Goal: Task Accomplishment & Management: Use online tool/utility

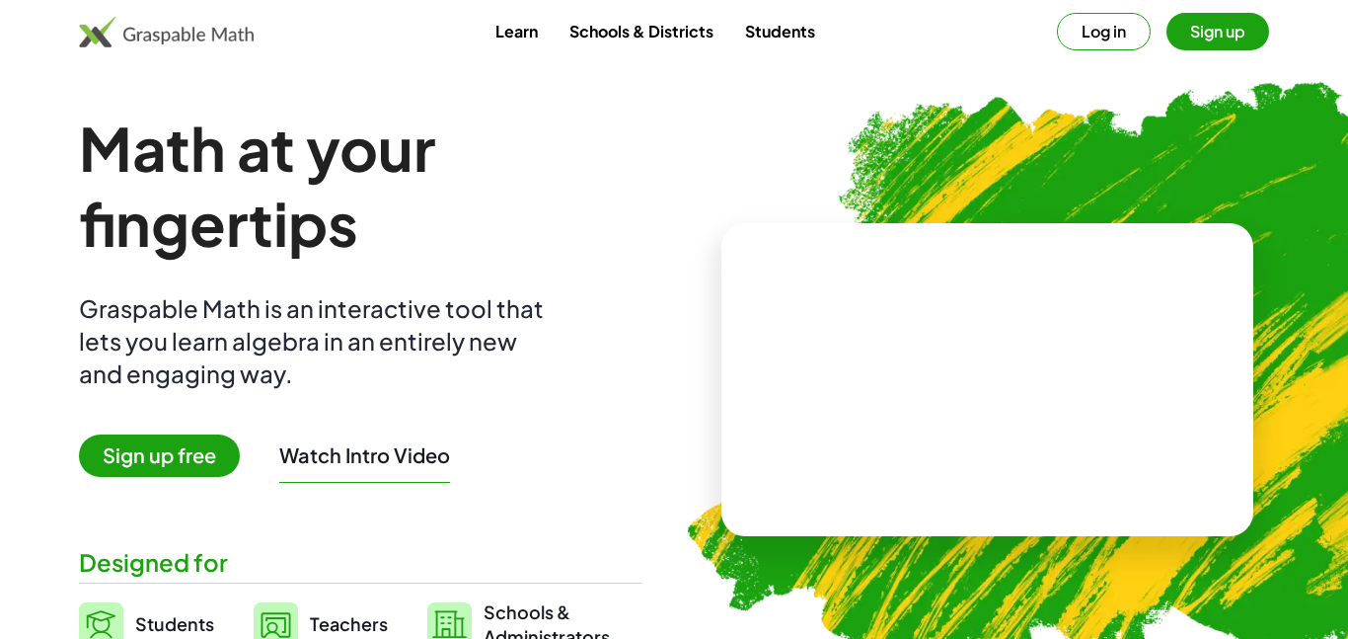
click at [1205, 38] on button "Sign up" at bounding box center [1218, 32] width 103 height 38
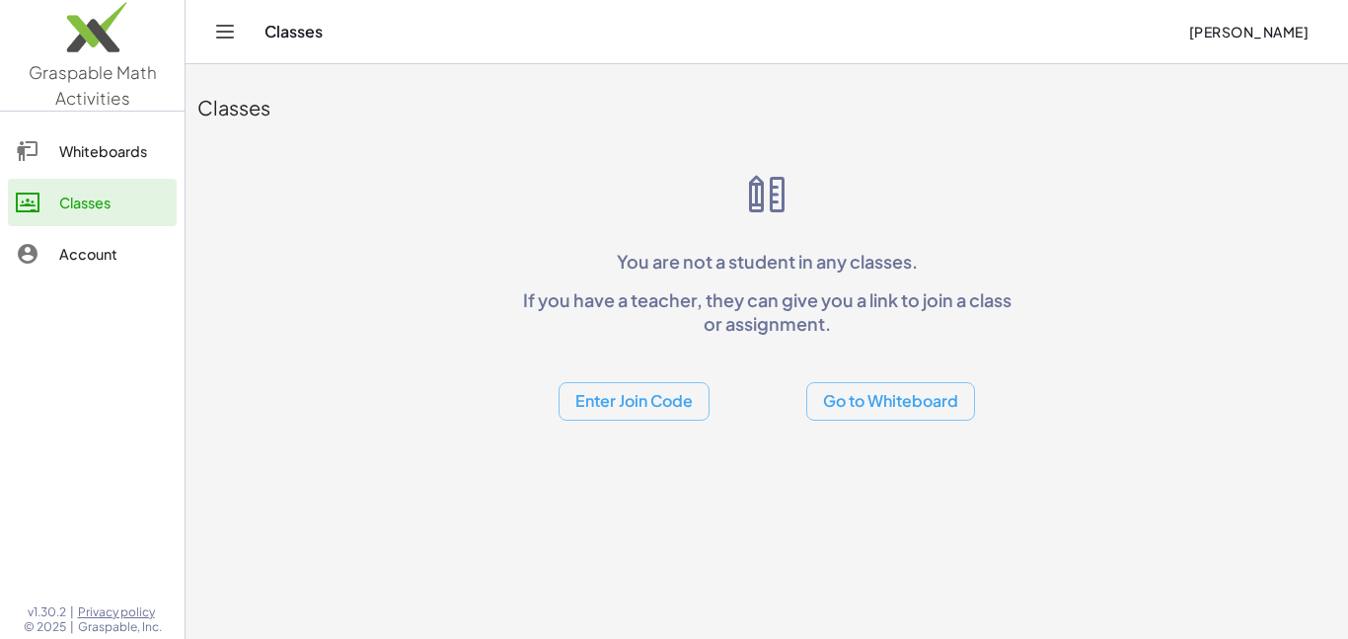
click at [698, 418] on button "Enter Join Code" at bounding box center [634, 401] width 151 height 38
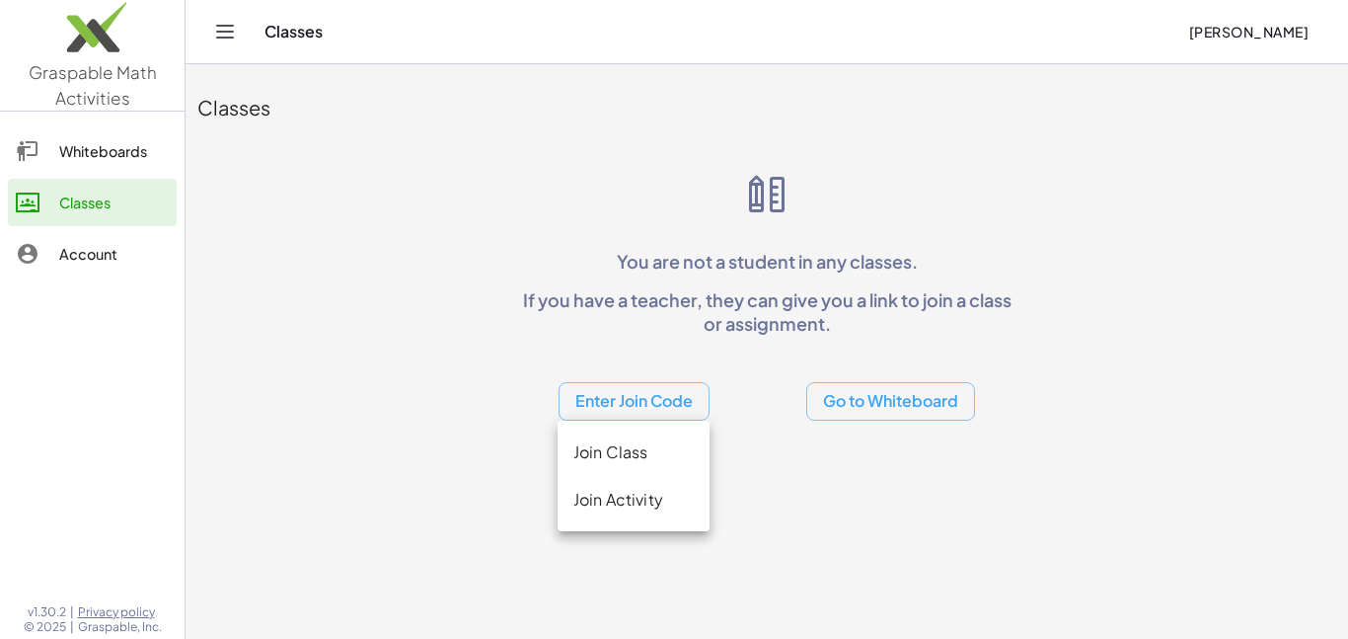
click at [577, 286] on div "You are not a student in any classes. If you have a teacher, they can give you …" at bounding box center [766, 296] width 505 height 250
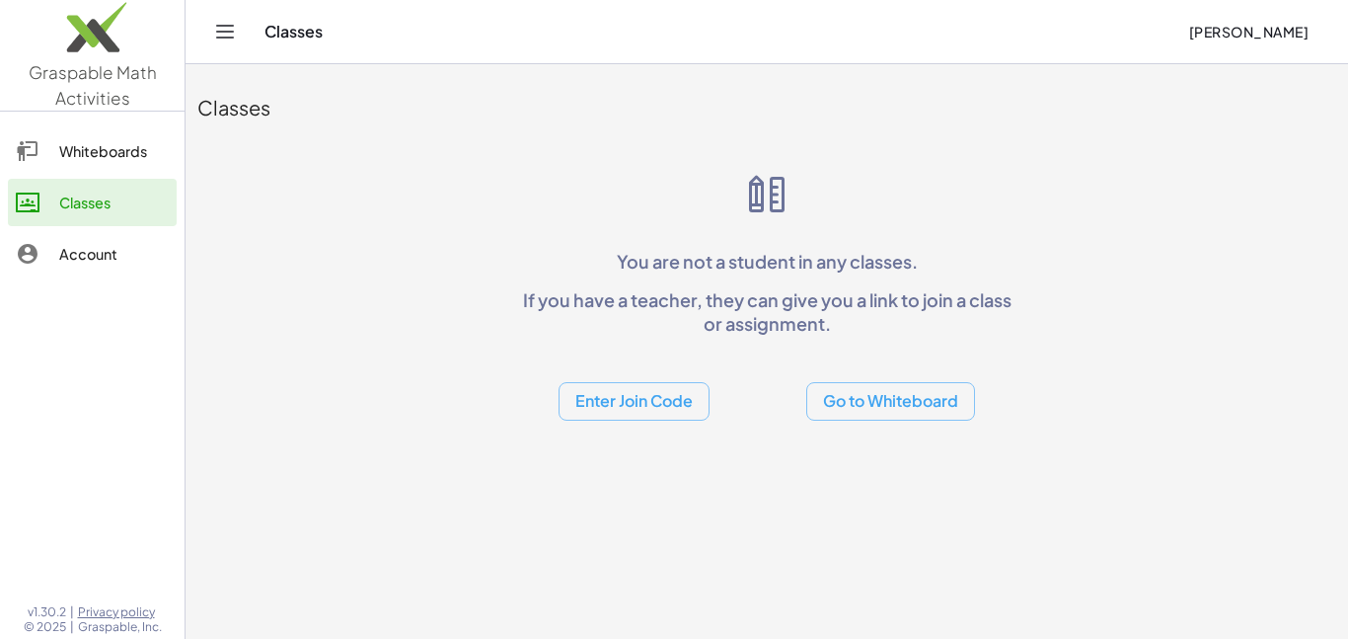
click at [669, 399] on button "Enter Join Code" at bounding box center [634, 401] width 151 height 38
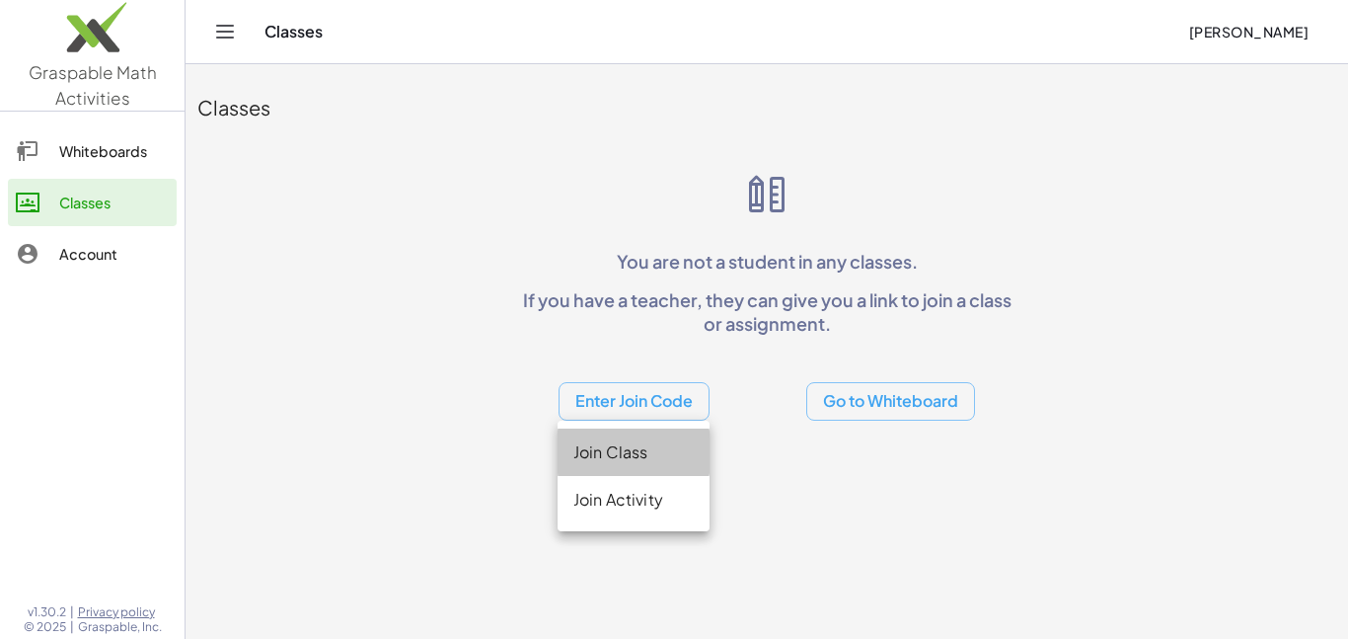
click at [647, 446] on div "Join Class" at bounding box center [633, 452] width 120 height 24
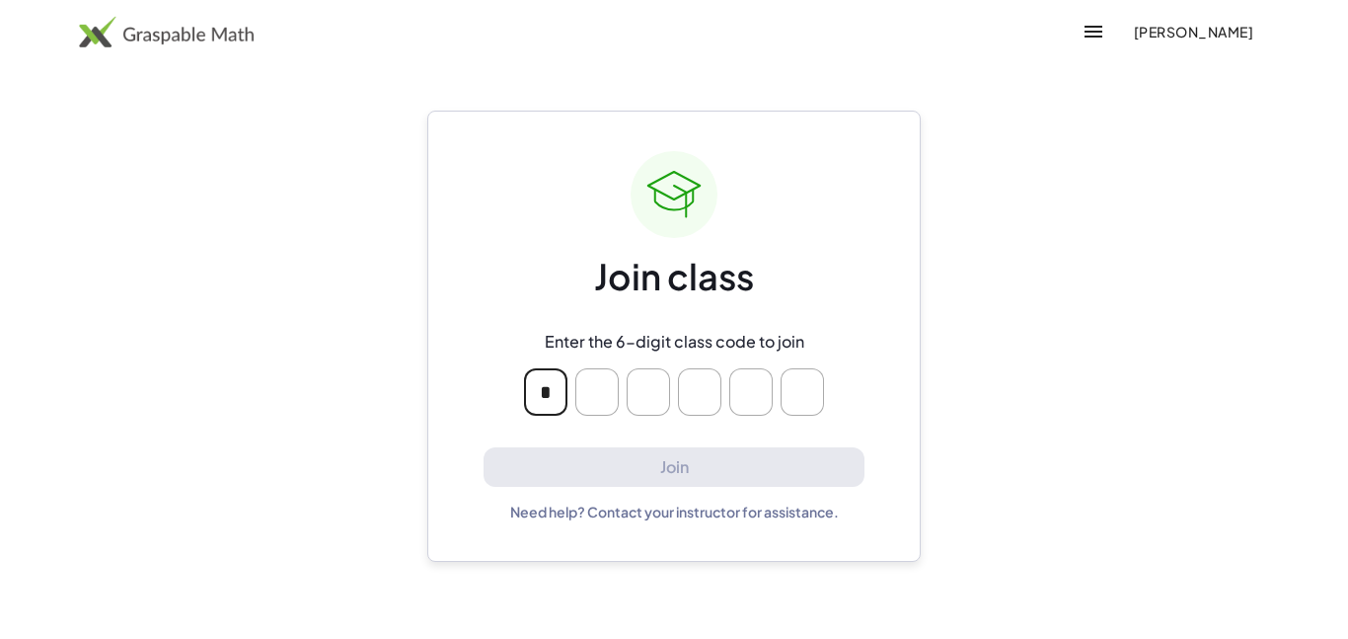
type input "*"
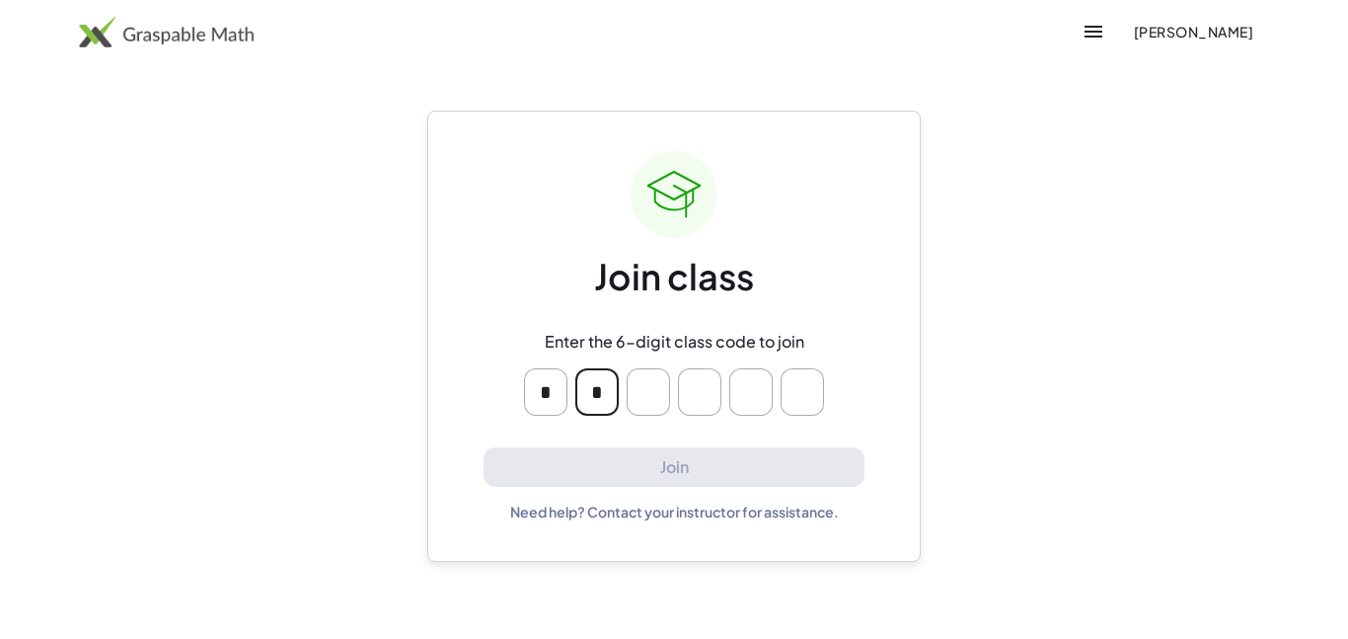
type input "*"
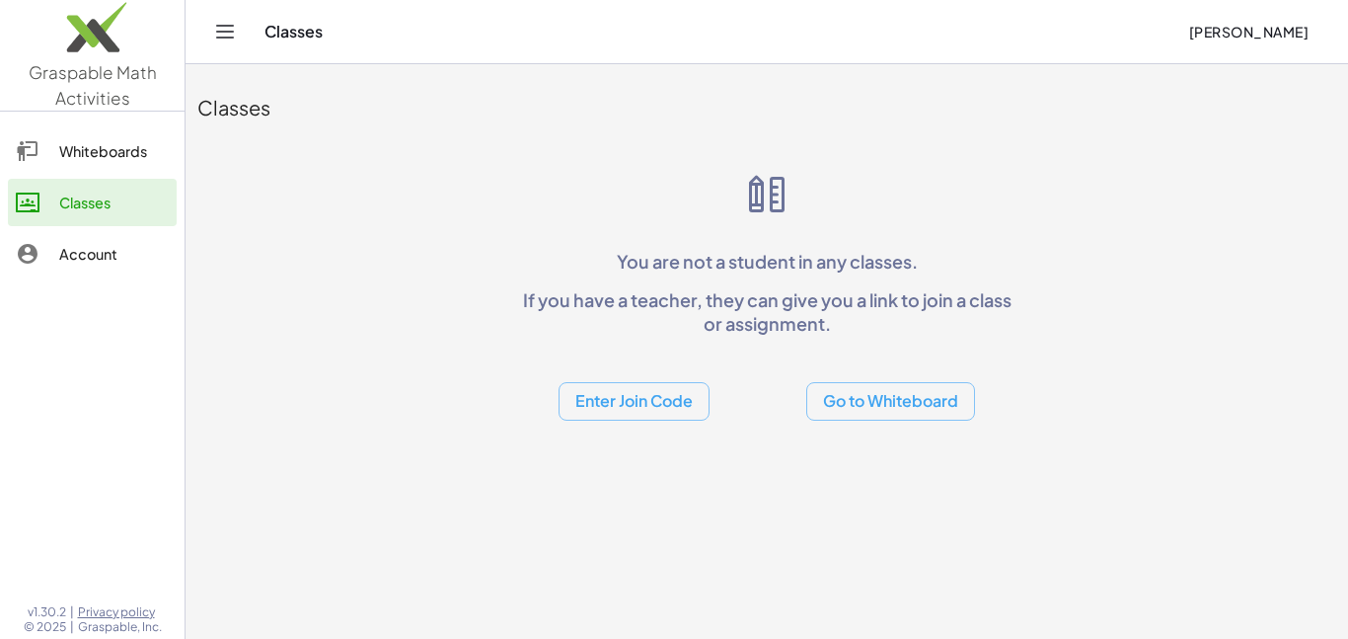
click at [660, 400] on button "Enter Join Code" at bounding box center [634, 401] width 151 height 38
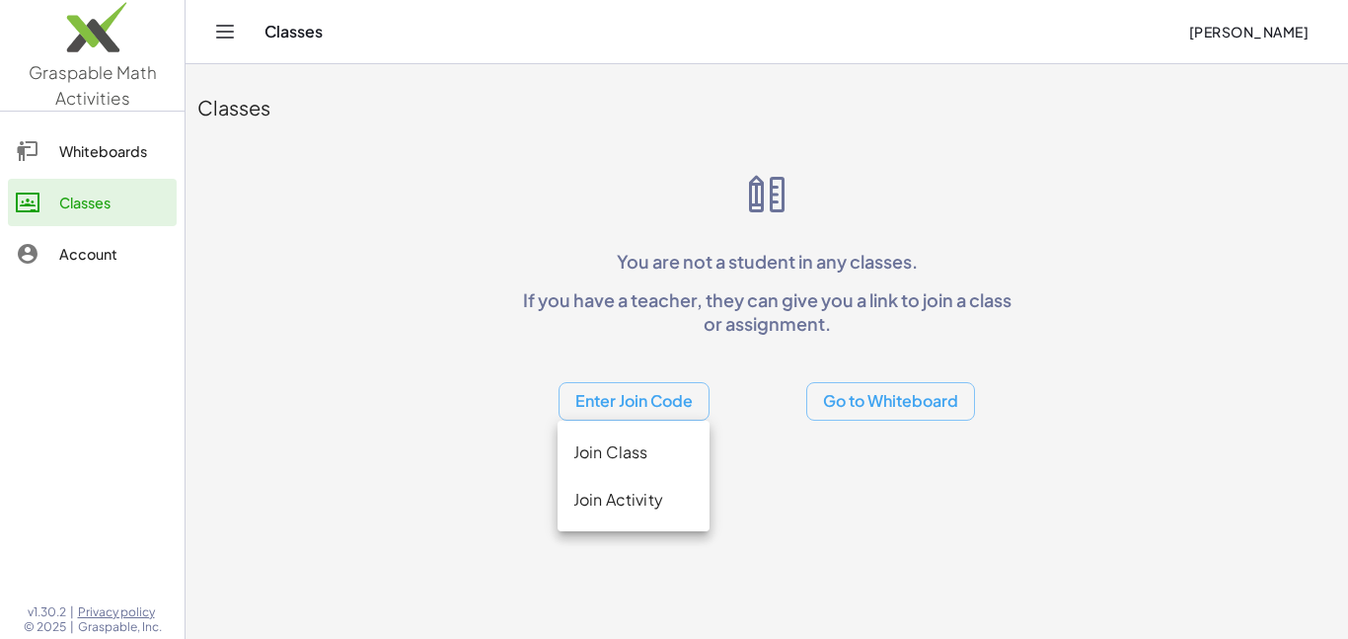
click at [670, 499] on div "Join Activity" at bounding box center [633, 500] width 120 height 24
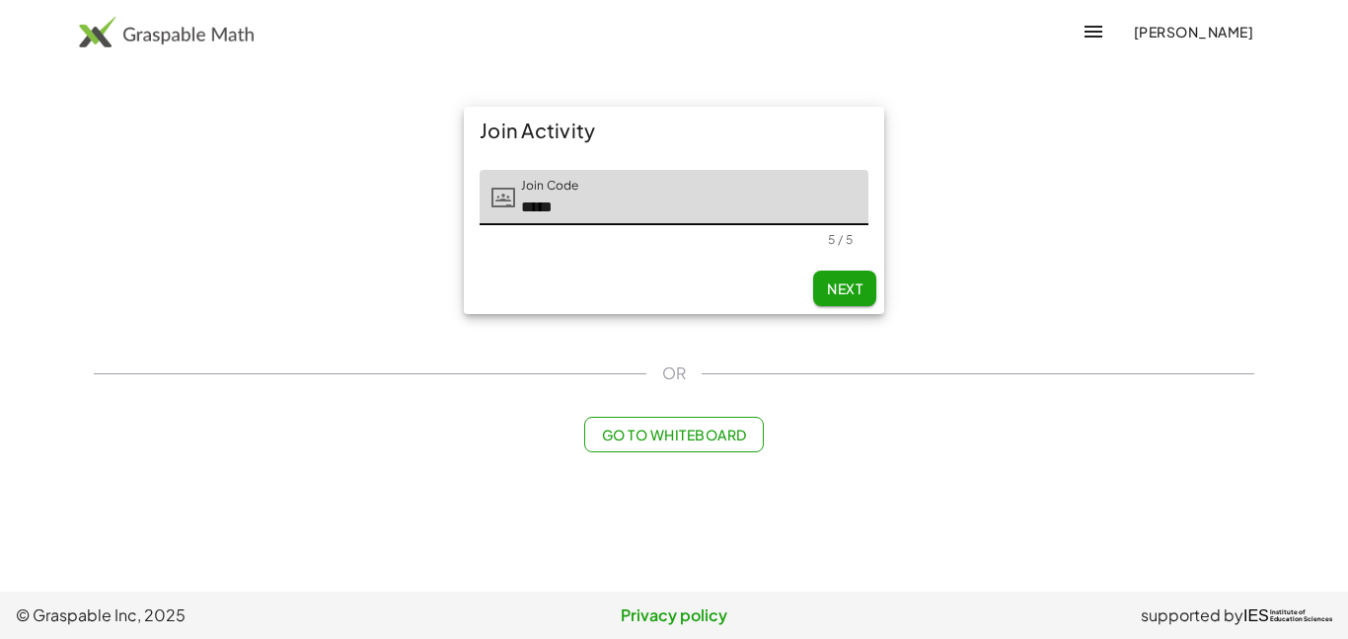
click at [834, 279] on span "Next" at bounding box center [845, 288] width 36 height 18
type input "*****"
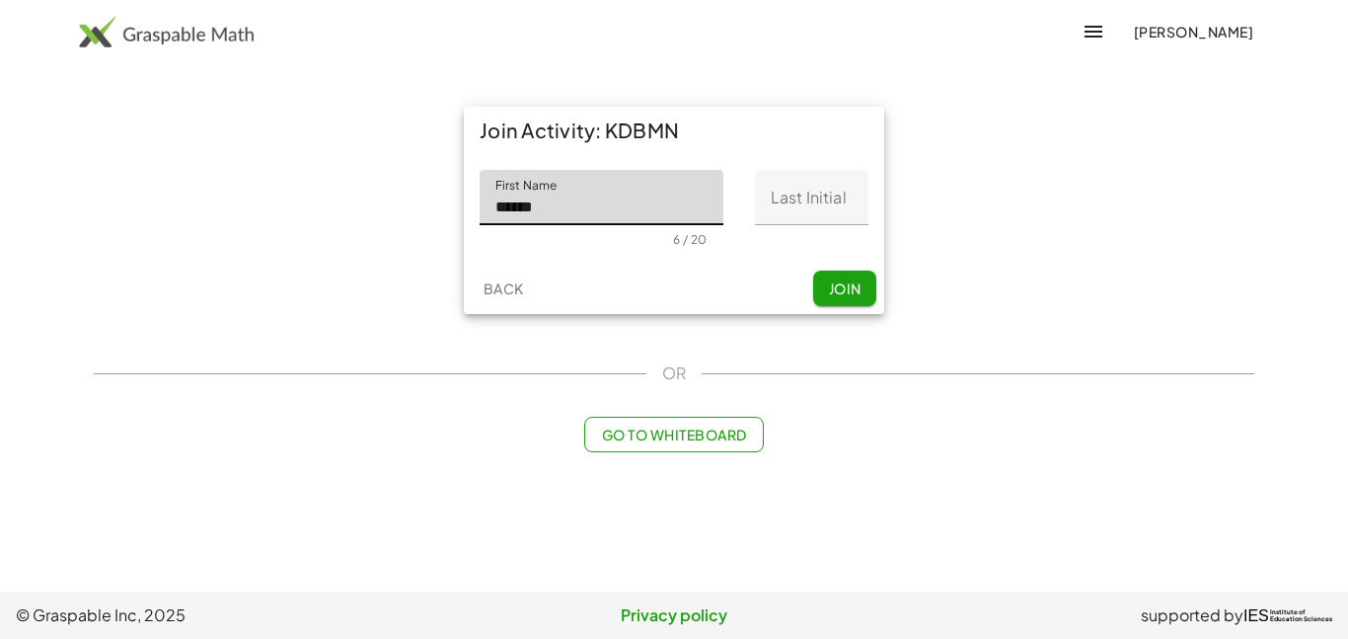
type input "******"
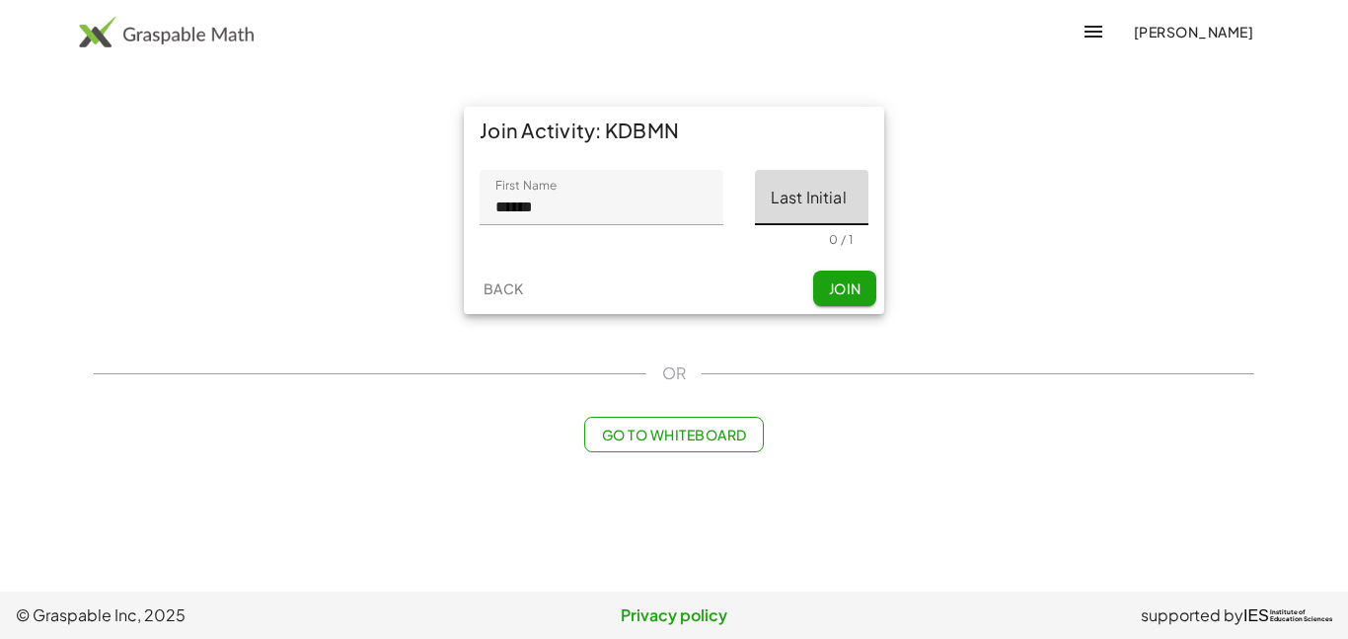
click at [806, 190] on input "Last Initial" at bounding box center [812, 197] width 114 height 55
type input "*"
click at [832, 296] on span "Join" at bounding box center [844, 288] width 33 height 18
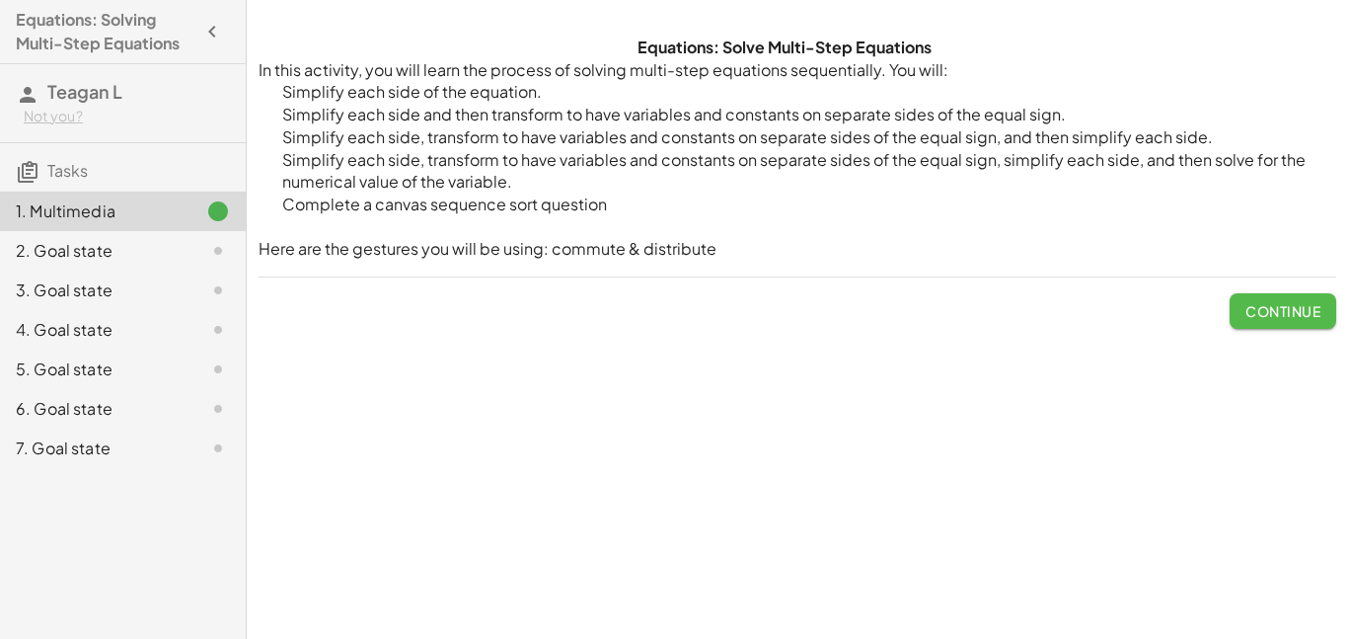
click at [1283, 317] on span "Continue" at bounding box center [1283, 311] width 75 height 18
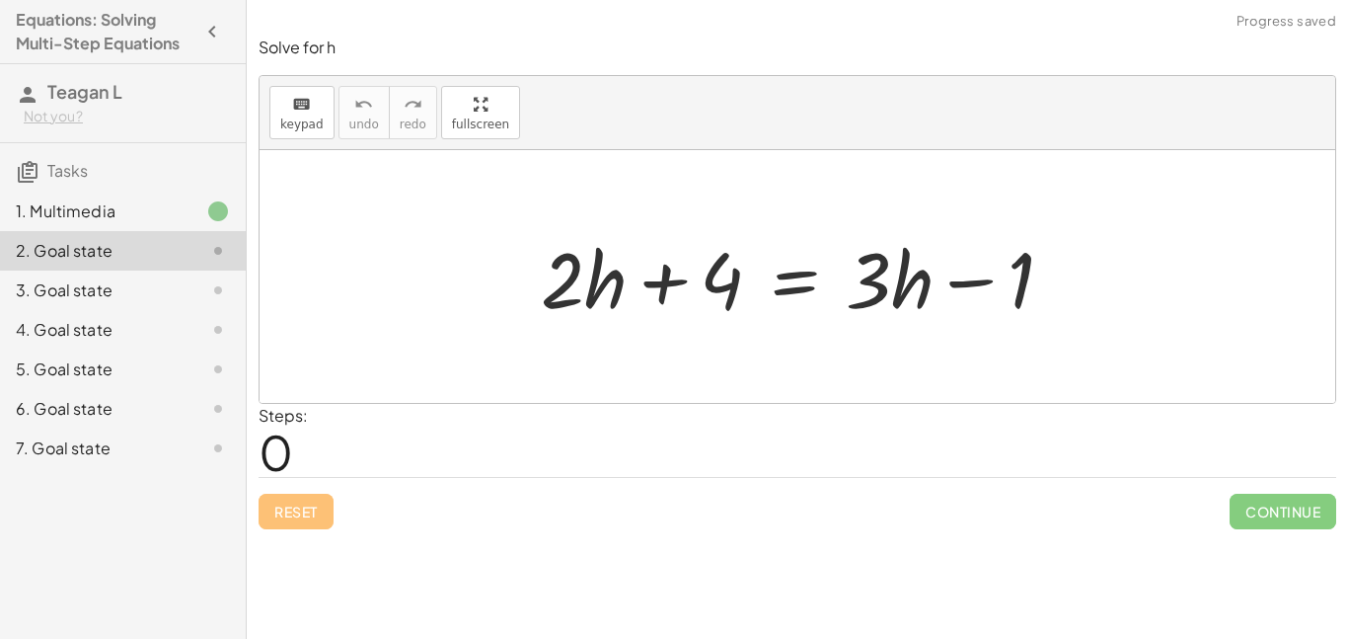
click at [567, 295] on div at bounding box center [805, 277] width 548 height 102
click at [592, 293] on div at bounding box center [805, 277] width 548 height 102
click at [591, 289] on div at bounding box center [805, 277] width 548 height 102
drag, startPoint x: 591, startPoint y: 288, endPoint x: 592, endPoint y: 272, distance: 15.8
click at [592, 272] on div at bounding box center [805, 277] width 548 height 102
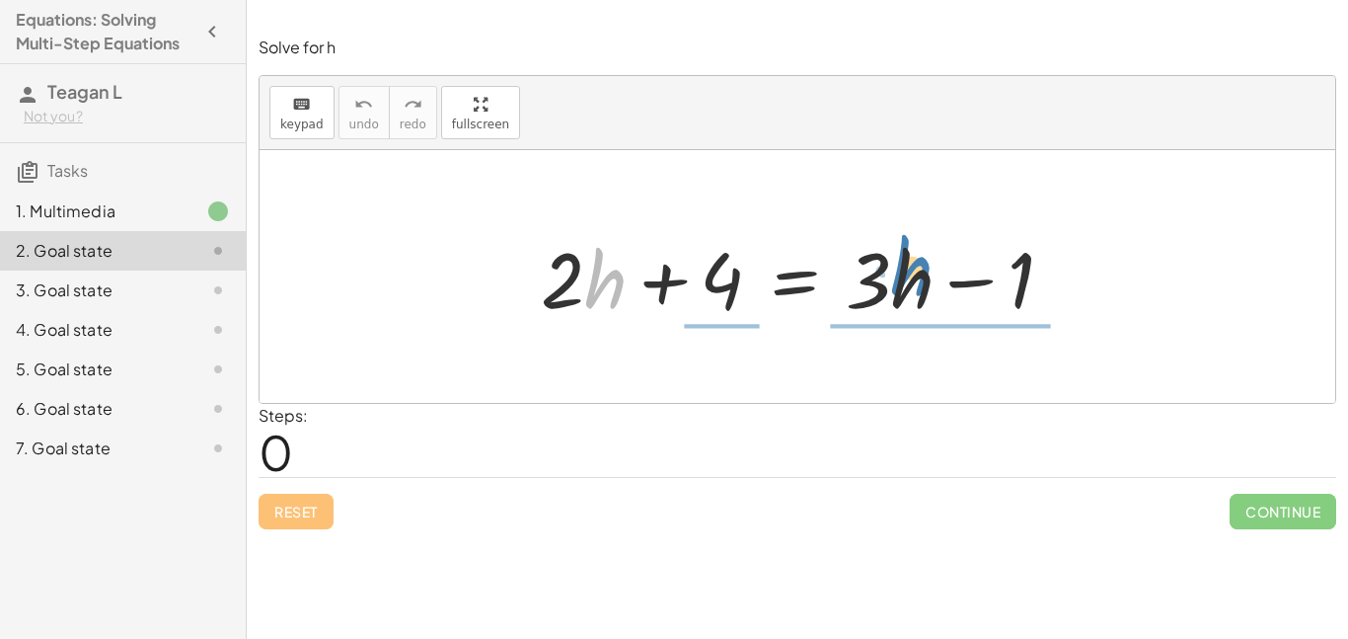
drag, startPoint x: 605, startPoint y: 281, endPoint x: 912, endPoint y: 271, distance: 307.1
click at [912, 271] on div at bounding box center [805, 277] width 548 height 102
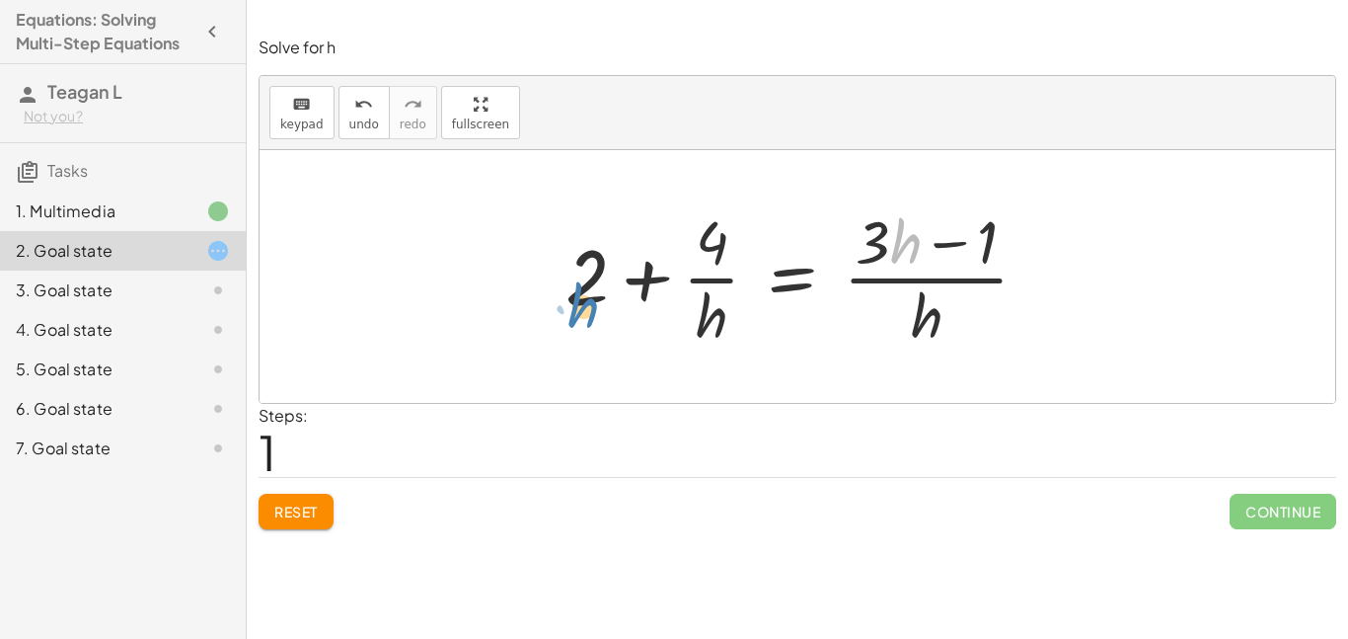
drag, startPoint x: 907, startPoint y: 244, endPoint x: 588, endPoint y: 300, distance: 323.7
click at [588, 300] on div at bounding box center [805, 276] width 499 height 152
click at [299, 520] on button "Reset" at bounding box center [296, 512] width 75 height 36
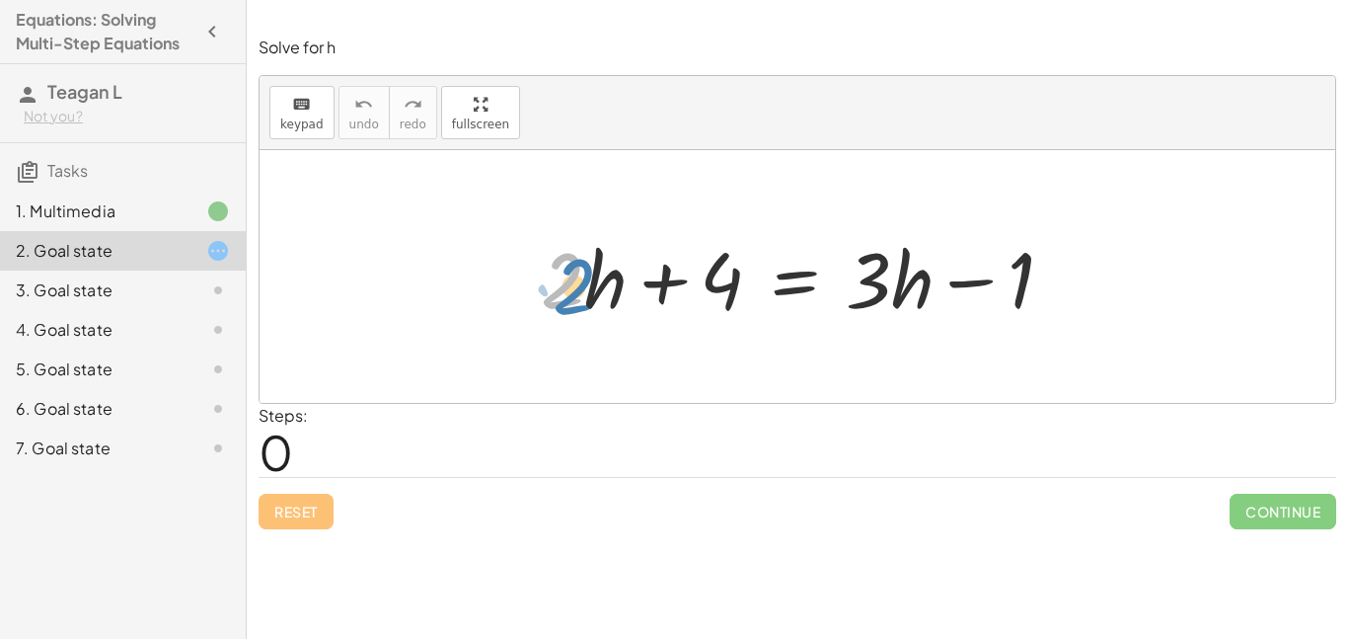
drag, startPoint x: 561, startPoint y: 295, endPoint x: 570, endPoint y: 301, distance: 10.7
click at [570, 301] on div at bounding box center [805, 277] width 548 height 102
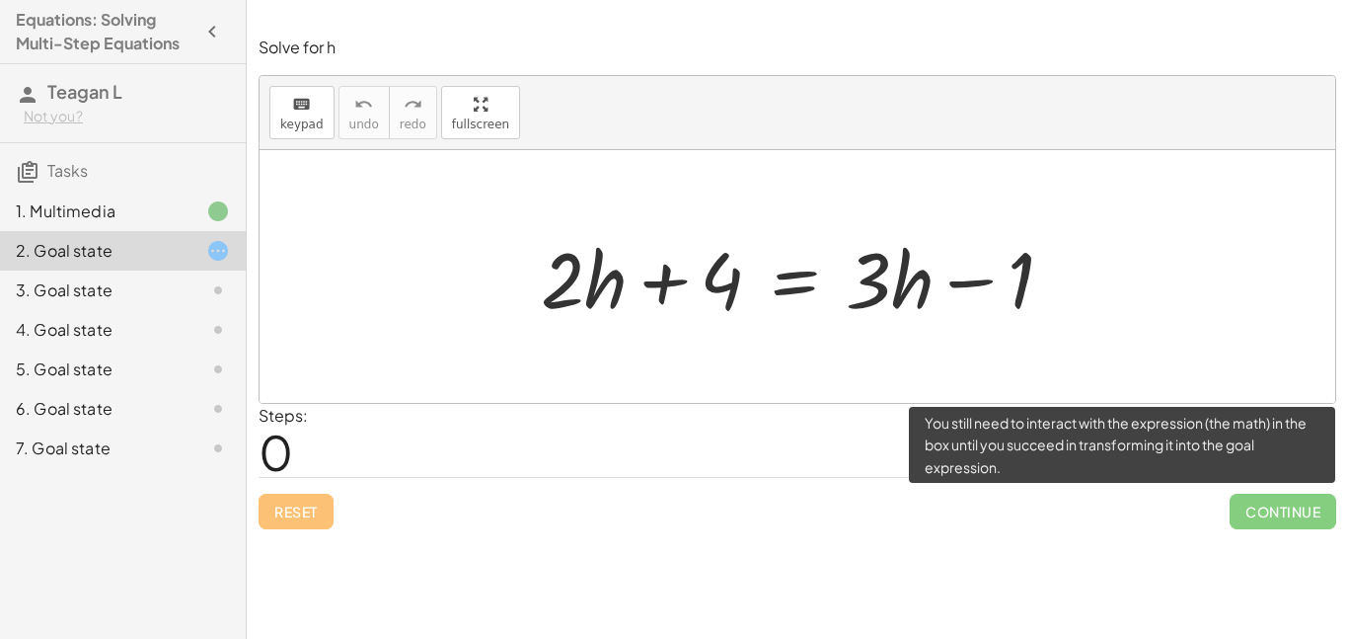
click at [1275, 514] on span "Continue" at bounding box center [1283, 512] width 107 height 36
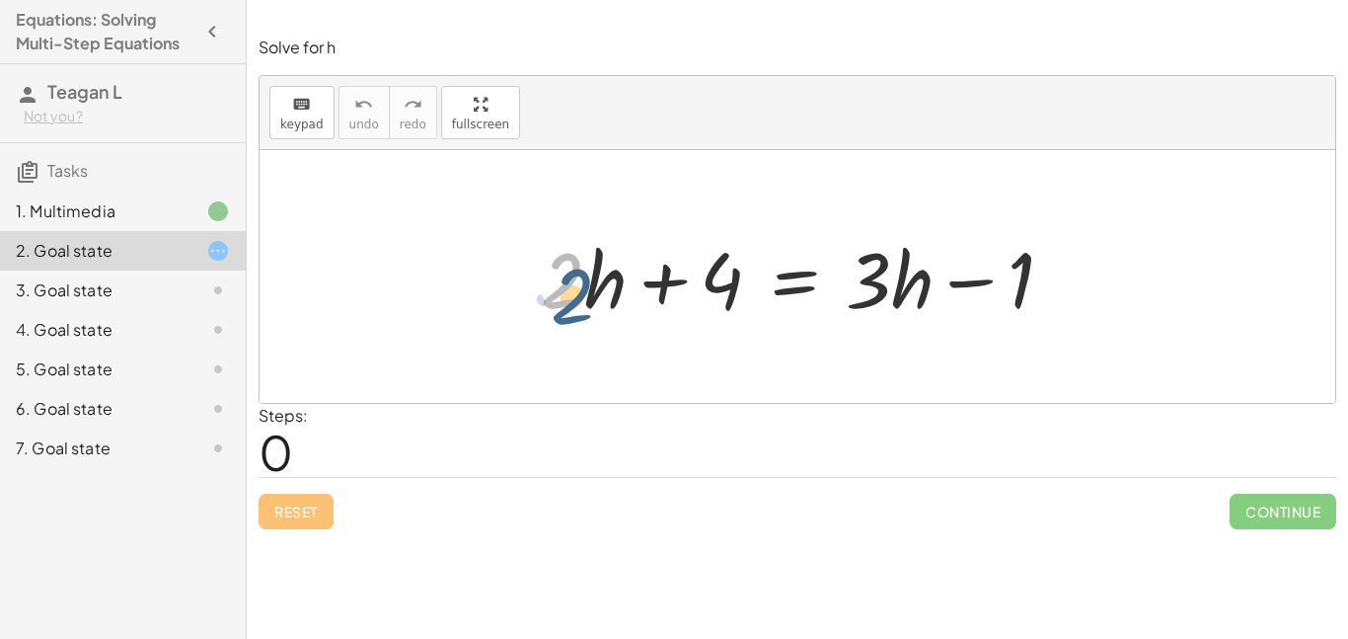
drag, startPoint x: 583, startPoint y: 278, endPoint x: 567, endPoint y: 246, distance: 36.6
click at [567, 246] on div at bounding box center [805, 277] width 548 height 102
click at [282, 119] on span "keypad" at bounding box center [301, 124] width 43 height 14
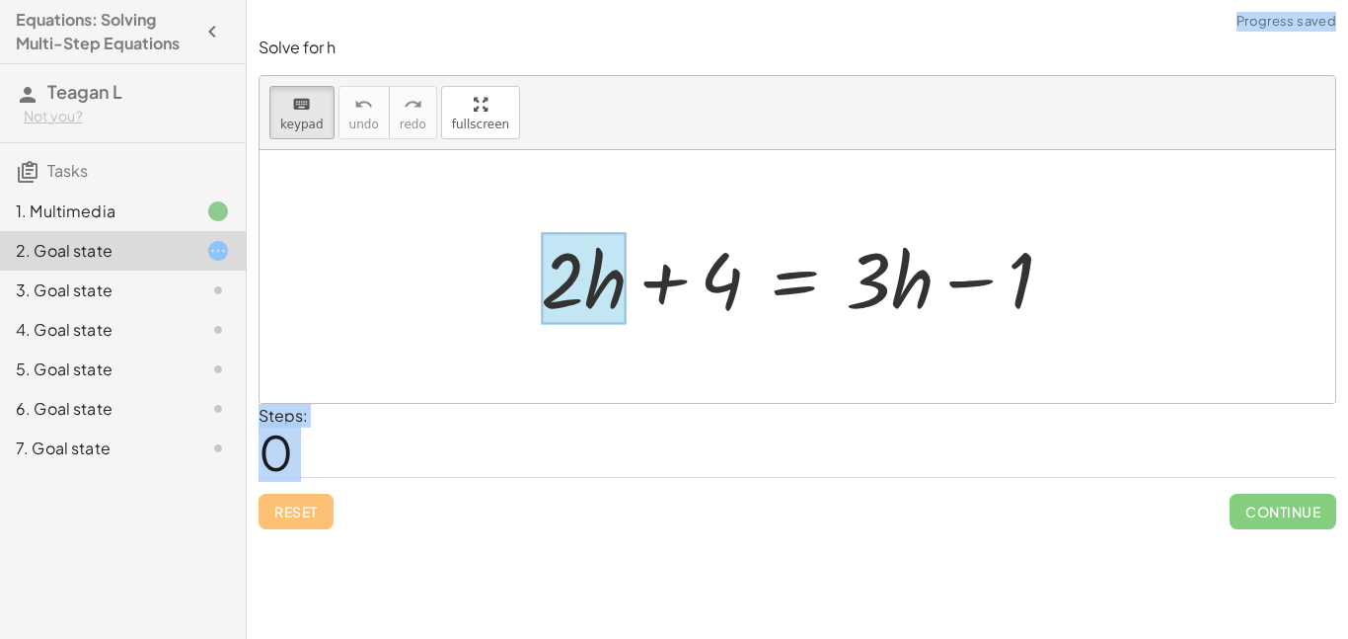
click at [601, 275] on div at bounding box center [584, 279] width 86 height 92
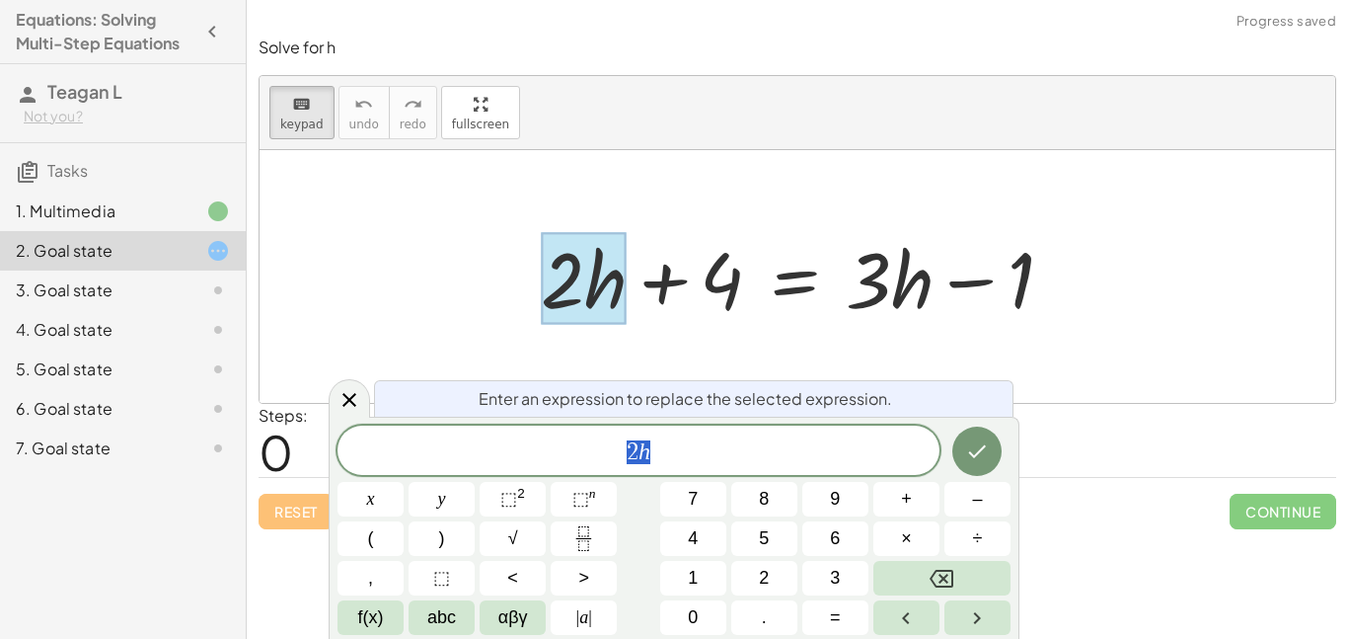
scroll to position [1, 0]
click at [636, 249] on div at bounding box center [805, 277] width 548 height 102
click at [350, 414] on div at bounding box center [349, 398] width 41 height 38
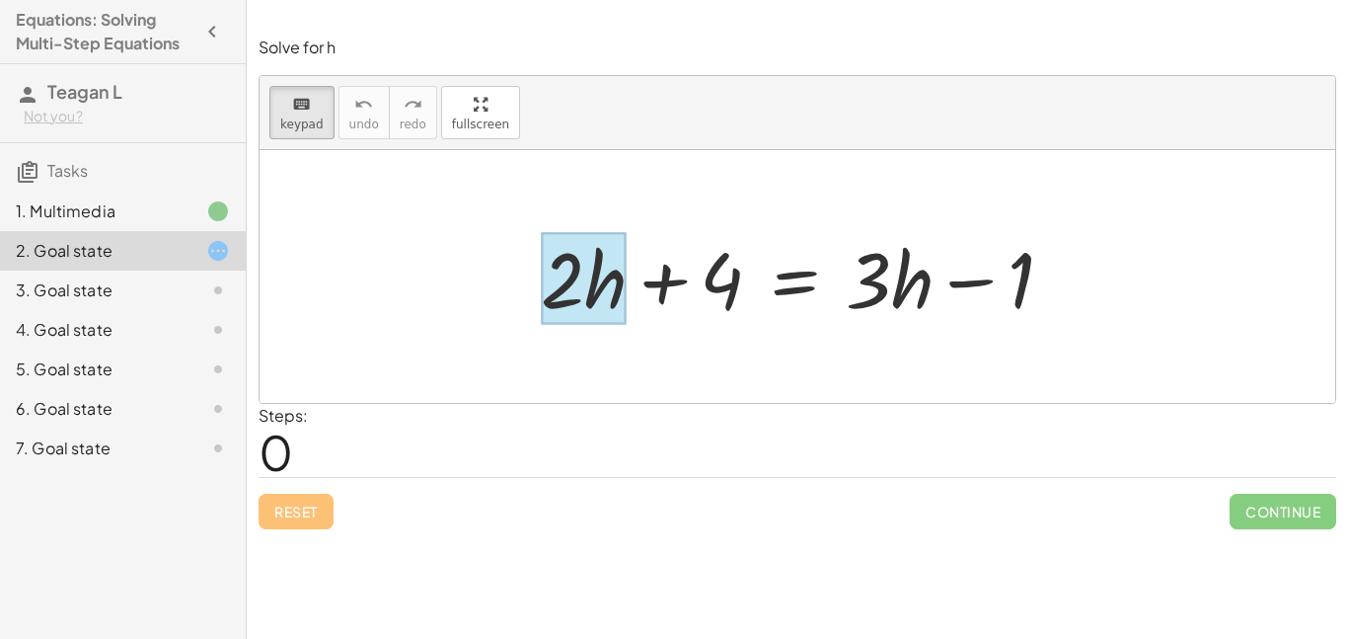
drag, startPoint x: 568, startPoint y: 253, endPoint x: 611, endPoint y: 299, distance: 63.5
click at [611, 299] on div at bounding box center [584, 279] width 86 height 92
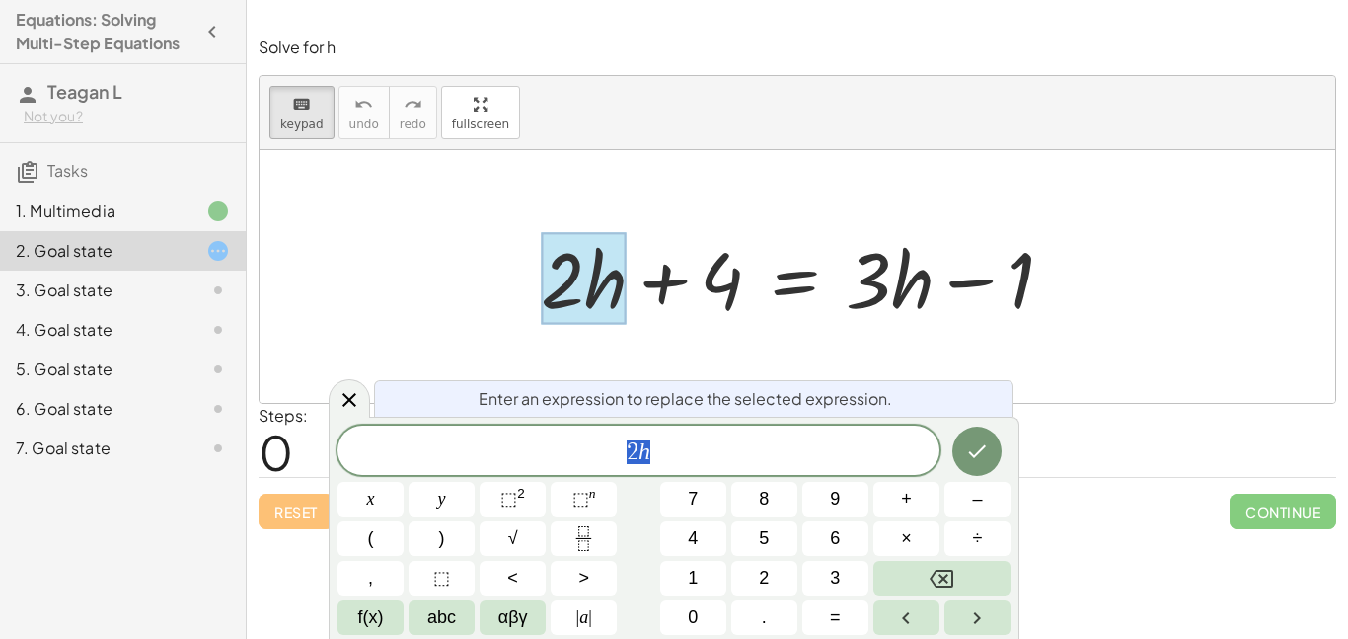
click at [504, 290] on div at bounding box center [798, 276] width 1076 height 253
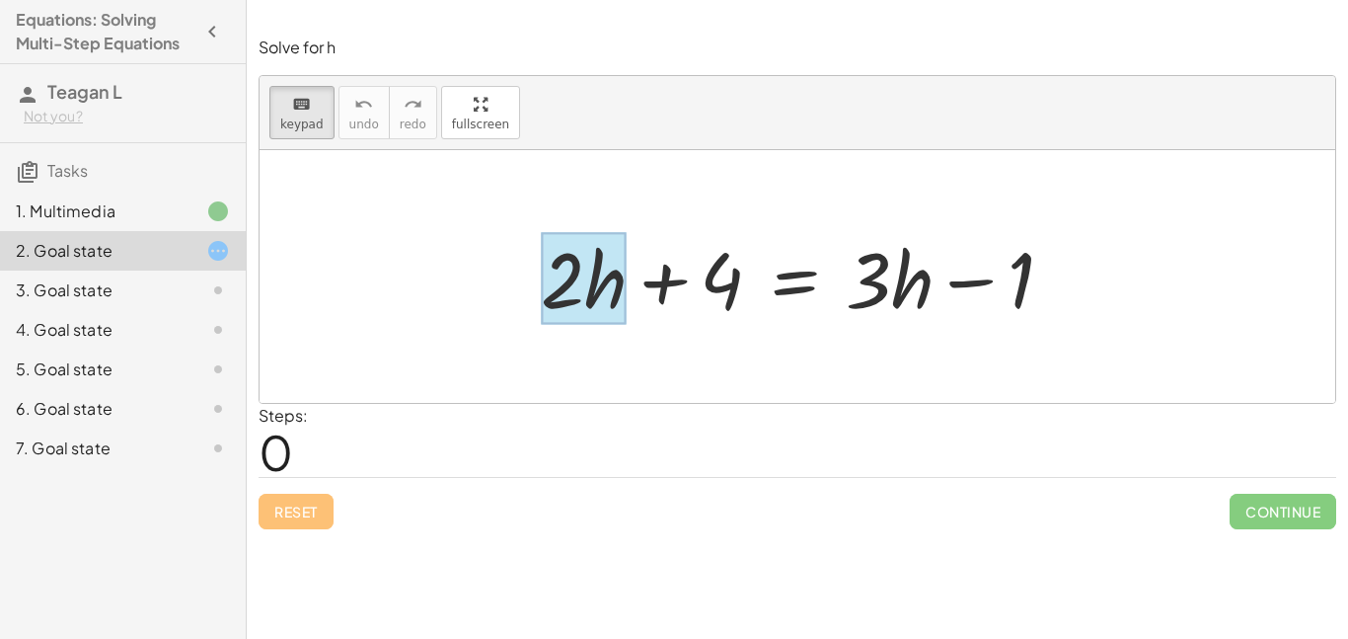
drag, startPoint x: 512, startPoint y: 214, endPoint x: 626, endPoint y: 280, distance: 131.4
click at [626, 280] on div "+ · 2 · h + 4 = + · 3 · h − 1" at bounding box center [798, 276] width 1076 height 253
drag, startPoint x: 495, startPoint y: 325, endPoint x: 598, endPoint y: 242, distance: 132.7
click at [598, 242] on div "+ · 2 · h + 4 = + · 3 · h − 1" at bounding box center [798, 276] width 1076 height 253
click at [598, 242] on div at bounding box center [584, 279] width 86 height 92
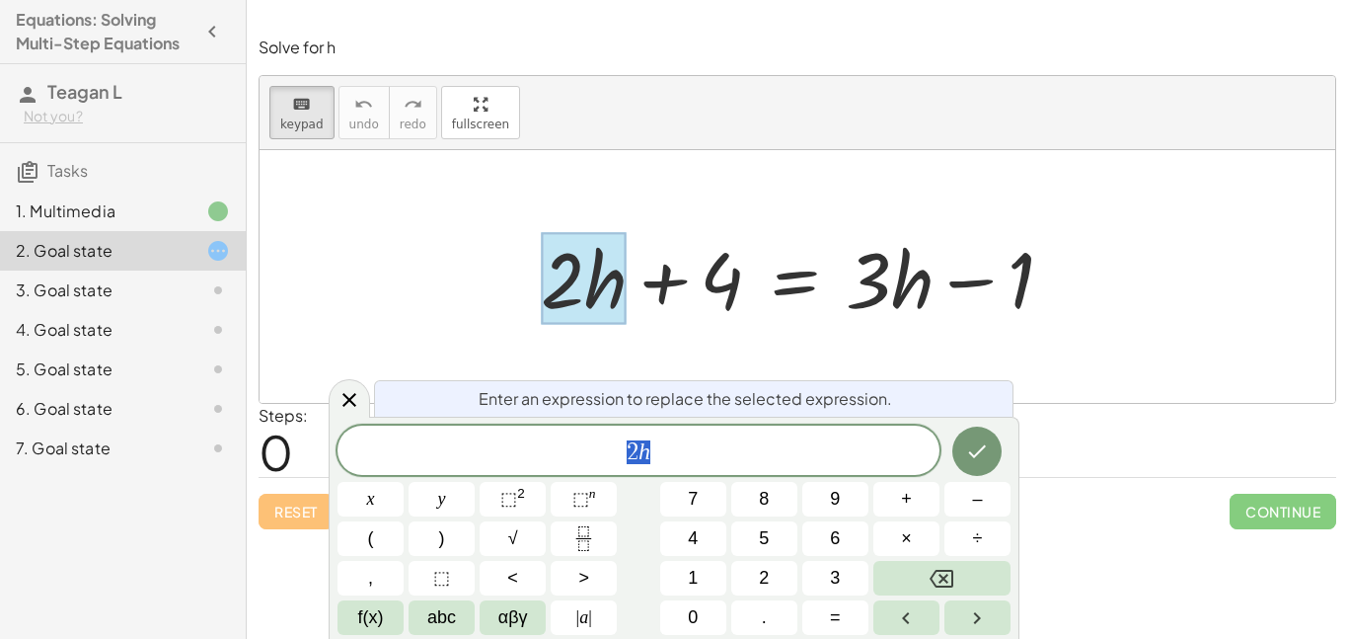
click at [593, 199] on div at bounding box center [798, 276] width 1076 height 253
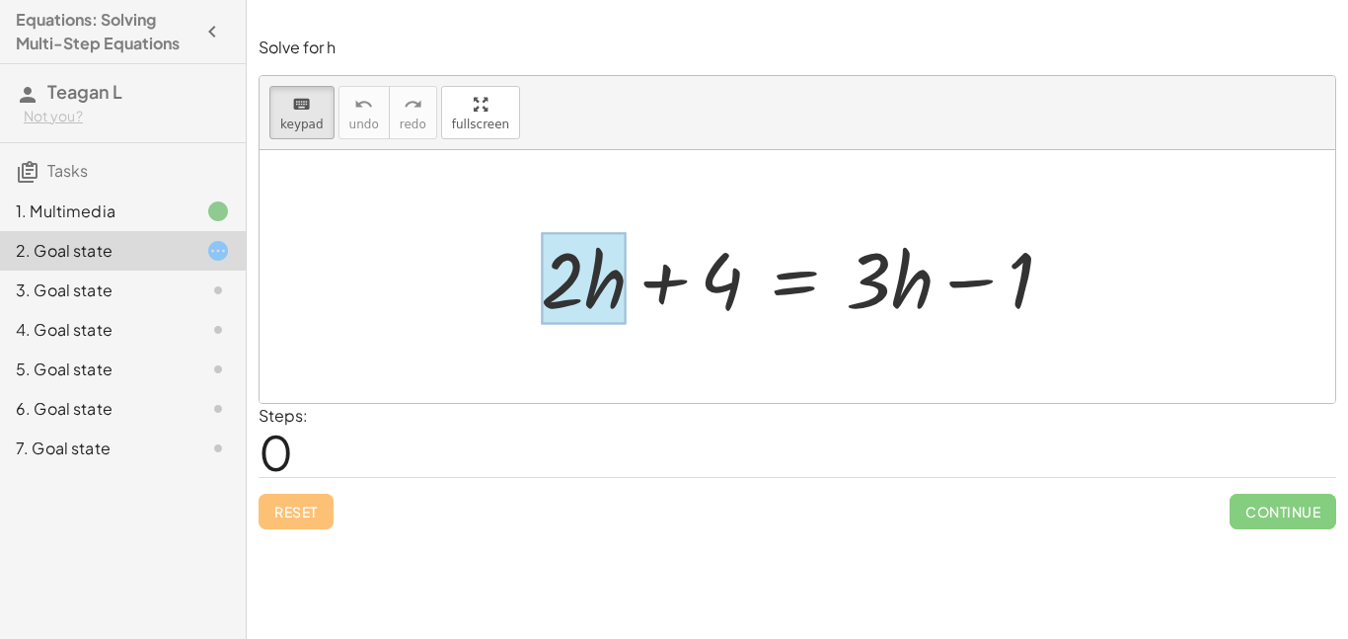
drag, startPoint x: 501, startPoint y: 202, endPoint x: 580, endPoint y: 292, distance: 119.6
click at [580, 292] on div "+ · 2 · h + 4 = + · 3 · h − 1" at bounding box center [798, 276] width 1076 height 253
click at [596, 143] on div "keyboard keypad undo [PERSON_NAME] redo fullscreen" at bounding box center [798, 113] width 1076 height 74
drag, startPoint x: 516, startPoint y: 243, endPoint x: 622, endPoint y: 319, distance: 130.1
click at [622, 319] on div "+ · 2 · h + 4 = + · 3 · h − 1" at bounding box center [797, 277] width 572 height 112
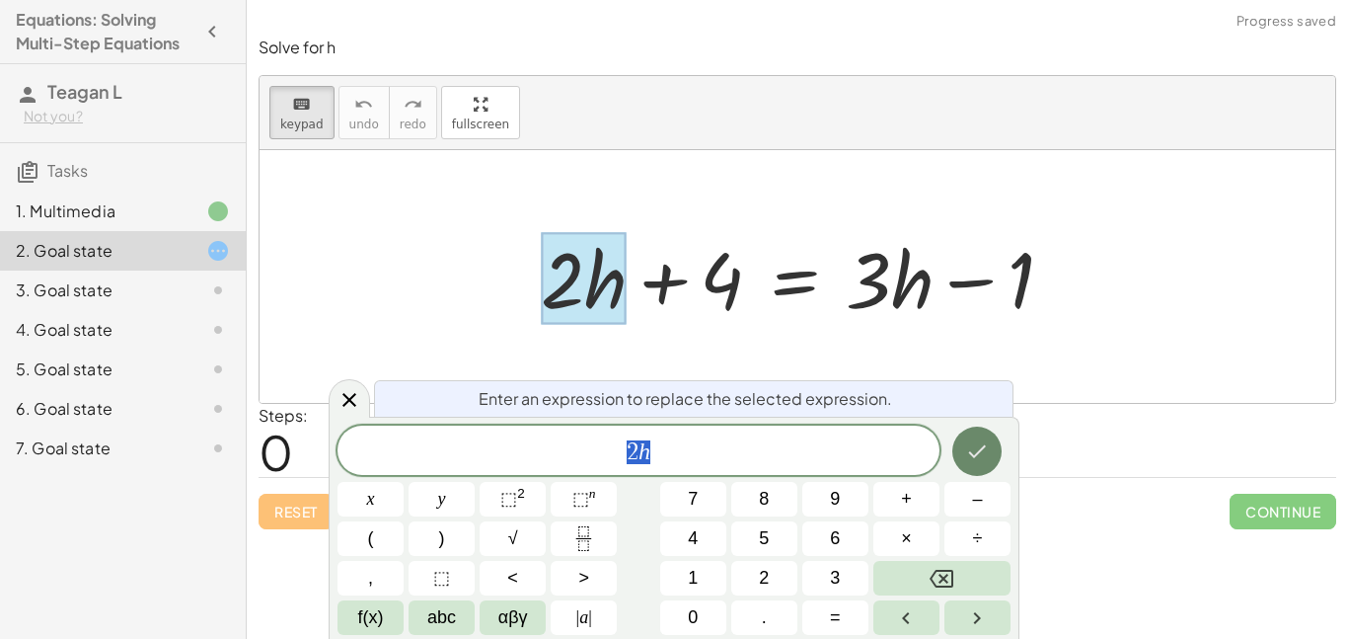
click at [989, 437] on button "Done" at bounding box center [976, 450] width 49 height 49
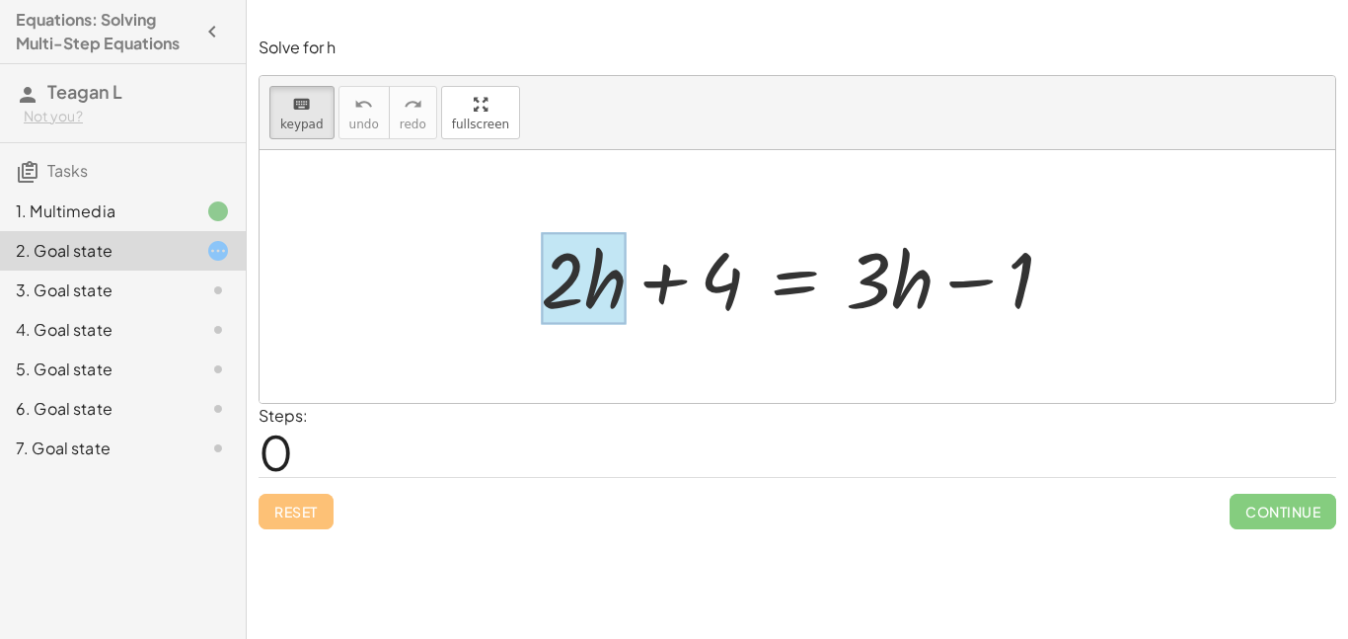
drag, startPoint x: 528, startPoint y: 251, endPoint x: 615, endPoint y: 290, distance: 95.4
click at [615, 290] on div "+ · 2 · h + 4 = + · 3 · h − 1" at bounding box center [797, 277] width 572 height 112
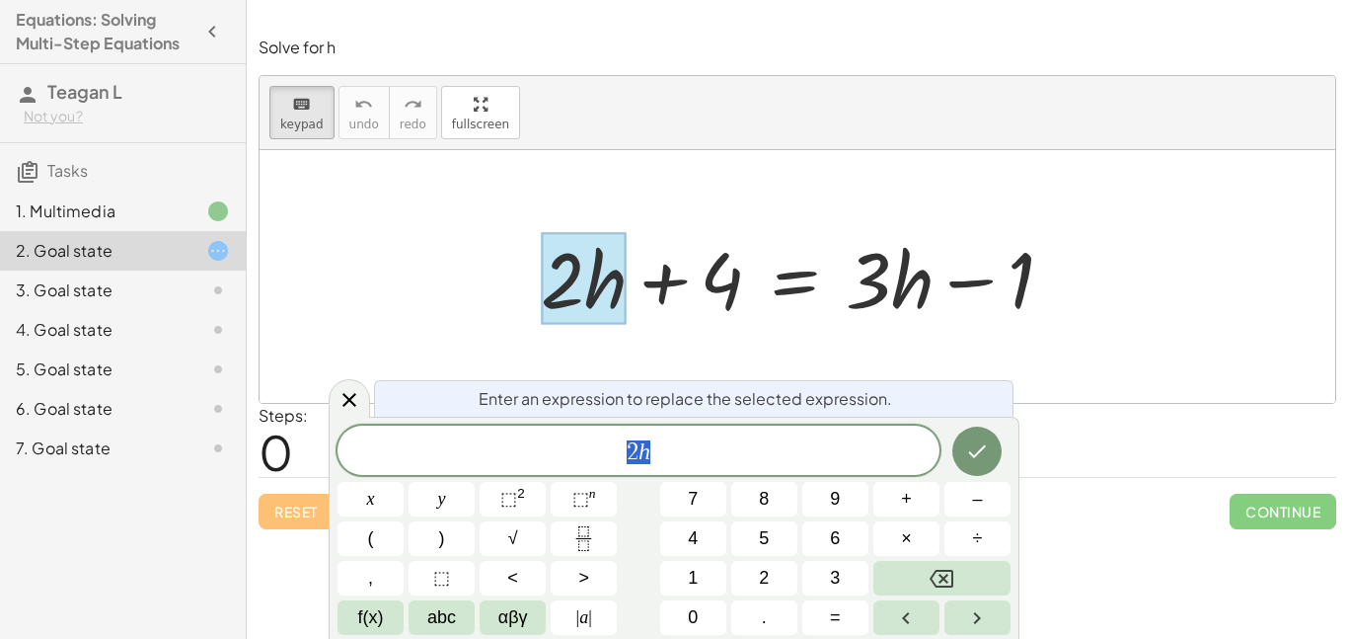
click at [686, 434] on div "2 h" at bounding box center [639, 449] width 602 height 49
click at [1013, 448] on div "Enter an expression to replace the selected expression. ​ x y ⬚ 2 ⬚ n 7 8 9 + –…" at bounding box center [674, 528] width 691 height 222
click at [974, 442] on icon "Done" at bounding box center [977, 451] width 24 height 24
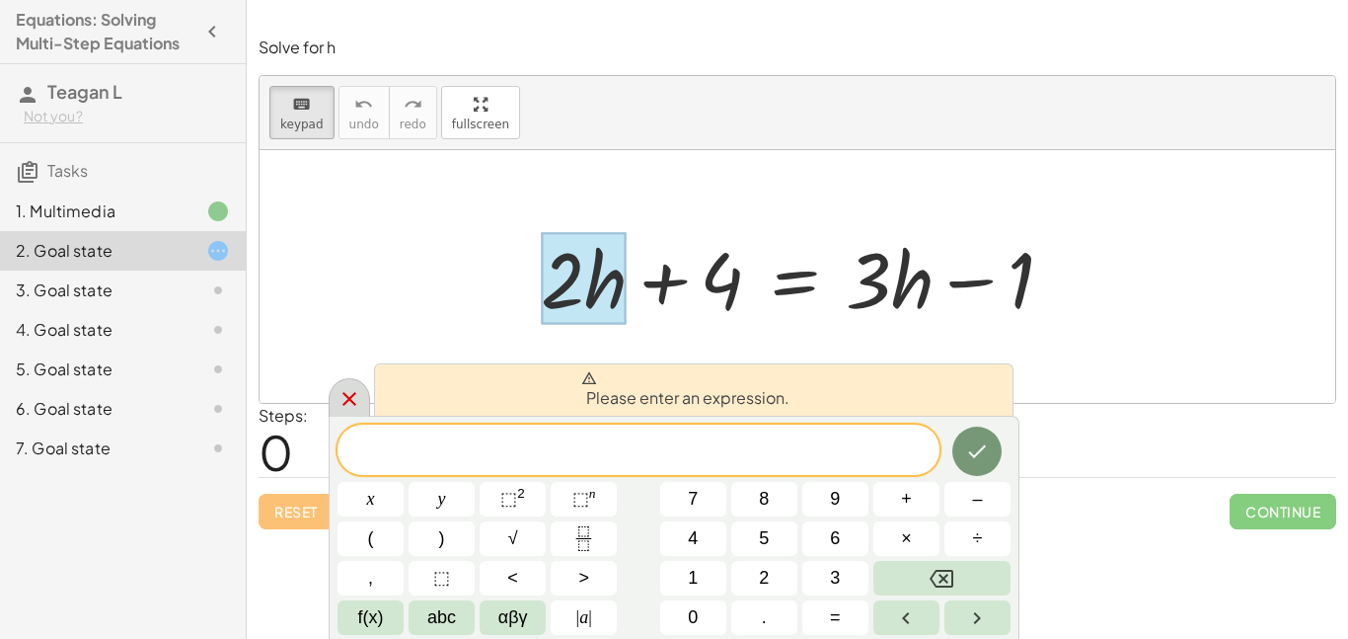
click at [355, 405] on icon at bounding box center [350, 399] width 24 height 24
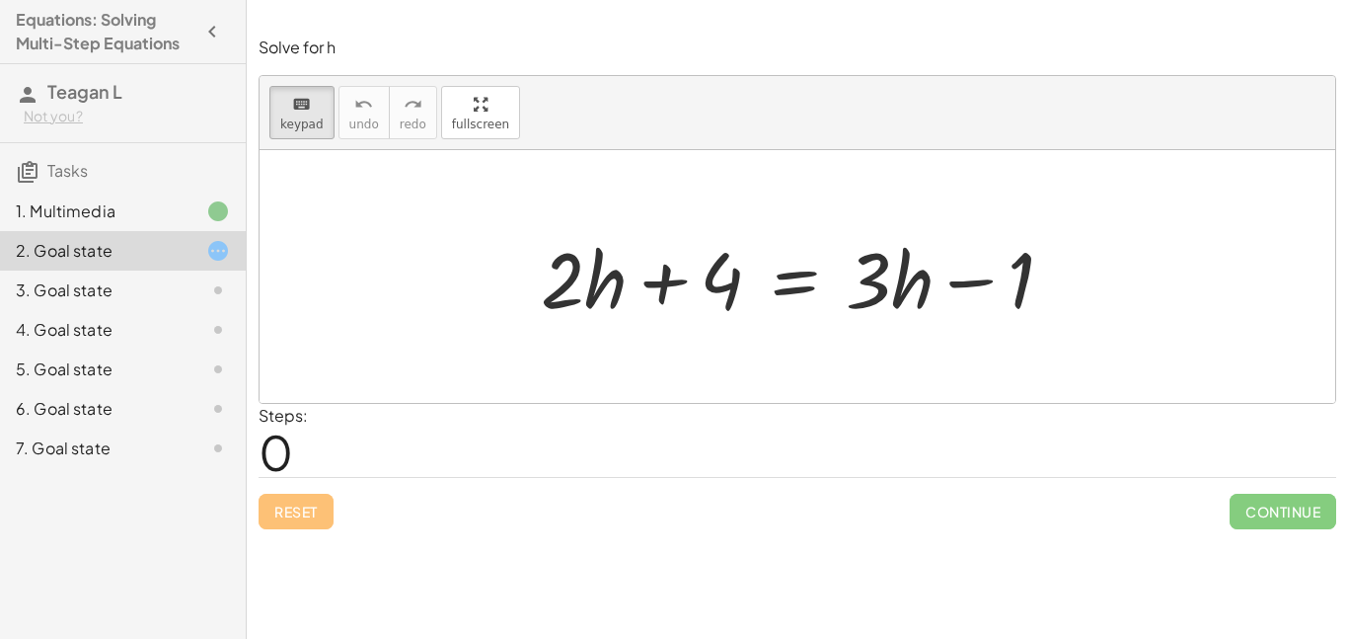
drag, startPoint x: 519, startPoint y: 348, endPoint x: 615, endPoint y: 221, distance: 159.3
click at [615, 221] on div "+ · 2 · h + 4 = + · 3 · h − 1" at bounding box center [798, 276] width 1076 height 253
drag, startPoint x: 622, startPoint y: 212, endPoint x: 557, endPoint y: 249, distance: 74.7
click at [557, 249] on div "+ · 2 · h + 4 = + · 3 · h − 1" at bounding box center [798, 276] width 1076 height 253
drag, startPoint x: 485, startPoint y: 224, endPoint x: 601, endPoint y: 296, distance: 137.0
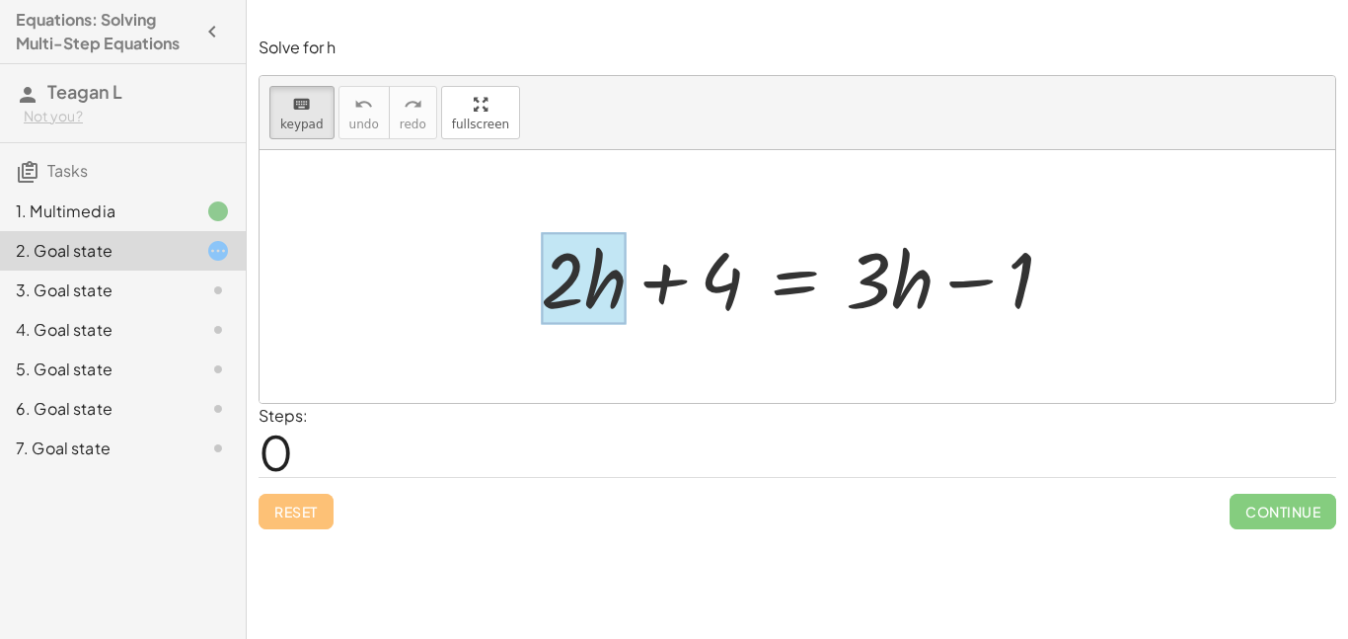
click at [601, 296] on div "+ · 2 · h + 4 = + · 3 · h − 1" at bounding box center [798, 276] width 1076 height 253
click at [601, 296] on div at bounding box center [584, 279] width 86 height 92
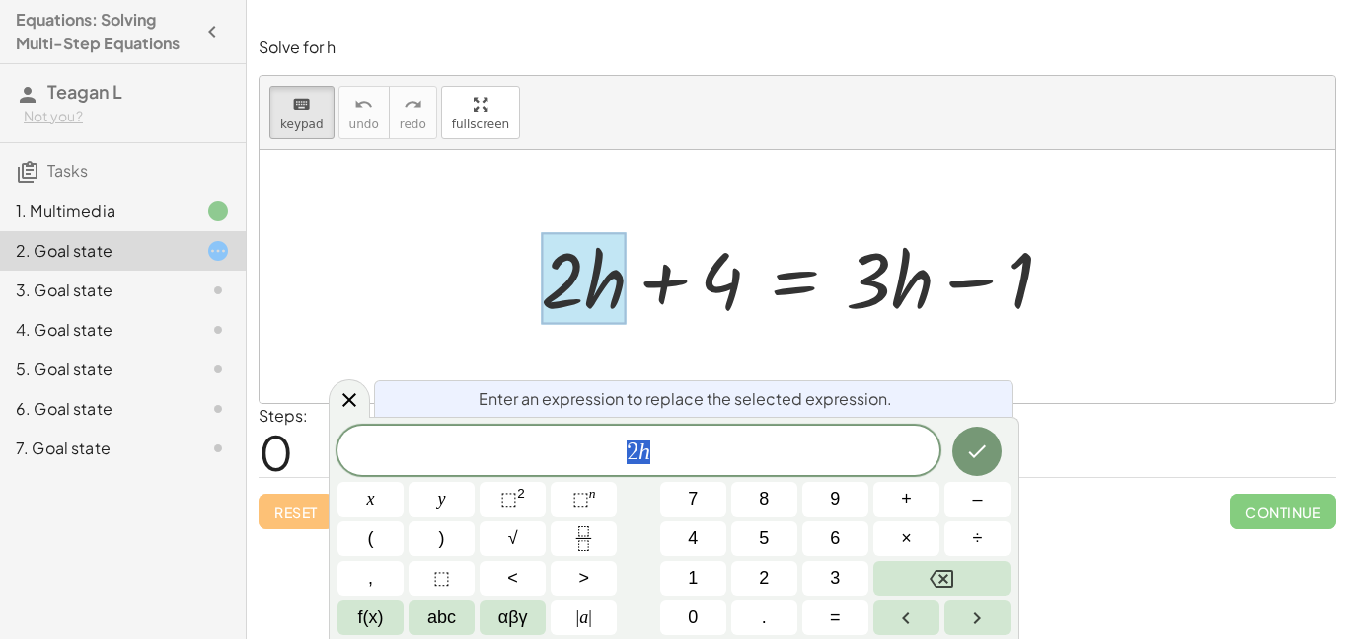
scroll to position [4, 0]
click at [601, 296] on div at bounding box center [584, 279] width 86 height 92
click at [343, 395] on icon at bounding box center [350, 400] width 24 height 24
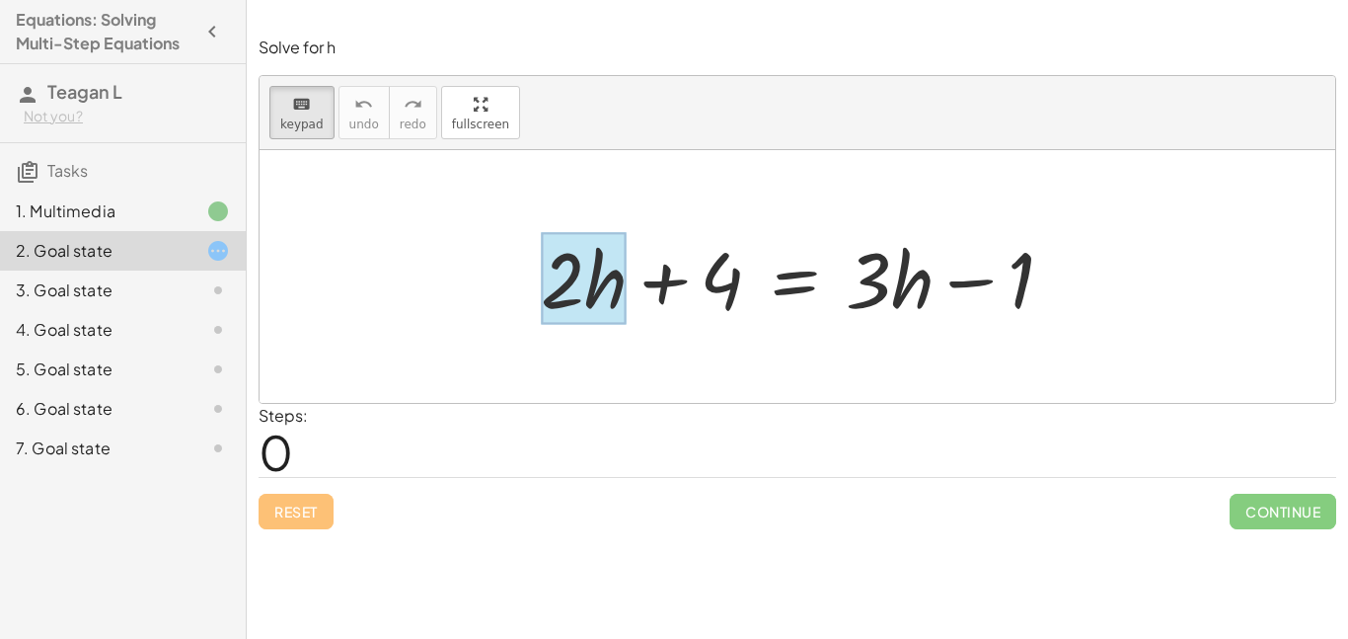
drag, startPoint x: 654, startPoint y: 217, endPoint x: 602, endPoint y: 309, distance: 105.7
click at [602, 309] on div "+ · 2 · h + 4 = + · 3 · h − 1" at bounding box center [798, 276] width 1076 height 253
click at [542, 150] on div at bounding box center [798, 276] width 1076 height 253
drag, startPoint x: 668, startPoint y: 222, endPoint x: 589, endPoint y: 284, distance: 100.5
click at [589, 284] on div "+ · 2 · h + 4 = + · 3 · h − 1" at bounding box center [797, 277] width 572 height 112
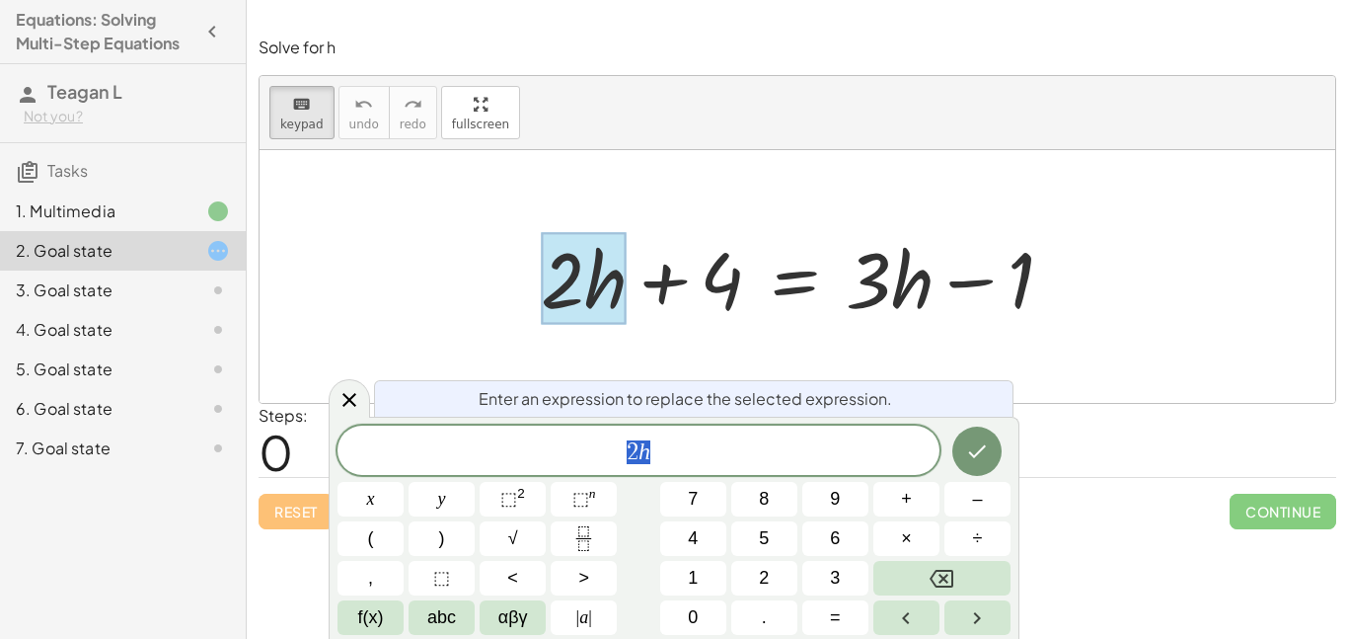
scroll to position [5, 0]
click at [589, 284] on div at bounding box center [584, 279] width 86 height 92
click at [448, 260] on div "+ · 2 · h + 4 = + · 3 · h − 1" at bounding box center [798, 276] width 1076 height 253
click at [448, 260] on div at bounding box center [798, 276] width 1076 height 253
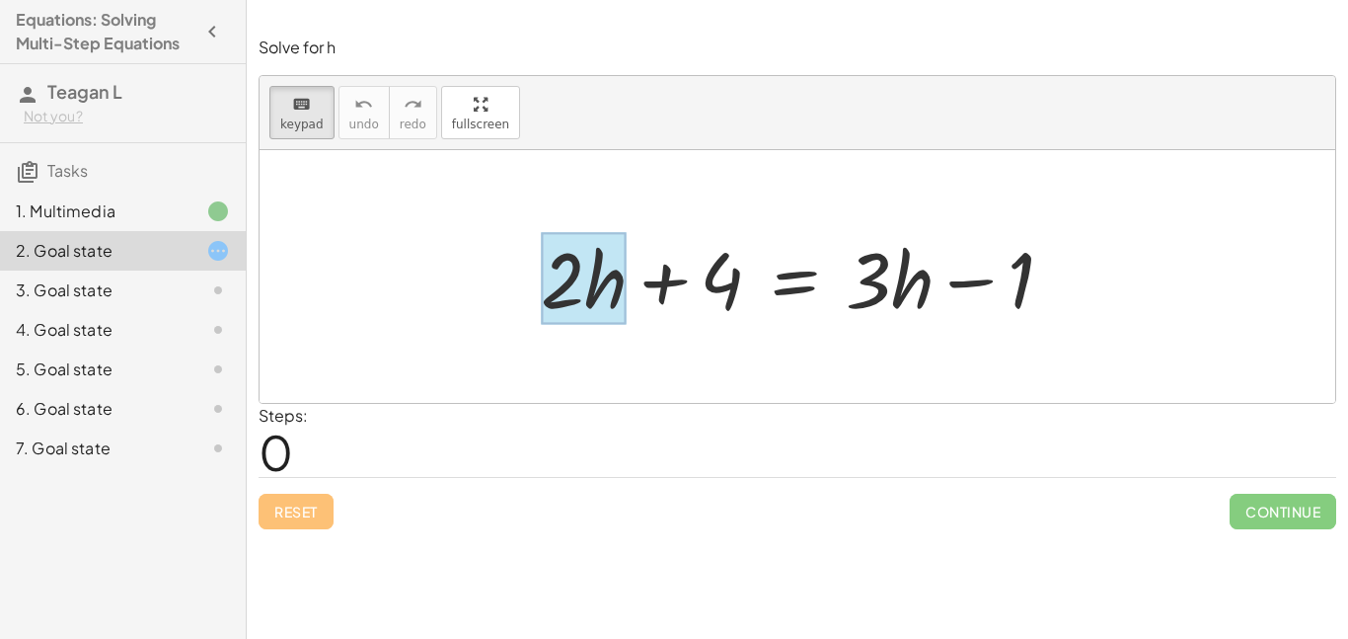
drag, startPoint x: 519, startPoint y: 207, endPoint x: 626, endPoint y: 293, distance: 136.9
click at [626, 293] on div "+ · 2 · h + 4 = + · 3 · h − 1" at bounding box center [798, 276] width 1076 height 253
click at [680, 230] on div at bounding box center [805, 277] width 548 height 102
drag, startPoint x: 404, startPoint y: 250, endPoint x: 593, endPoint y: 318, distance: 201.4
click at [593, 318] on div "+ · 2 · h + 4 = + · 3 · h − 1" at bounding box center [798, 276] width 1076 height 253
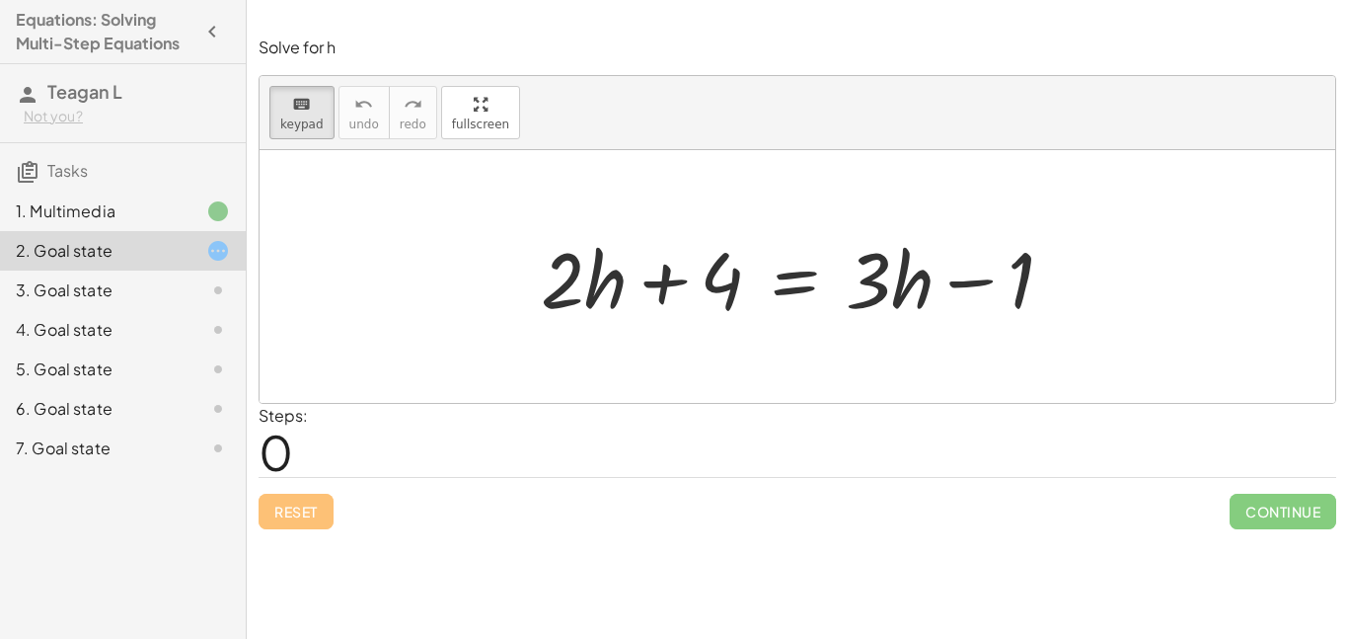
click at [564, 460] on div "Steps: 0" at bounding box center [798, 440] width 1078 height 73
click at [291, 129] on span "keypad" at bounding box center [301, 124] width 43 height 14
drag, startPoint x: 557, startPoint y: 259, endPoint x: 607, endPoint y: 284, distance: 56.5
click at [607, 284] on div at bounding box center [805, 277] width 548 height 102
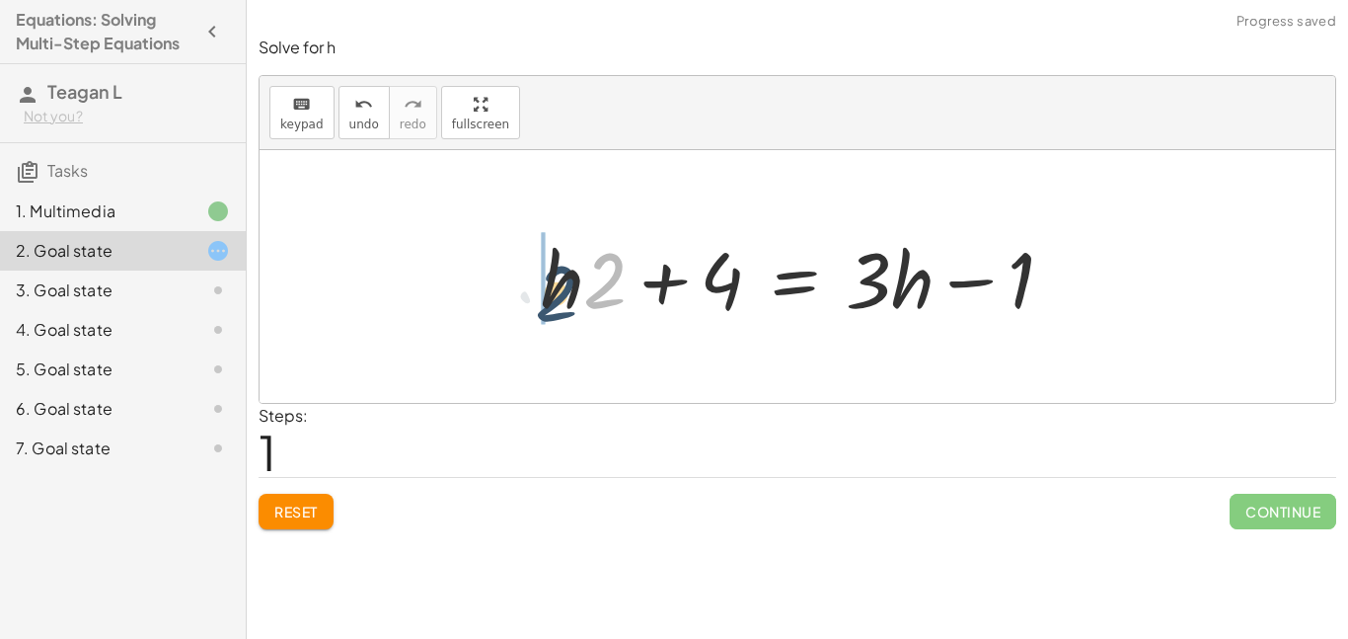
drag, startPoint x: 600, startPoint y: 267, endPoint x: 546, endPoint y: 279, distance: 55.8
click at [546, 279] on div at bounding box center [805, 277] width 548 height 102
click at [299, 527] on button "Reset" at bounding box center [296, 512] width 75 height 36
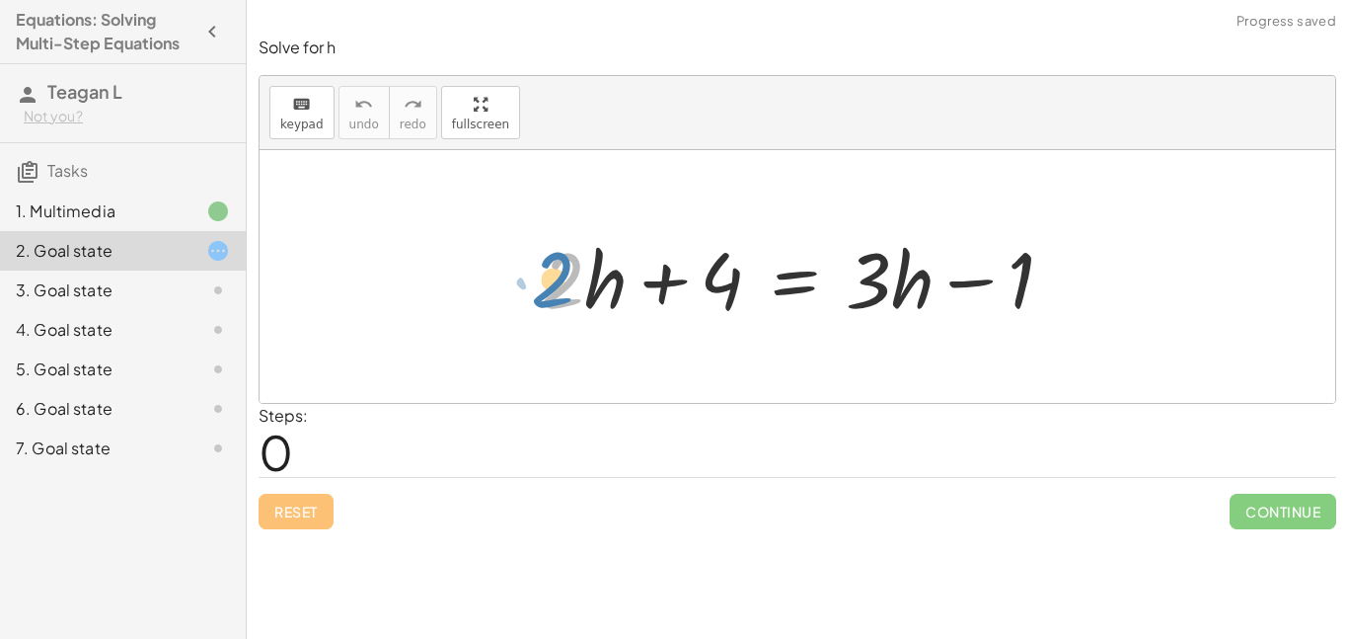
drag, startPoint x: 536, startPoint y: 318, endPoint x: 521, endPoint y: 319, distance: 14.8
click at [521, 319] on div "· 2 + · 2 · h + 4 = + · 3 · h − 1" at bounding box center [797, 277] width 572 height 112
drag, startPoint x: 498, startPoint y: 174, endPoint x: 606, endPoint y: 274, distance: 147.3
click at [606, 274] on div "+ · 2 · h + 4 = + · 3 · h − 1" at bounding box center [798, 276] width 1076 height 253
click at [520, 143] on div "keyboard keypad undo undo redo redo fullscreen + · 2 · h + 4 = + · 3 · h − 1 ×" at bounding box center [798, 239] width 1076 height 327
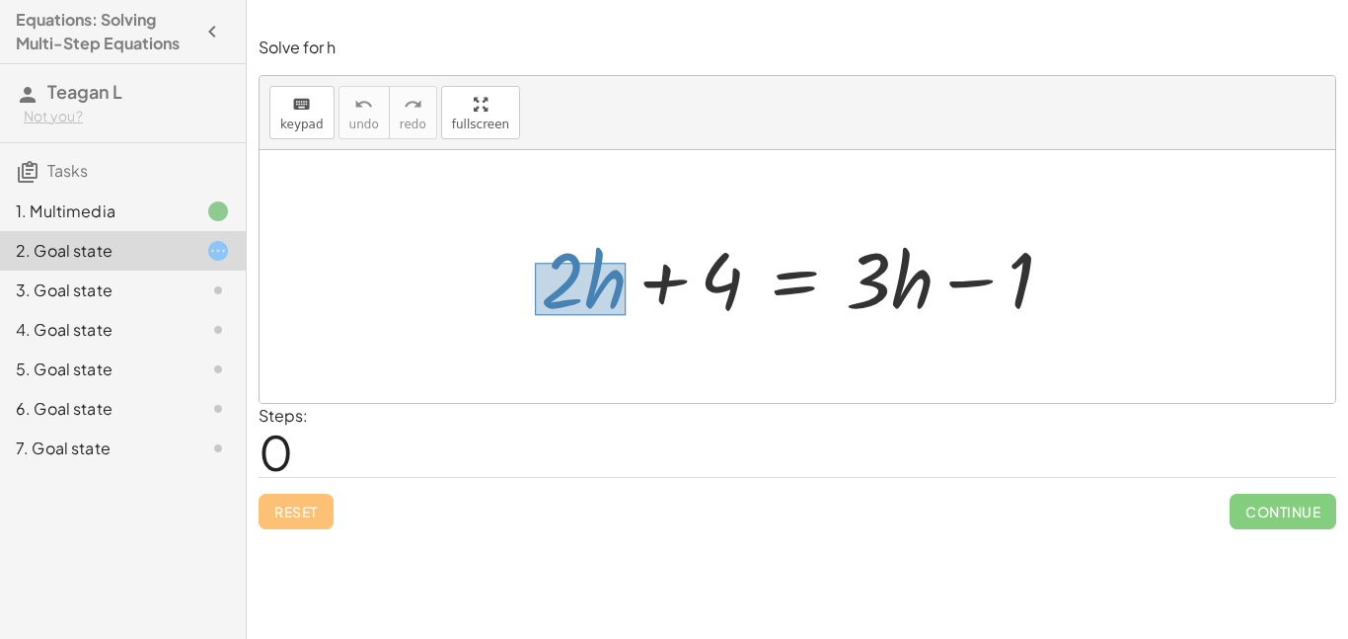
drag, startPoint x: 535, startPoint y: 263, endPoint x: 626, endPoint y: 315, distance: 104.8
click at [626, 315] on div at bounding box center [805, 277] width 548 height 102
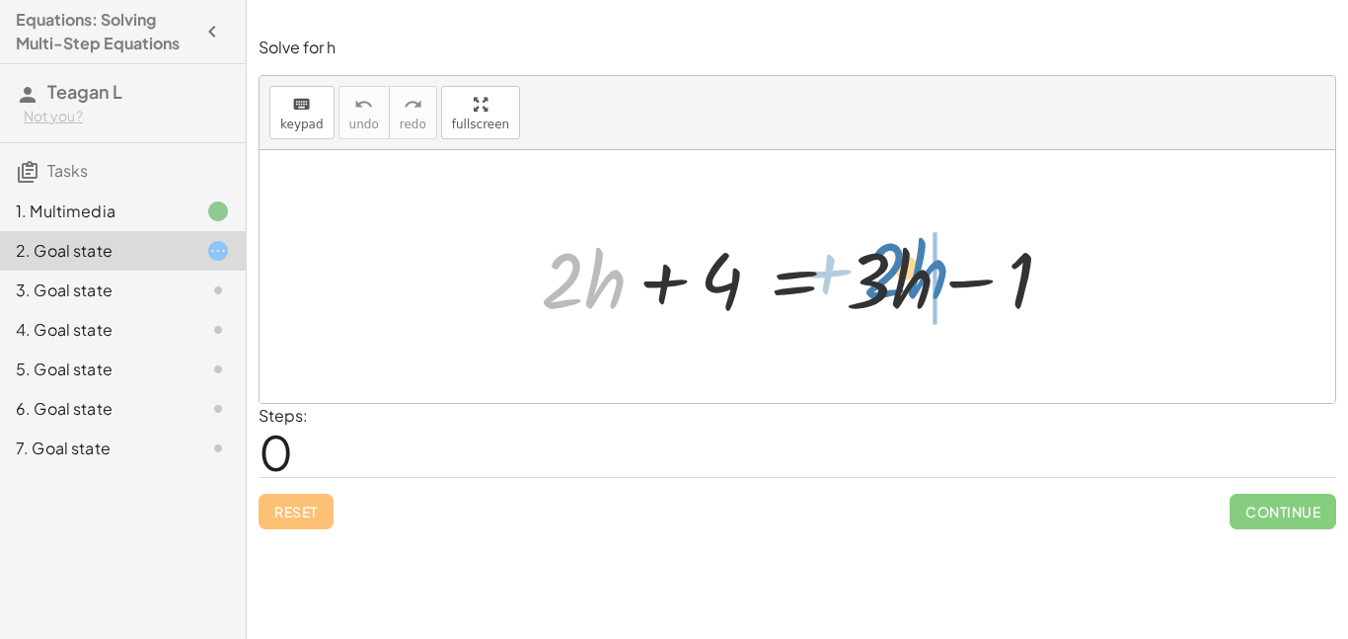
drag, startPoint x: 587, startPoint y: 297, endPoint x: 912, endPoint y: 287, distance: 324.9
click at [912, 287] on div at bounding box center [805, 277] width 548 height 102
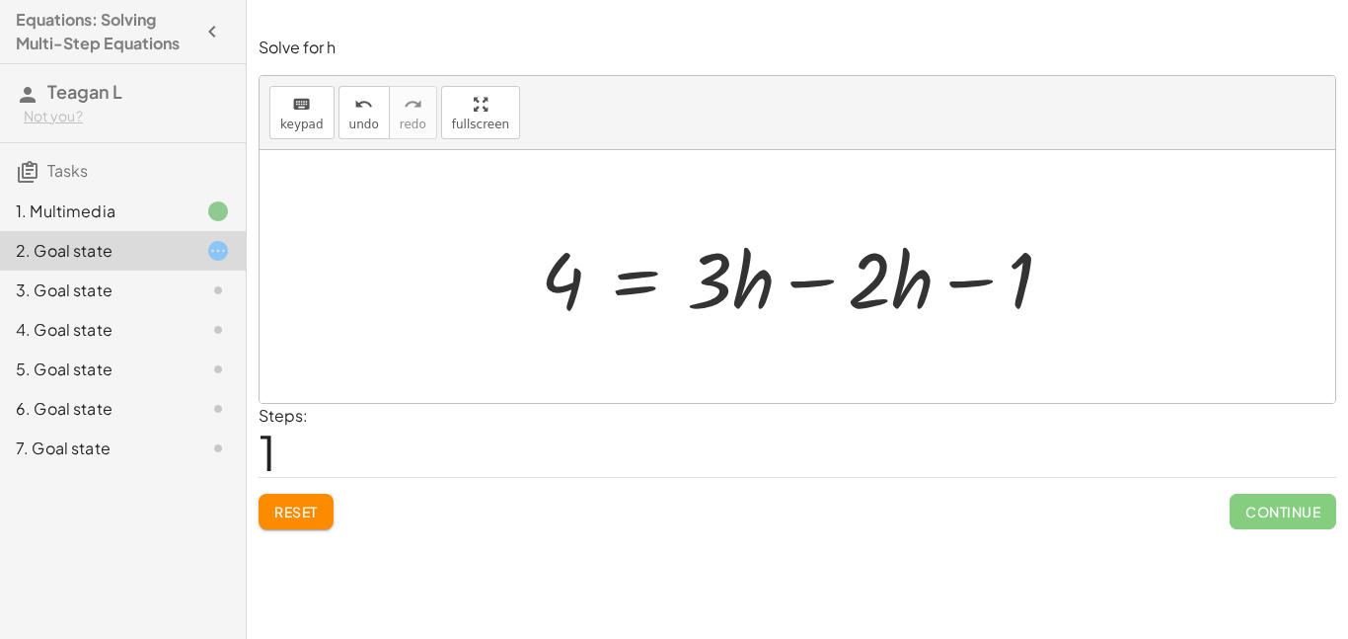
click at [263, 527] on button "Reset" at bounding box center [296, 512] width 75 height 36
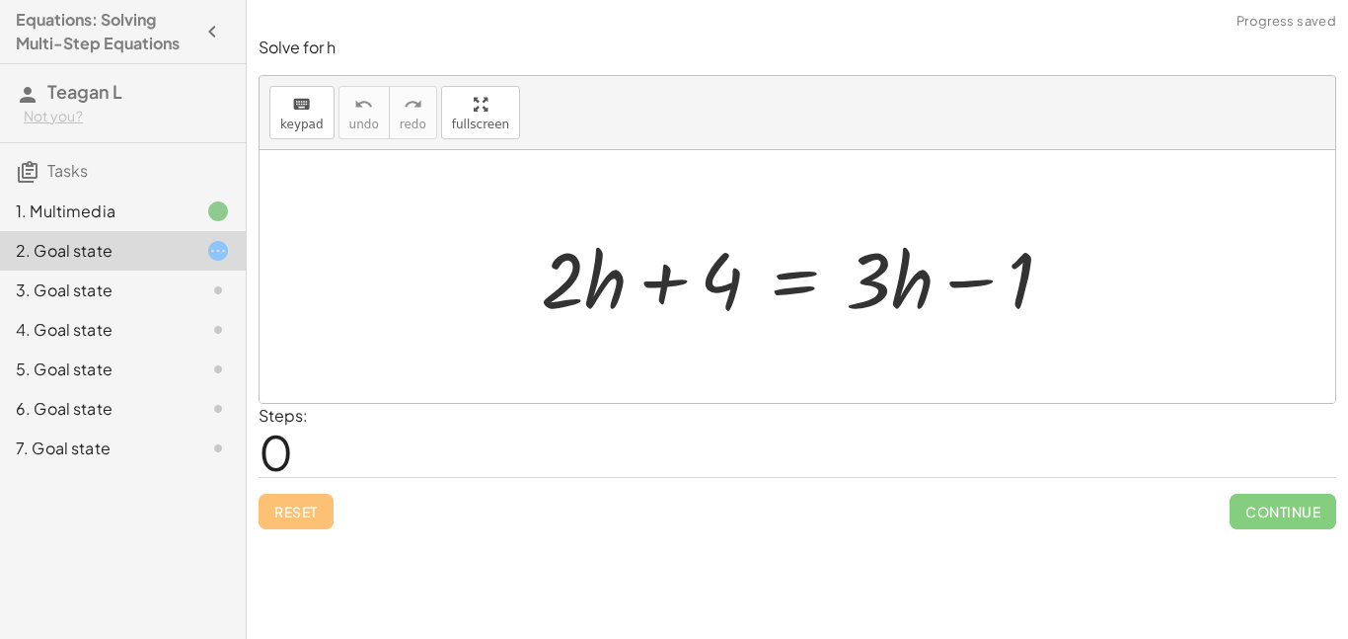
click at [263, 527] on div "Reset Continue" at bounding box center [798, 503] width 1078 height 52
drag, startPoint x: 528, startPoint y: 316, endPoint x: 602, endPoint y: 249, distance: 99.9
click at [602, 249] on div "+ · 2 · h + 4 = + · 3 · h − 1" at bounding box center [797, 277] width 572 height 112
drag, startPoint x: 487, startPoint y: 206, endPoint x: 574, endPoint y: 297, distance: 126.3
click at [574, 297] on div "+ · 2 · h + 4 = + · 3 · h − 1" at bounding box center [798, 276] width 1076 height 253
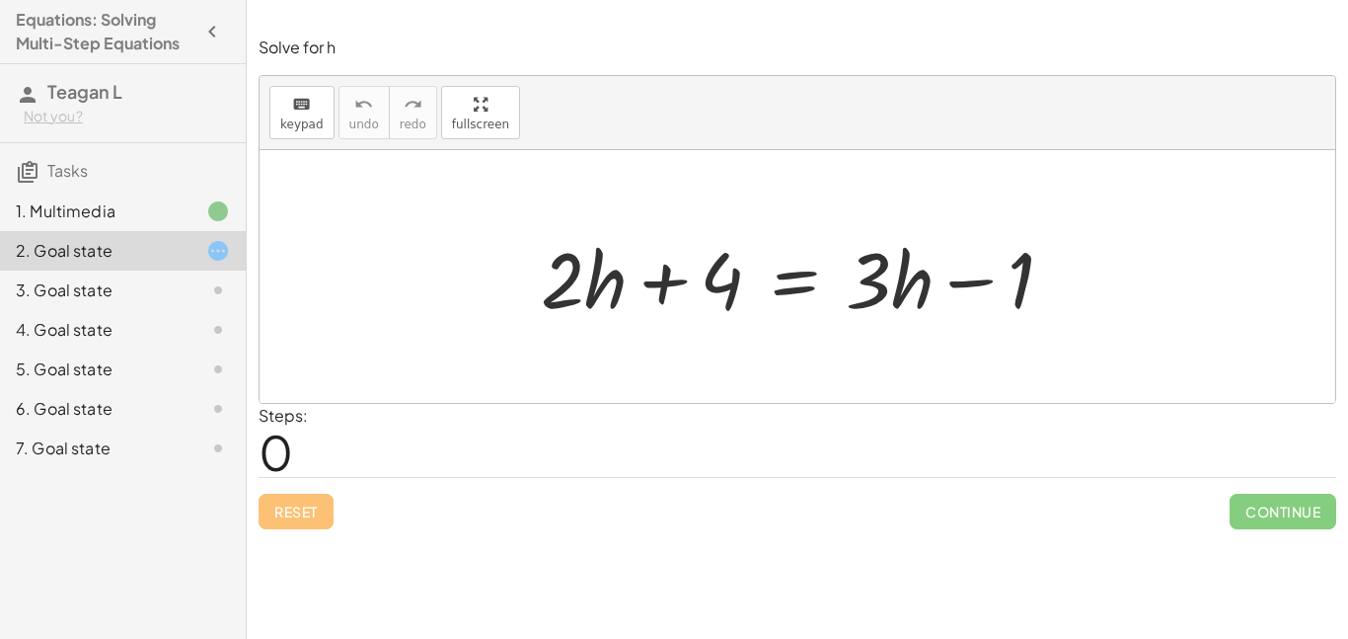
drag, startPoint x: 523, startPoint y: 224, endPoint x: 611, endPoint y: 284, distance: 106.5
click at [611, 284] on div "+ · 2 · h + 4 = + · 3 · h − 1" at bounding box center [797, 277] width 572 height 112
drag, startPoint x: 522, startPoint y: 237, endPoint x: 599, endPoint y: 283, distance: 89.9
click at [599, 283] on div "+ · 2 · h + 4 = + · 3 · h − 1" at bounding box center [797, 277] width 572 height 112
click at [534, 259] on div at bounding box center [805, 277] width 548 height 102
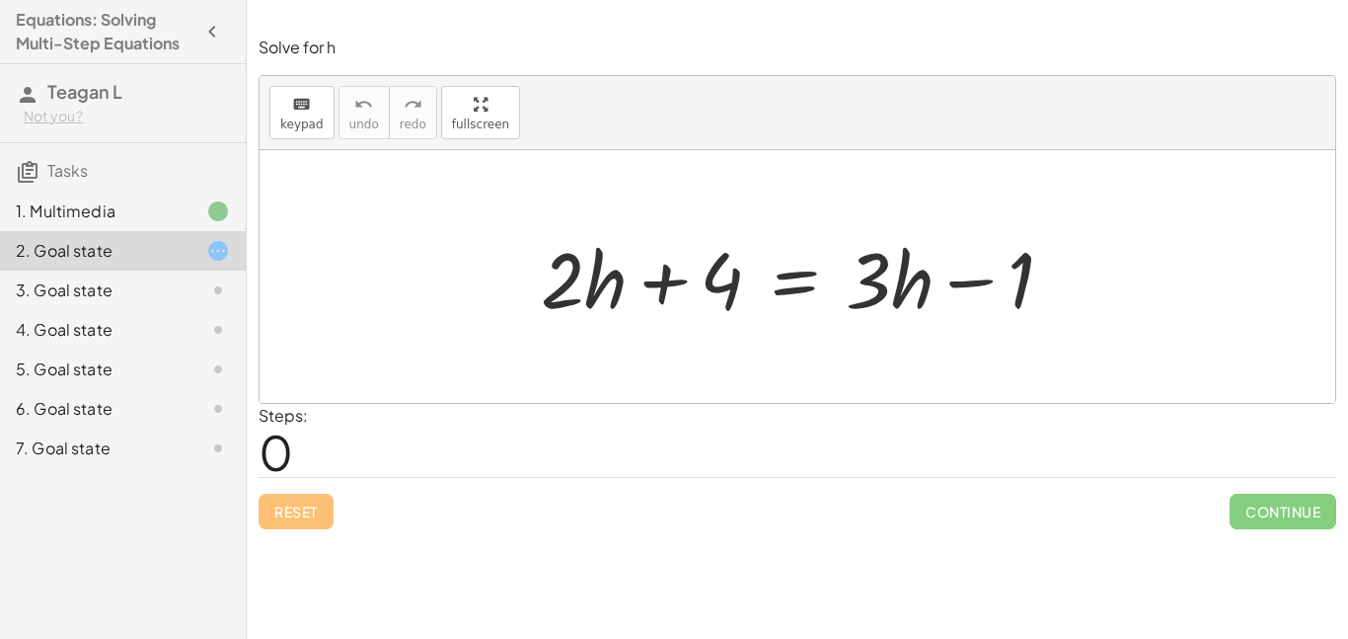
drag, startPoint x: 523, startPoint y: 257, endPoint x: 594, endPoint y: 288, distance: 77.8
click at [594, 288] on div "+ · 2 · h + 4 = + · 3 · h − 1" at bounding box center [797, 277] width 572 height 112
drag, startPoint x: 594, startPoint y: 288, endPoint x: 530, endPoint y: 291, distance: 64.2
click at [531, 291] on div at bounding box center [805, 277] width 548 height 102
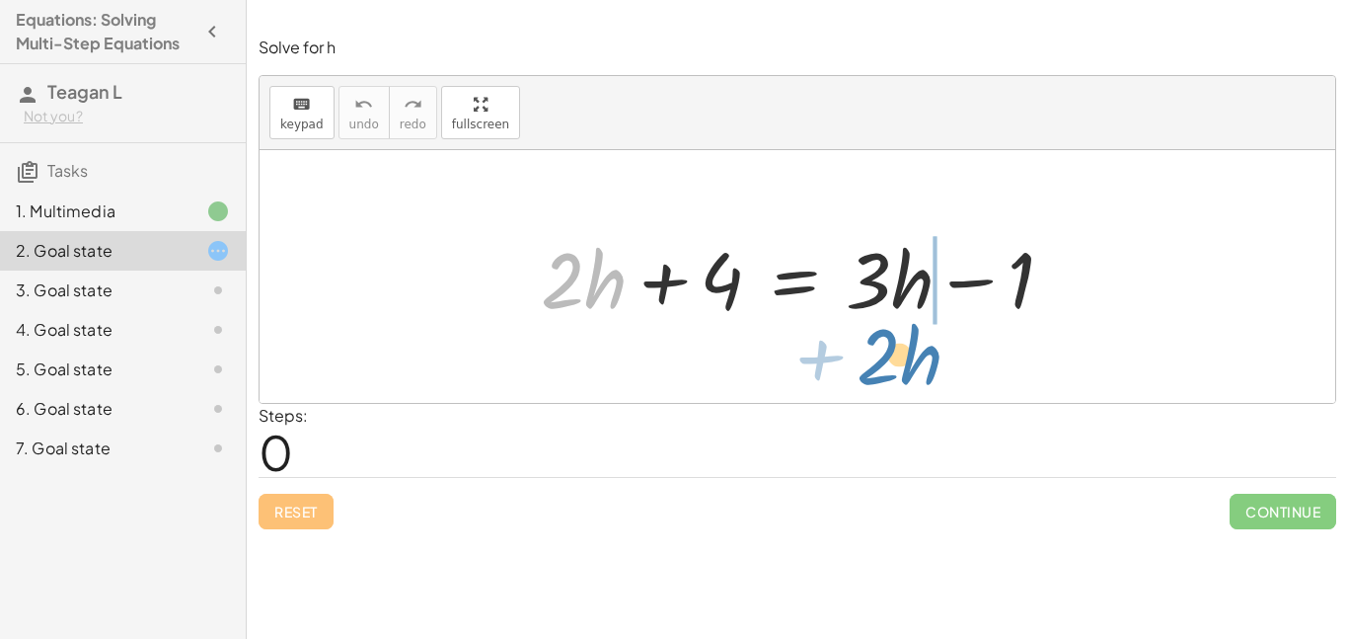
drag, startPoint x: 597, startPoint y: 283, endPoint x: 913, endPoint y: 359, distance: 324.9
click at [913, 359] on div "+ · 2 · h + · 2 · h + 4 = + · 3 · h − 1" at bounding box center [798, 276] width 1076 height 253
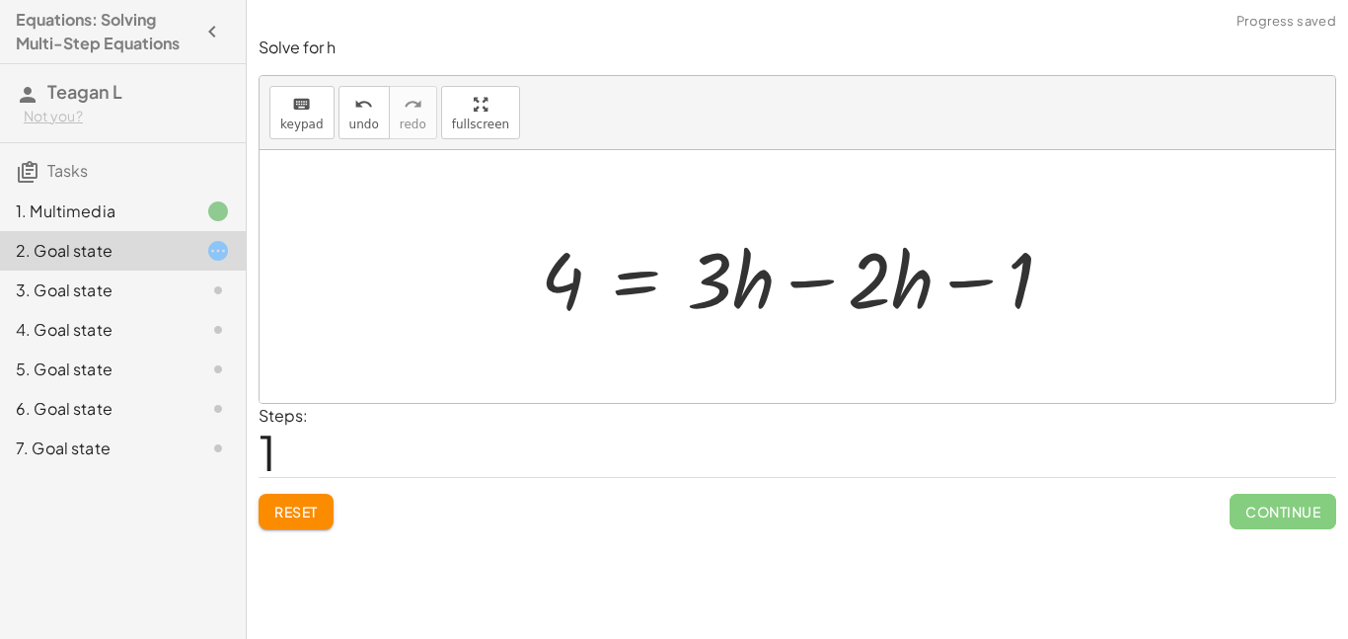
click at [869, 301] on div at bounding box center [805, 277] width 548 height 102
click at [286, 499] on button "Reset" at bounding box center [296, 512] width 75 height 36
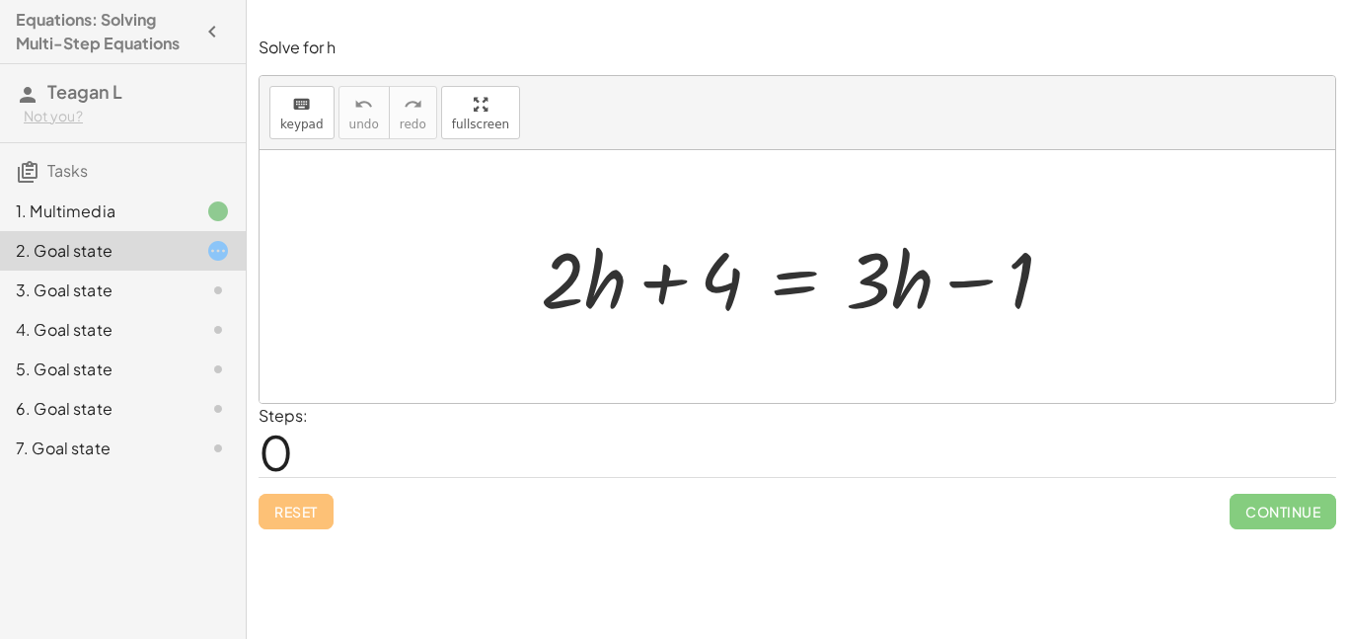
drag, startPoint x: 528, startPoint y: 309, endPoint x: 578, endPoint y: 257, distance: 72.6
click at [578, 257] on div "+ · 2 · h + 4 = + · 3 · h − 1" at bounding box center [797, 277] width 572 height 112
drag, startPoint x: 541, startPoint y: 307, endPoint x: 625, endPoint y: 249, distance: 102.1
click at [625, 249] on div at bounding box center [805, 277] width 548 height 102
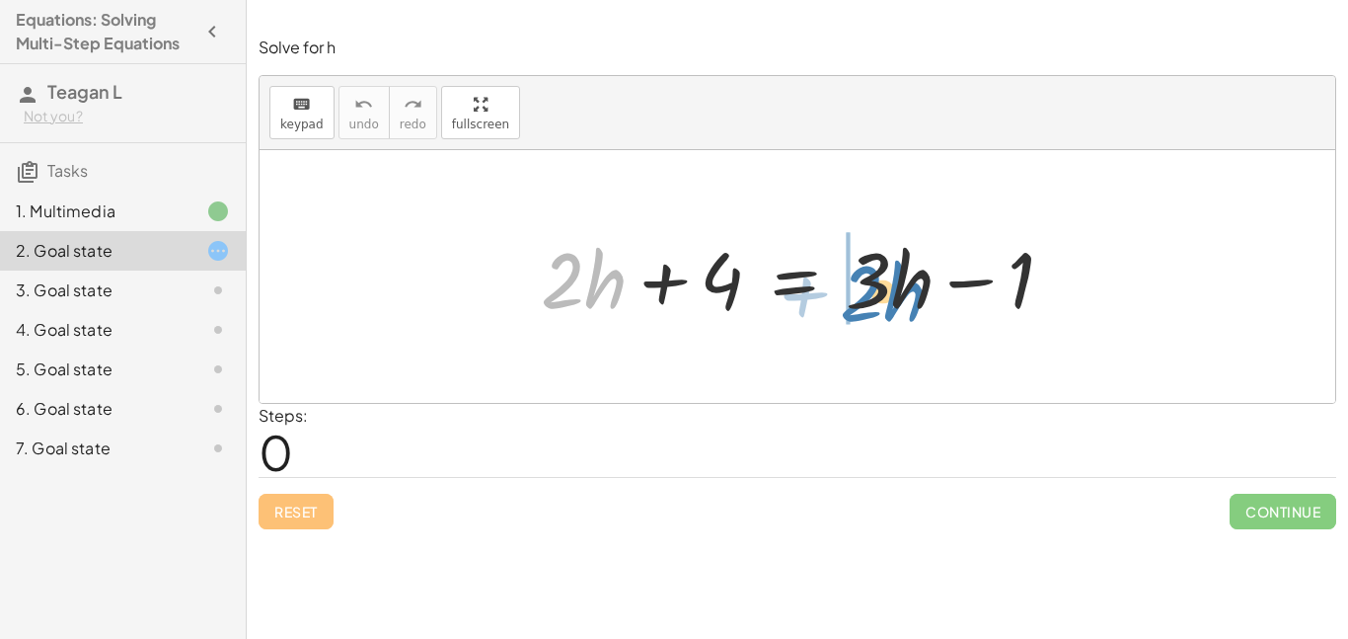
drag, startPoint x: 580, startPoint y: 270, endPoint x: 879, endPoint y: 283, distance: 299.3
click at [879, 283] on div at bounding box center [805, 277] width 548 height 102
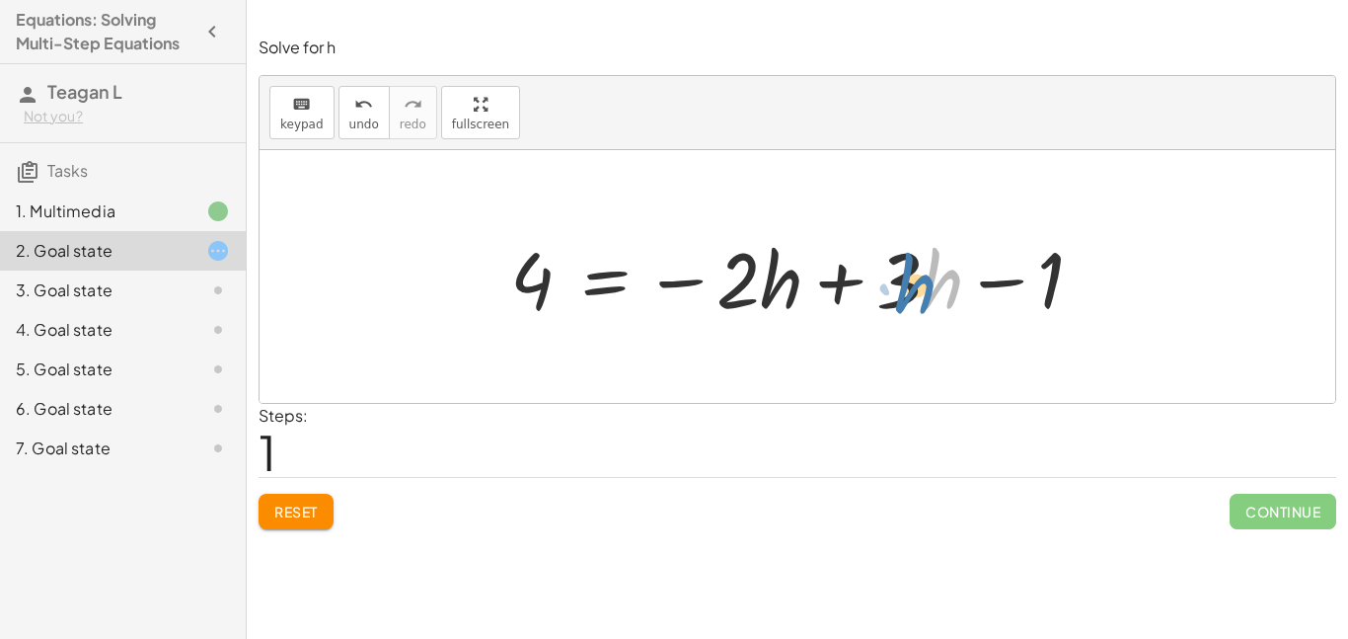
drag, startPoint x: 931, startPoint y: 282, endPoint x: 908, endPoint y: 267, distance: 27.1
click at [908, 267] on div at bounding box center [804, 277] width 609 height 102
drag, startPoint x: 878, startPoint y: 242, endPoint x: 896, endPoint y: 232, distance: 20.3
click at [896, 232] on div at bounding box center [804, 277] width 609 height 102
drag, startPoint x: 897, startPoint y: 233, endPoint x: 952, endPoint y: 303, distance: 88.6
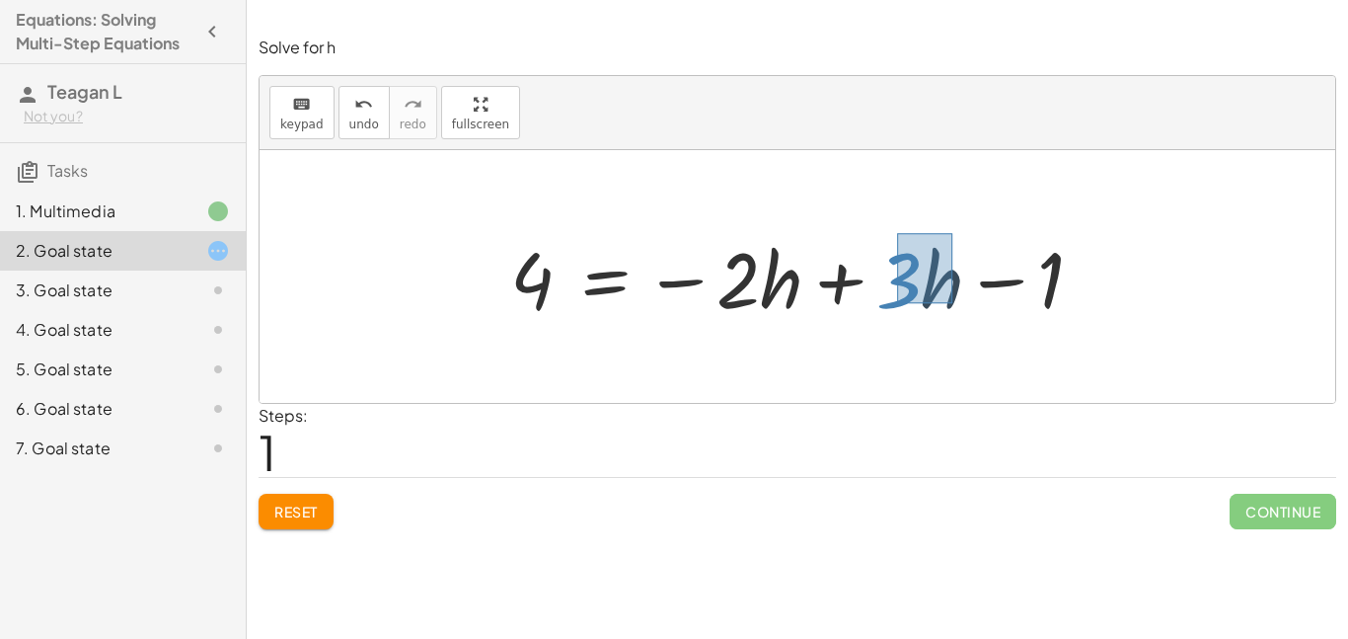
click at [952, 303] on div at bounding box center [804, 277] width 609 height 102
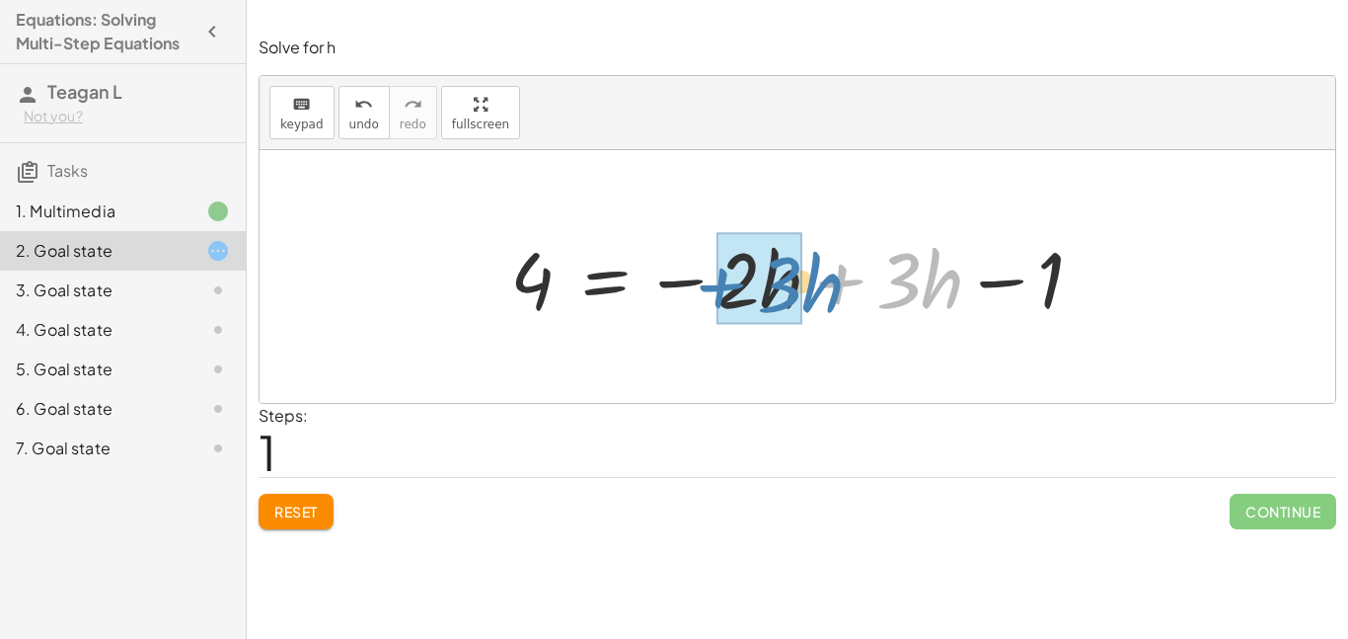
drag, startPoint x: 950, startPoint y: 305, endPoint x: 830, endPoint y: 307, distance: 119.4
click at [830, 307] on div at bounding box center [804, 277] width 609 height 102
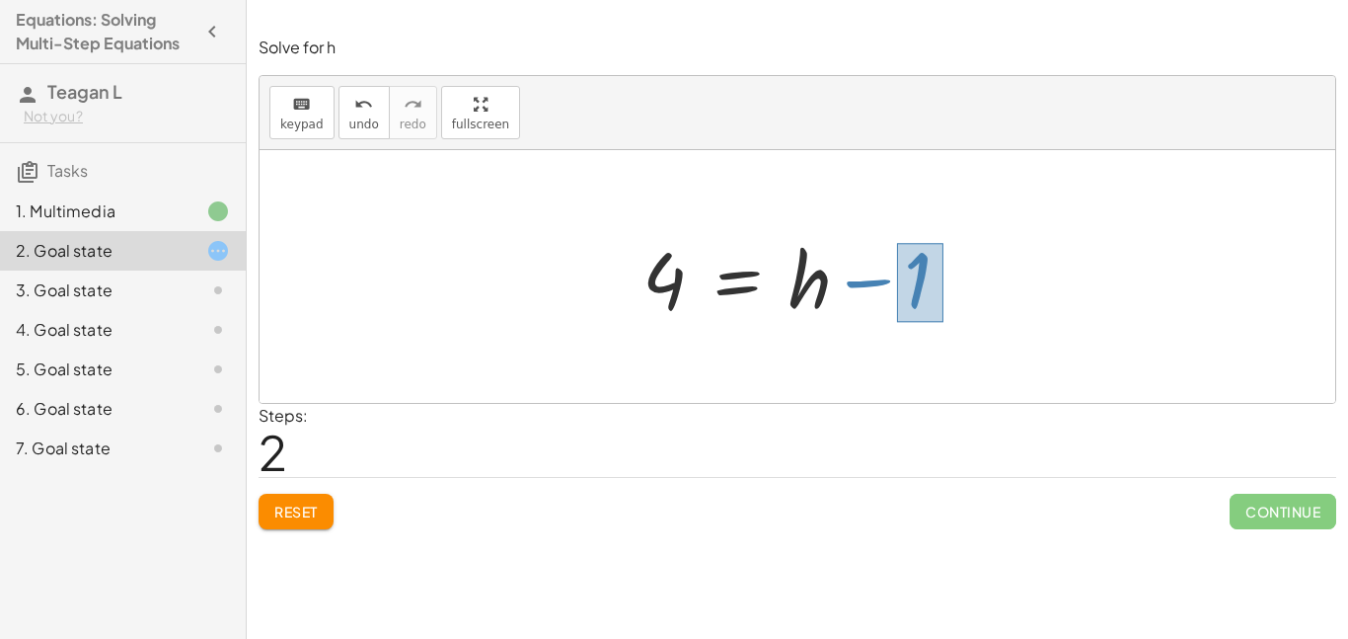
drag, startPoint x: 897, startPoint y: 243, endPoint x: 940, endPoint y: 312, distance: 81.1
click at [940, 312] on div at bounding box center [804, 277] width 343 height 102
drag, startPoint x: 913, startPoint y: 294, endPoint x: 664, endPoint y: 294, distance: 248.7
click at [664, 294] on div at bounding box center [804, 277] width 343 height 102
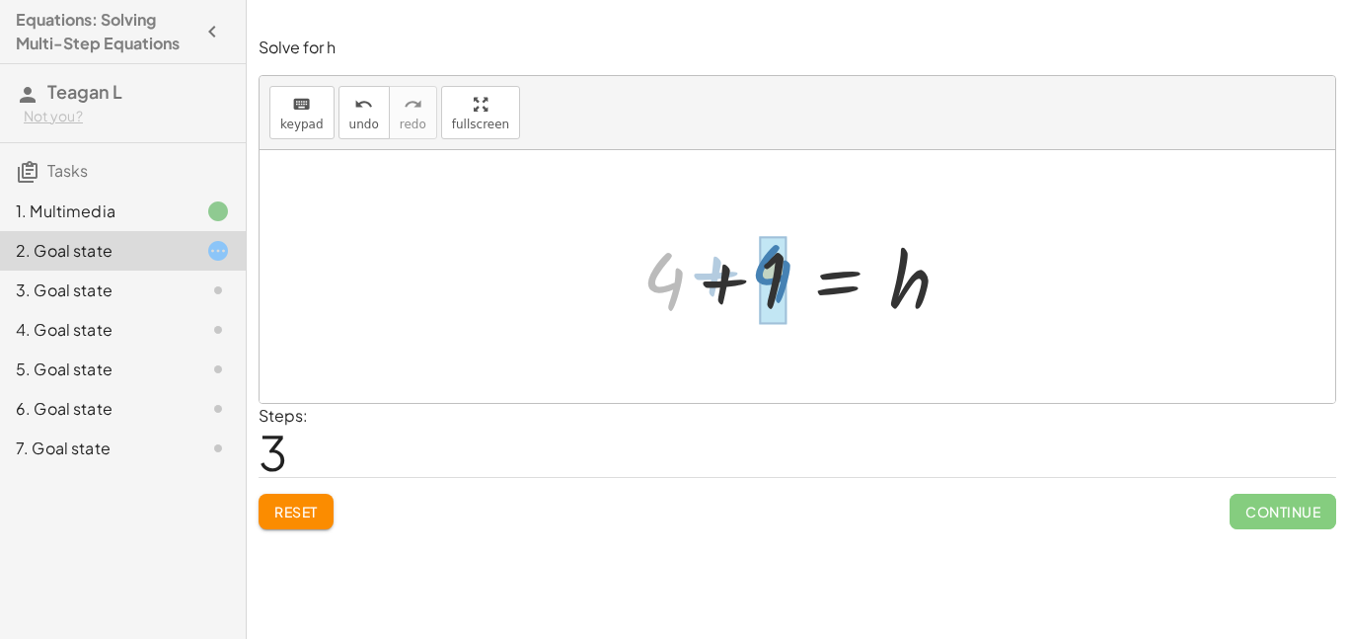
drag, startPoint x: 661, startPoint y: 284, endPoint x: 773, endPoint y: 276, distance: 111.8
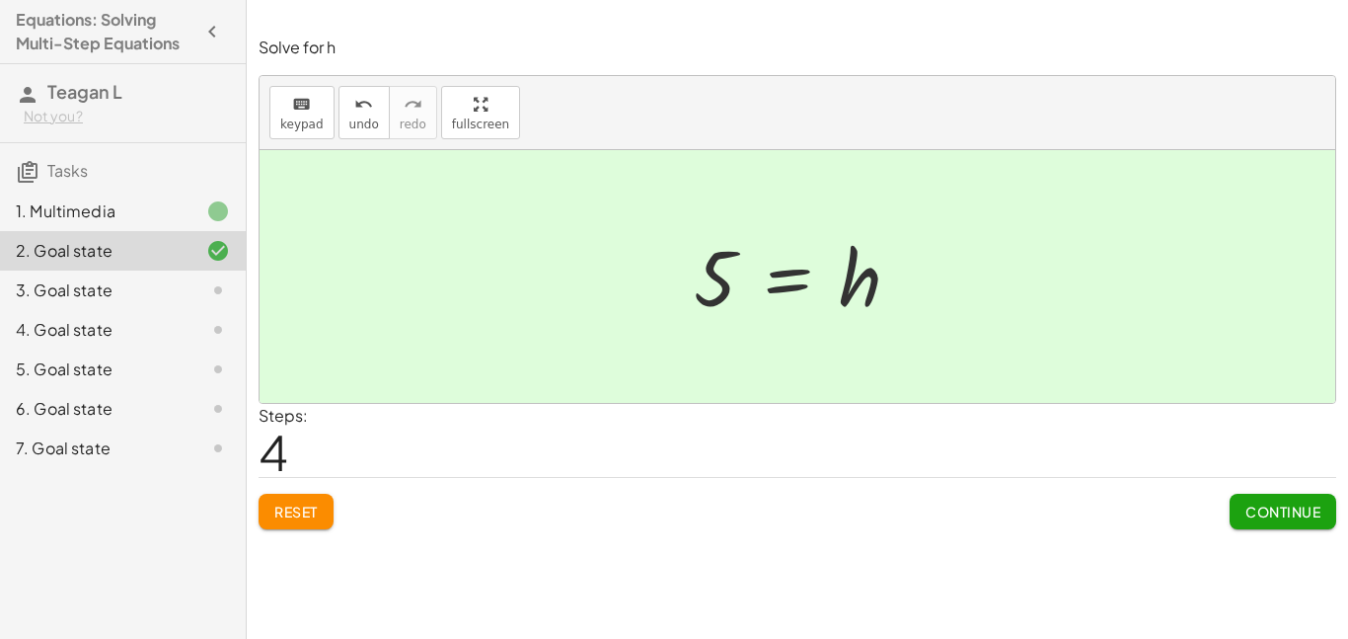
click at [1270, 516] on span "Continue" at bounding box center [1283, 511] width 75 height 18
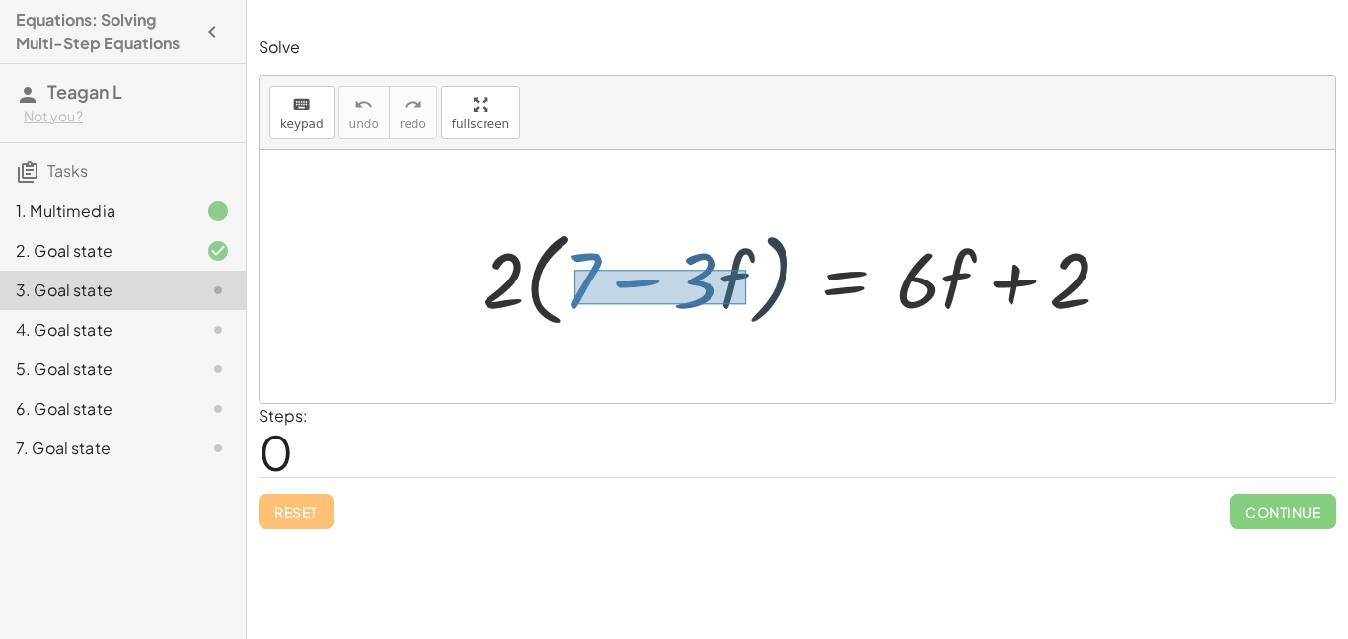
drag, startPoint x: 574, startPoint y: 269, endPoint x: 733, endPoint y: 293, distance: 160.7
click at [733, 293] on div at bounding box center [804, 277] width 665 height 114
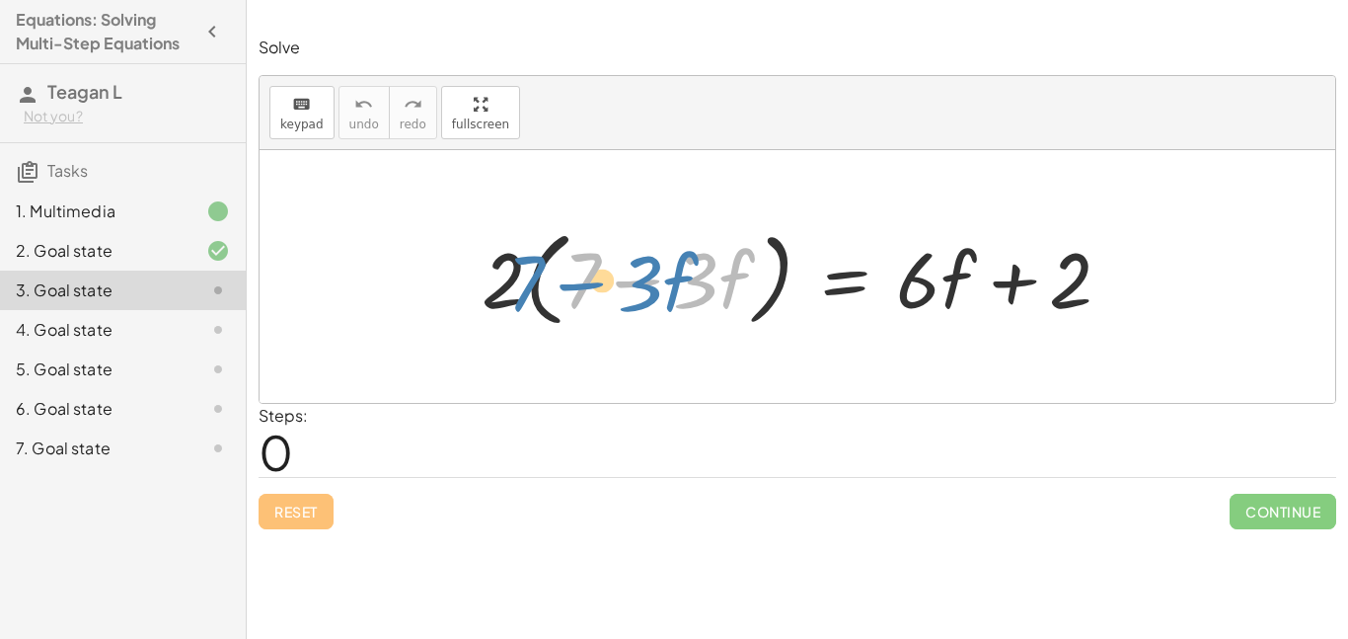
drag, startPoint x: 693, startPoint y: 282, endPoint x: 692, endPoint y: 303, distance: 20.8
click at [692, 303] on div at bounding box center [804, 277] width 665 height 114
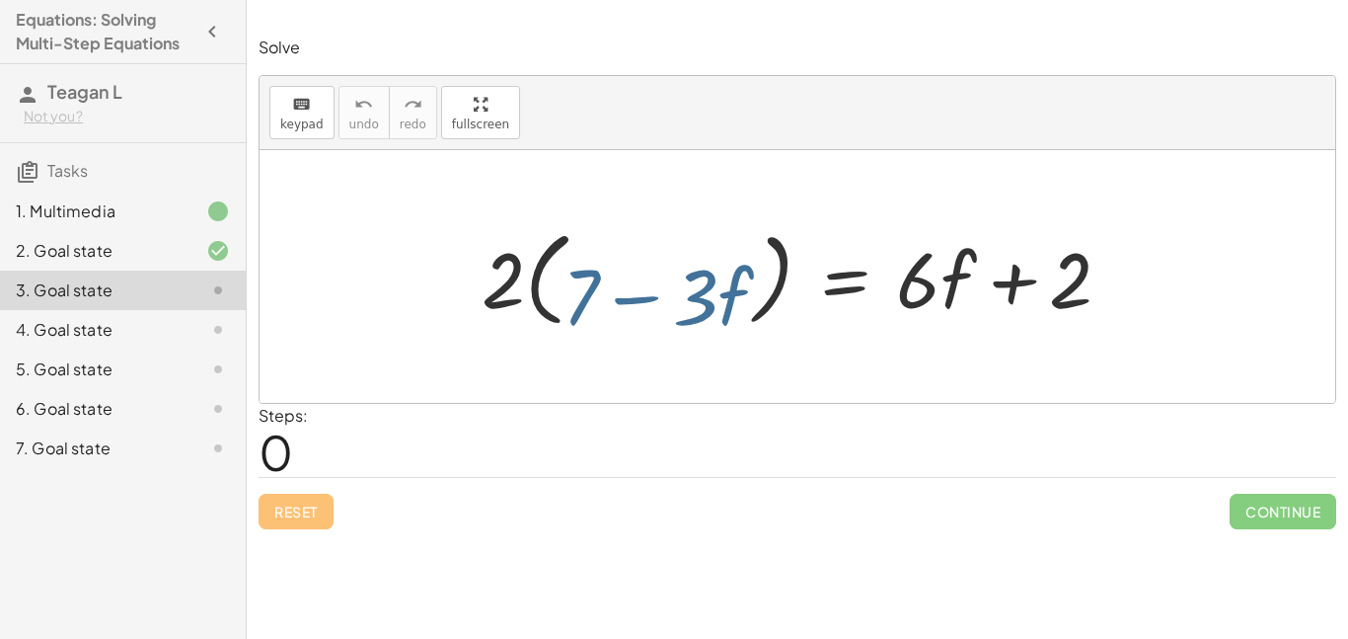
click at [692, 303] on div at bounding box center [804, 277] width 665 height 114
drag, startPoint x: 571, startPoint y: 253, endPoint x: 603, endPoint y: 293, distance: 51.9
click at [603, 293] on div at bounding box center [804, 277] width 665 height 114
drag, startPoint x: 587, startPoint y: 282, endPoint x: 537, endPoint y: 285, distance: 50.4
click at [537, 285] on div at bounding box center [804, 277] width 665 height 114
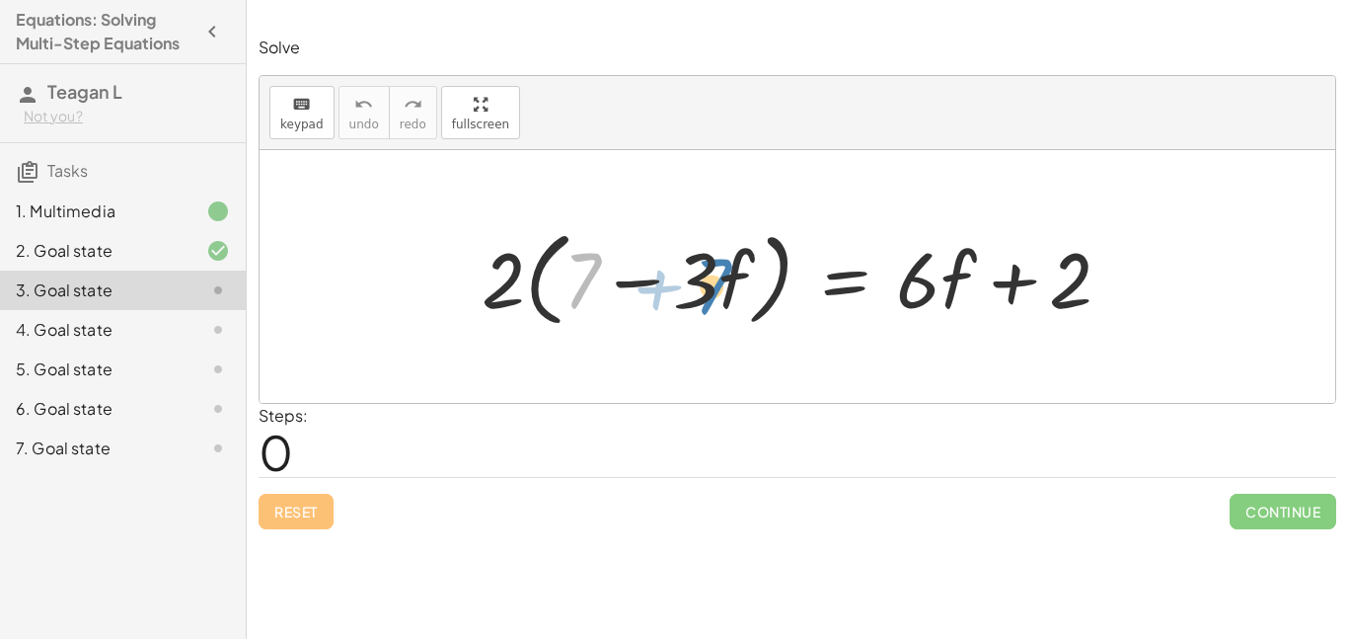
drag, startPoint x: 582, startPoint y: 268, endPoint x: 711, endPoint y: 269, distance: 128.3
click at [711, 269] on div at bounding box center [804, 277] width 665 height 114
drag, startPoint x: 567, startPoint y: 261, endPoint x: 595, endPoint y: 302, distance: 50.4
click at [595, 302] on div at bounding box center [804, 277] width 665 height 114
drag, startPoint x: 587, startPoint y: 291, endPoint x: 754, endPoint y: 288, distance: 166.8
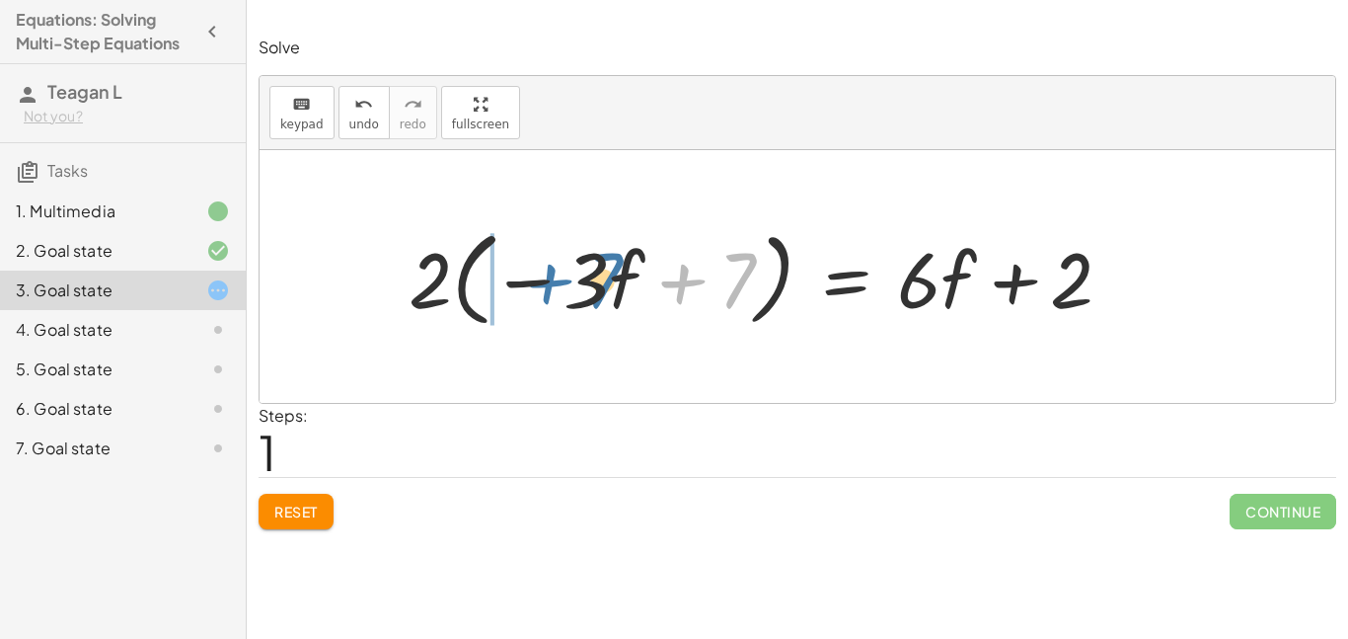
drag, startPoint x: 693, startPoint y: 284, endPoint x: 559, endPoint y: 280, distance: 134.3
click at [559, 280] on div at bounding box center [768, 277] width 739 height 114
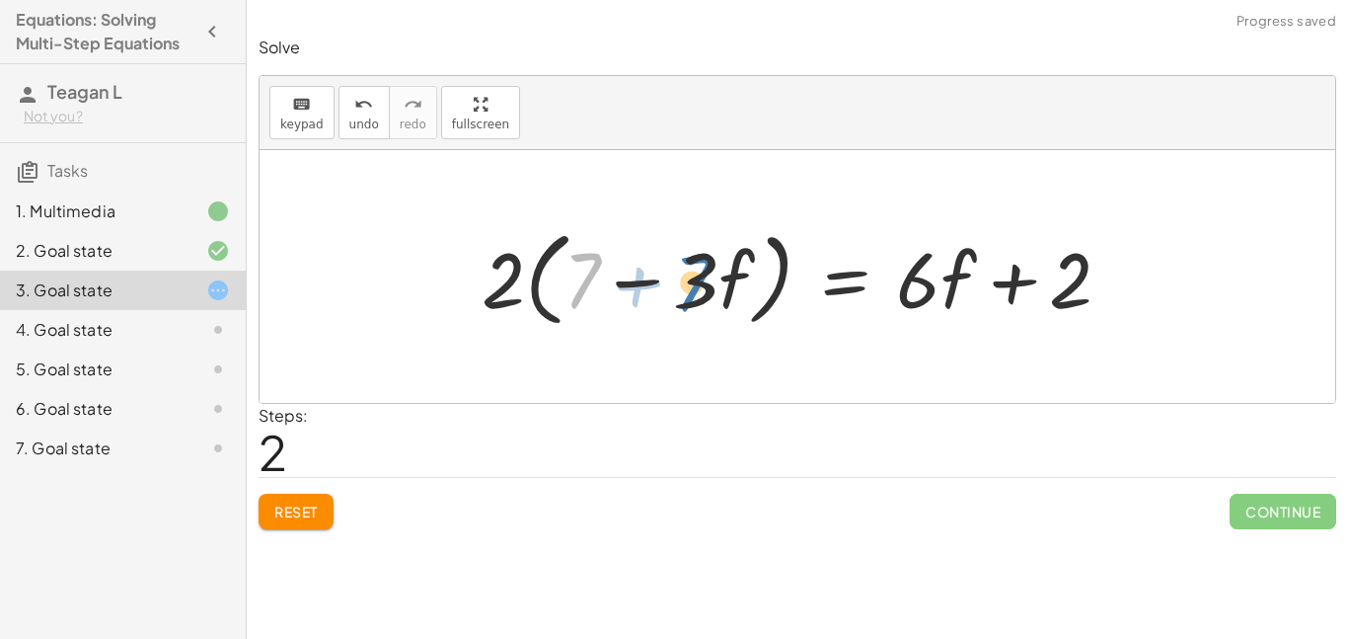
drag, startPoint x: 582, startPoint y: 288, endPoint x: 701, endPoint y: 282, distance: 118.6
click at [701, 282] on div at bounding box center [804, 277] width 665 height 114
click at [727, 287] on div at bounding box center [804, 277] width 665 height 114
drag, startPoint x: 509, startPoint y: 273, endPoint x: 572, endPoint y: 266, distance: 63.7
click at [572, 266] on div at bounding box center [804, 277] width 665 height 114
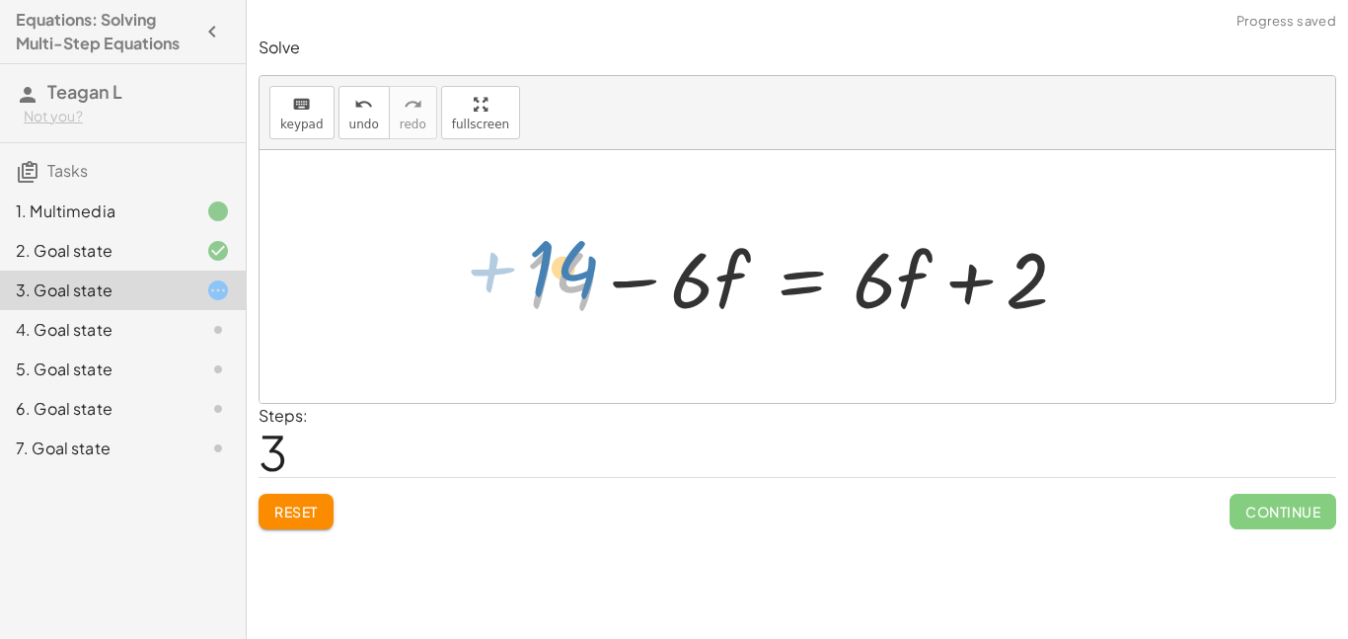
drag, startPoint x: 540, startPoint y: 289, endPoint x: 542, endPoint y: 274, distance: 14.9
click at [542, 274] on div at bounding box center [804, 277] width 577 height 102
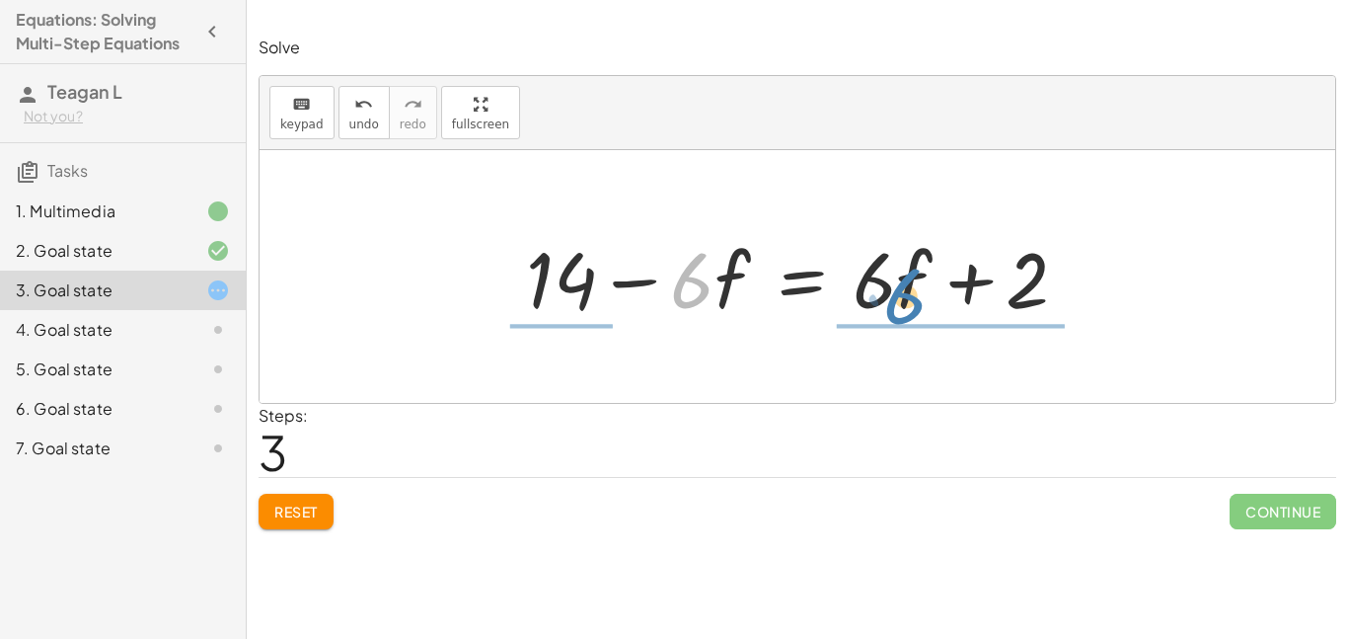
drag, startPoint x: 706, startPoint y: 293, endPoint x: 906, endPoint y: 293, distance: 200.4
click at [906, 293] on div at bounding box center [804, 277] width 577 height 102
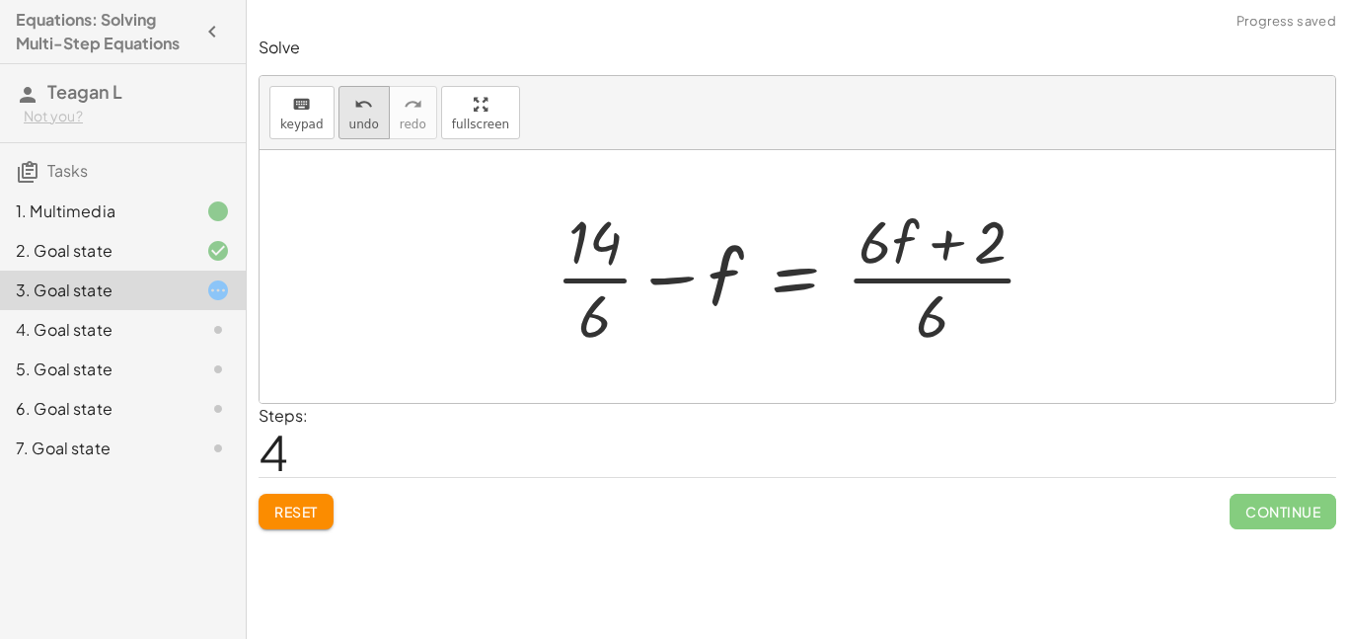
click at [372, 136] on button "undo undo" at bounding box center [364, 112] width 51 height 53
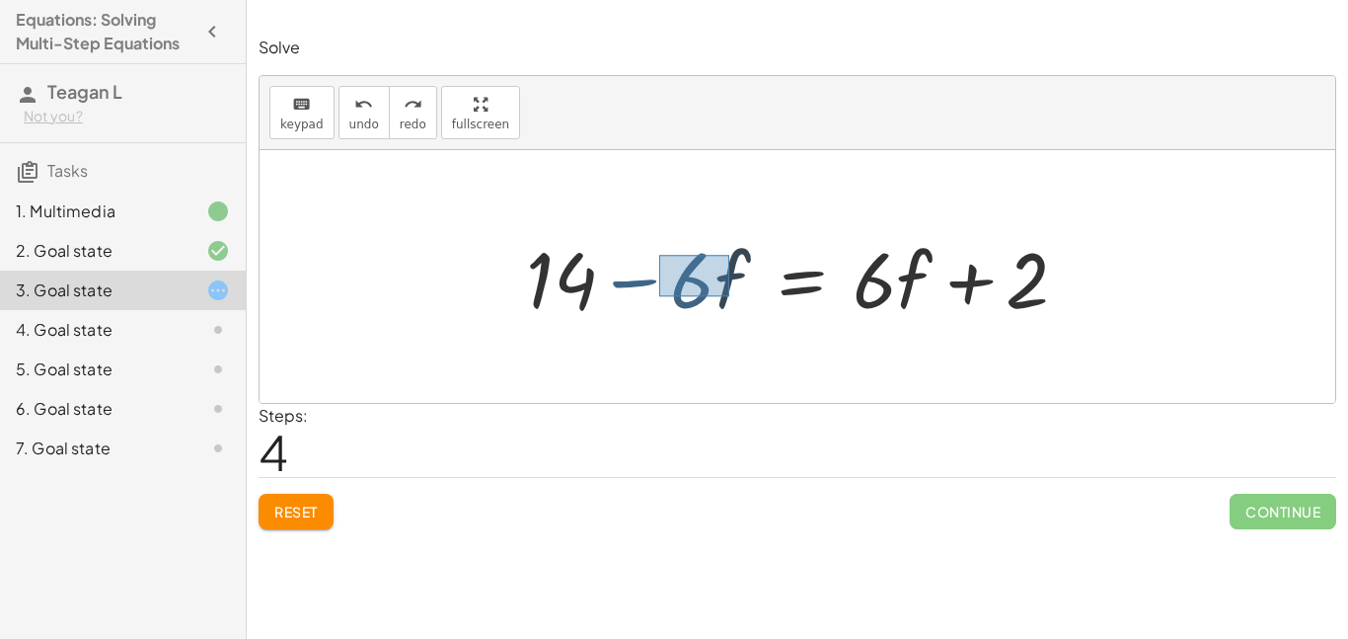
drag, startPoint x: 659, startPoint y: 255, endPoint x: 729, endPoint y: 296, distance: 81.4
click at [729, 296] on div at bounding box center [804, 277] width 577 height 102
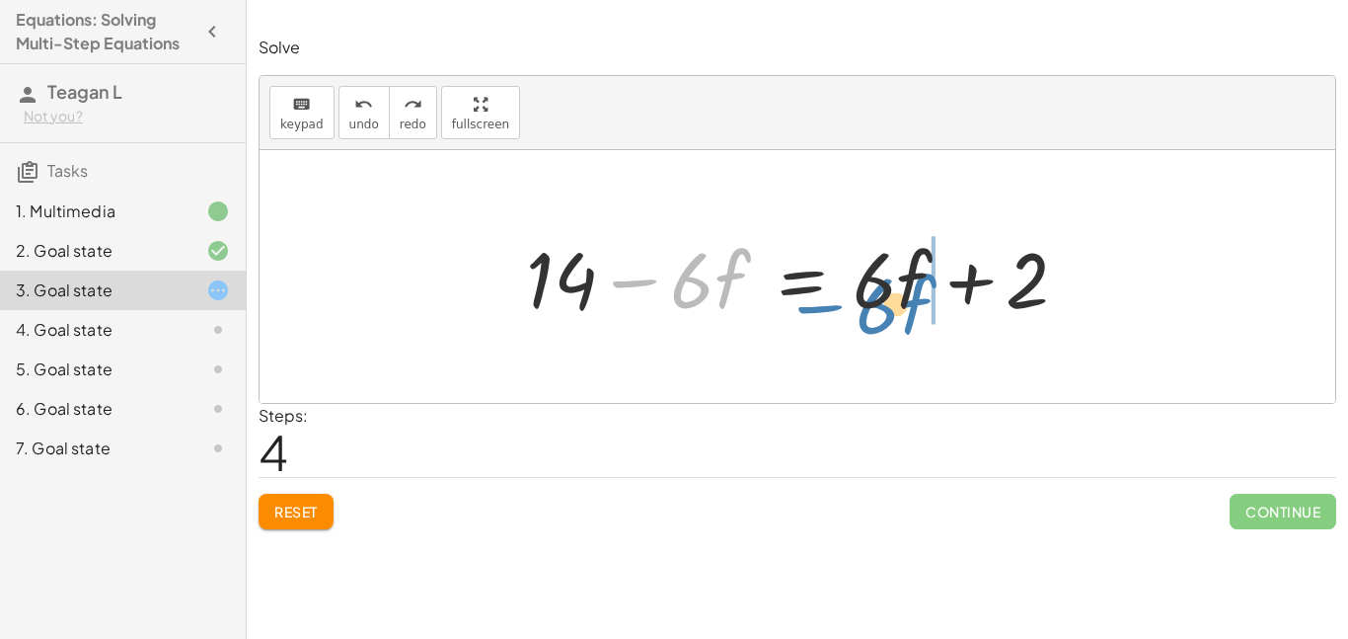
drag, startPoint x: 698, startPoint y: 290, endPoint x: 883, endPoint y: 314, distance: 187.1
click at [883, 314] on div at bounding box center [804, 277] width 577 height 102
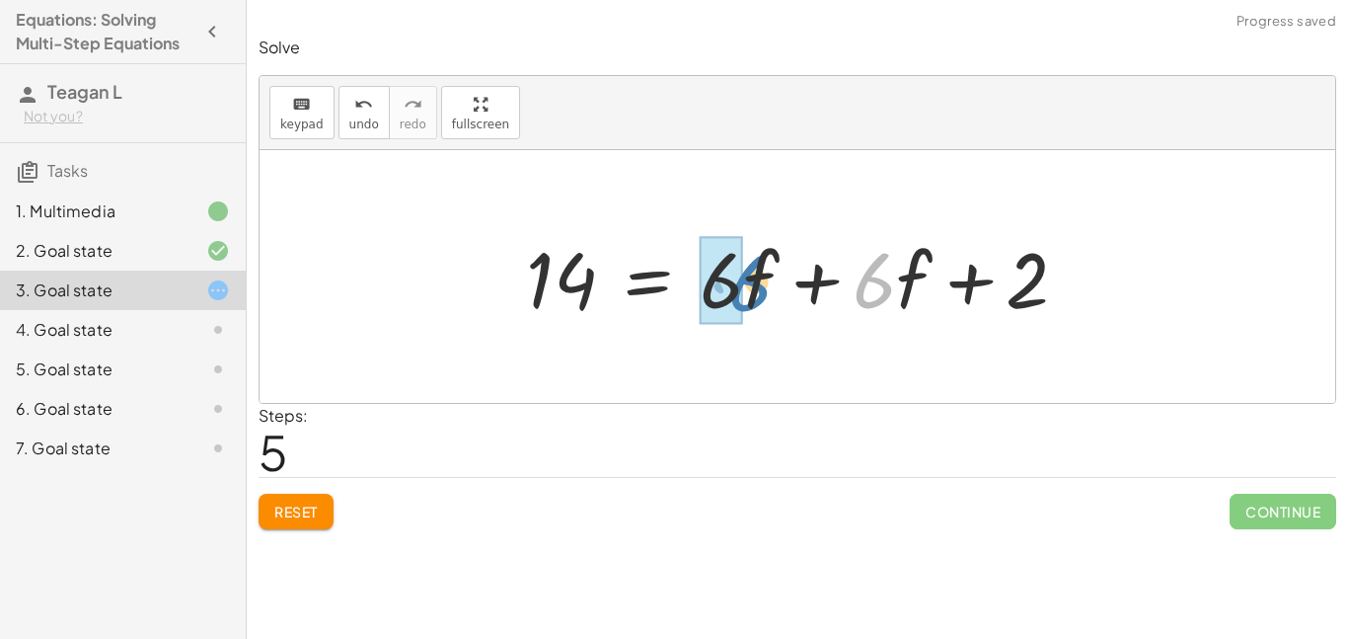
drag, startPoint x: 896, startPoint y: 294, endPoint x: 777, endPoint y: 285, distance: 119.8
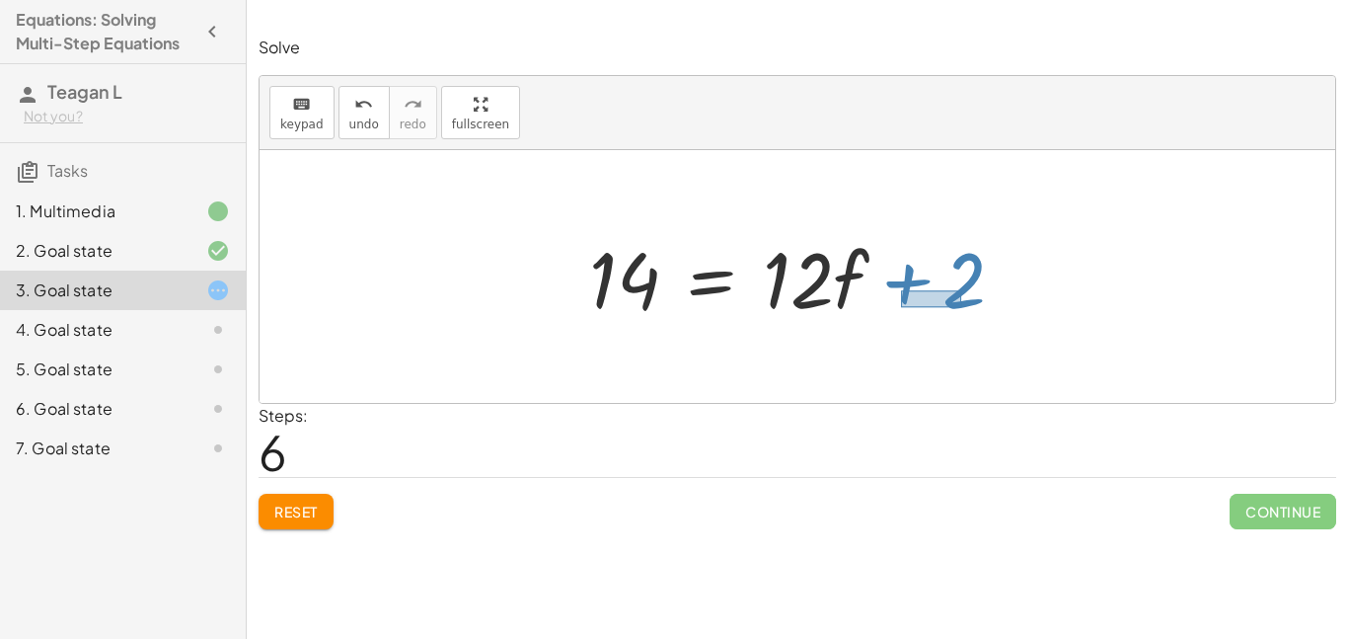
drag, startPoint x: 901, startPoint y: 290, endPoint x: 959, endPoint y: 305, distance: 60.1
click at [959, 305] on div at bounding box center [804, 277] width 451 height 102
click at [957, 299] on div at bounding box center [804, 277] width 451 height 102
drag, startPoint x: 957, startPoint y: 299, endPoint x: 632, endPoint y: 338, distance: 328.0
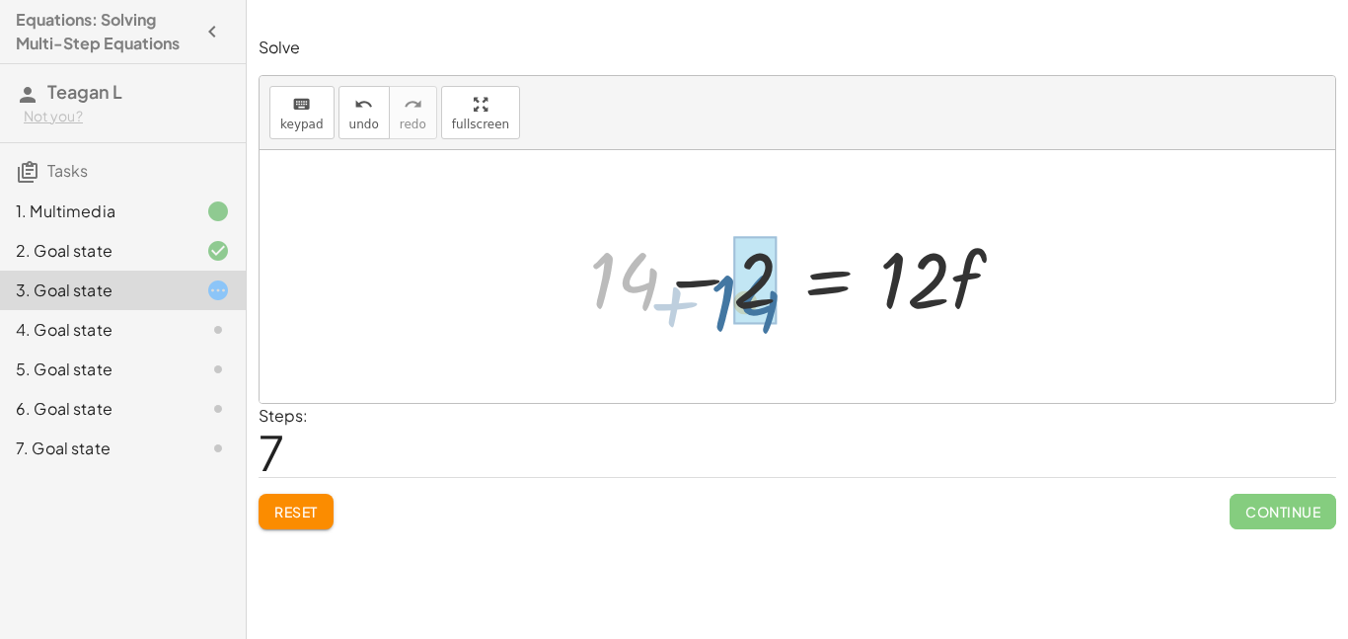
drag, startPoint x: 634, startPoint y: 272, endPoint x: 738, endPoint y: 265, distance: 104.9
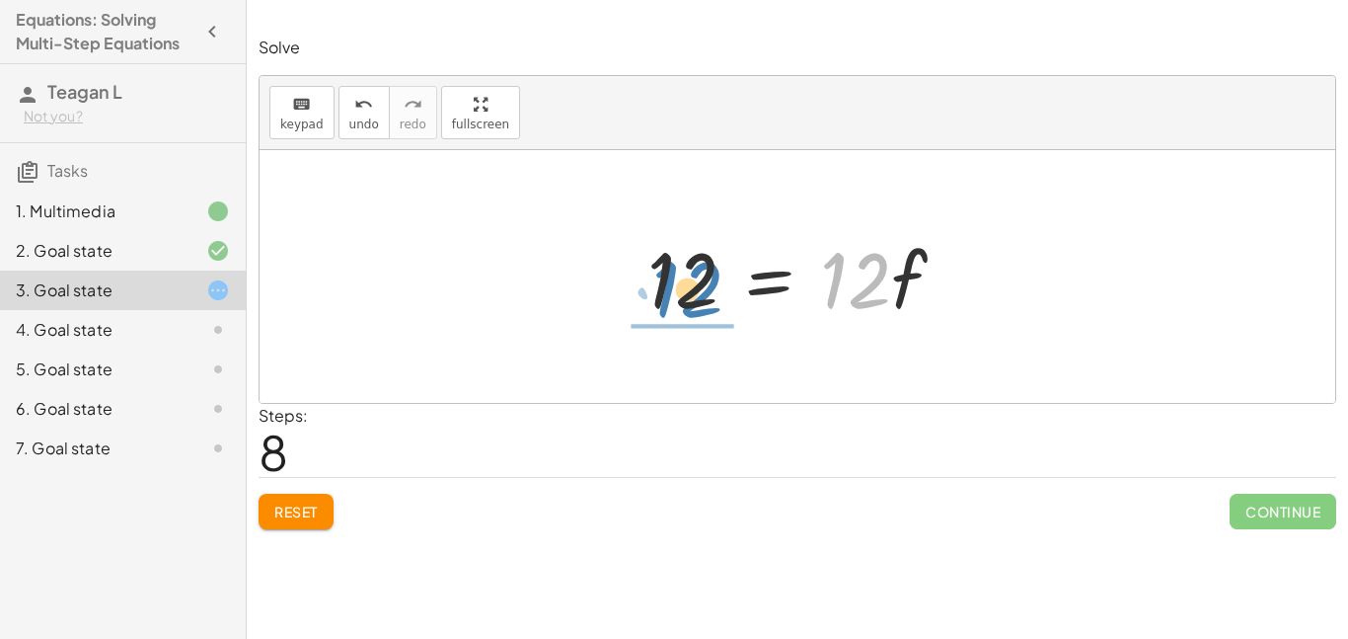
drag, startPoint x: 843, startPoint y: 274, endPoint x: 670, endPoint y: 283, distance: 173.0
click at [670, 283] on div at bounding box center [805, 277] width 334 height 102
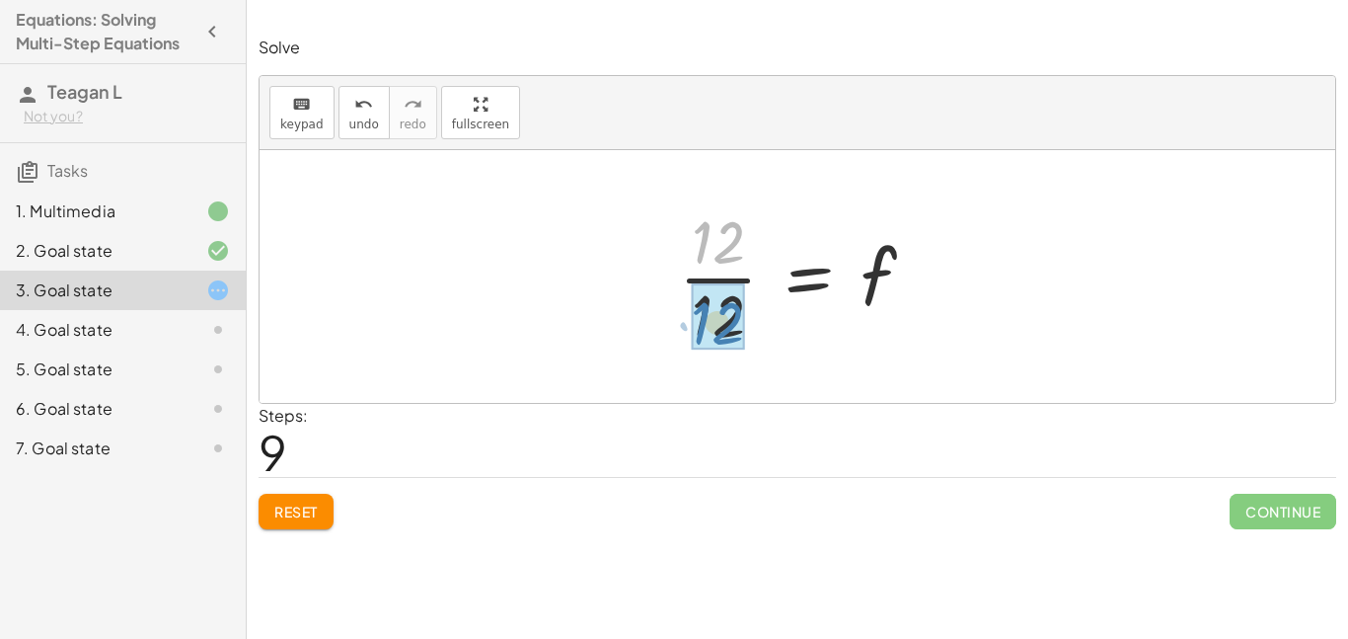
drag, startPoint x: 741, startPoint y: 235, endPoint x: 744, endPoint y: 309, distance: 74.1
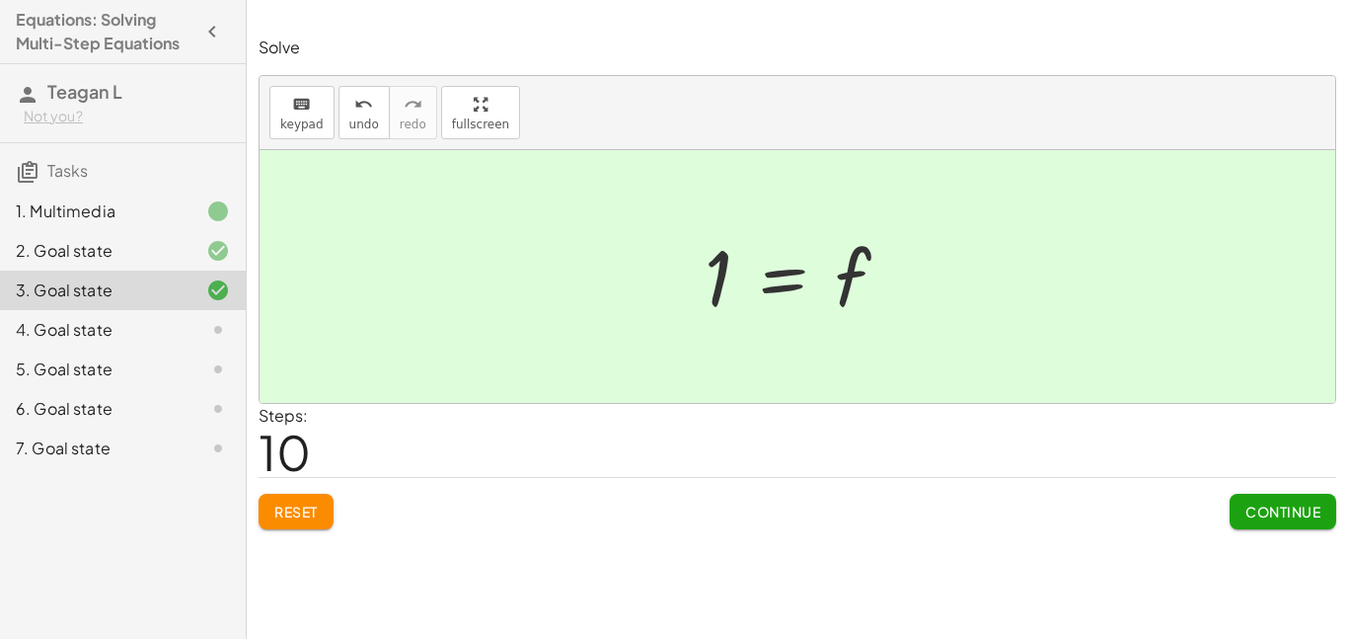
click at [1290, 500] on button "Continue" at bounding box center [1283, 512] width 107 height 36
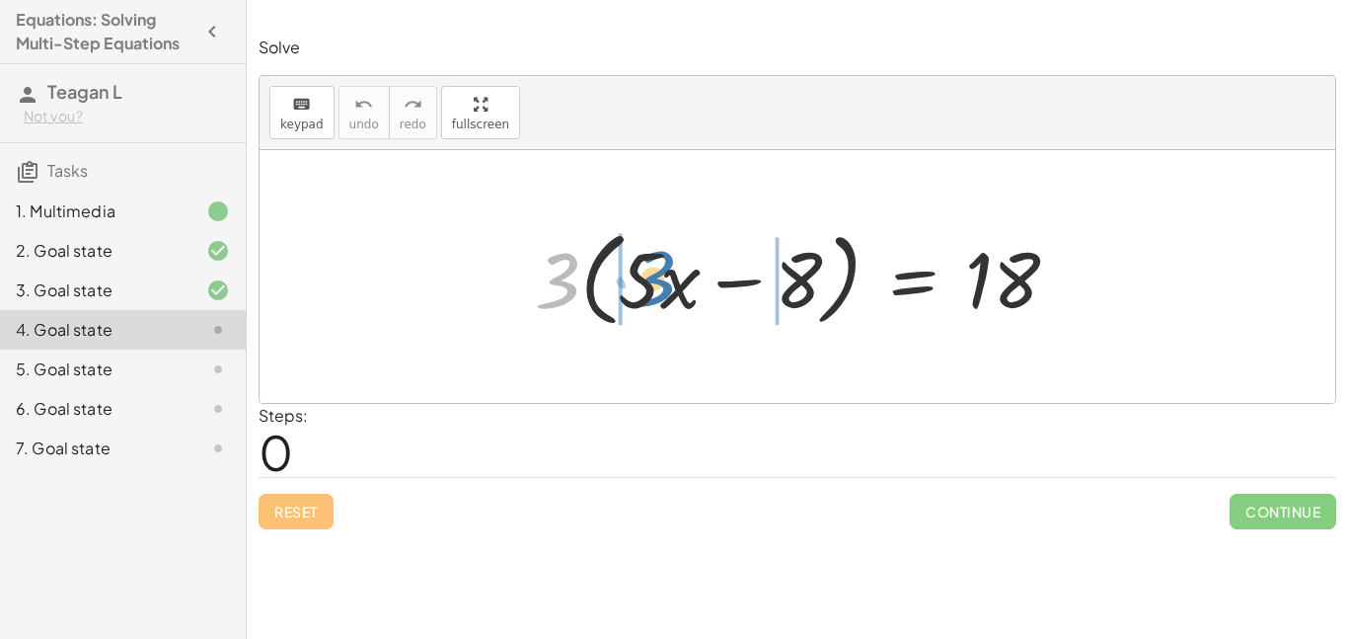
drag, startPoint x: 556, startPoint y: 285, endPoint x: 650, endPoint y: 283, distance: 94.8
click at [650, 283] on div at bounding box center [804, 277] width 559 height 114
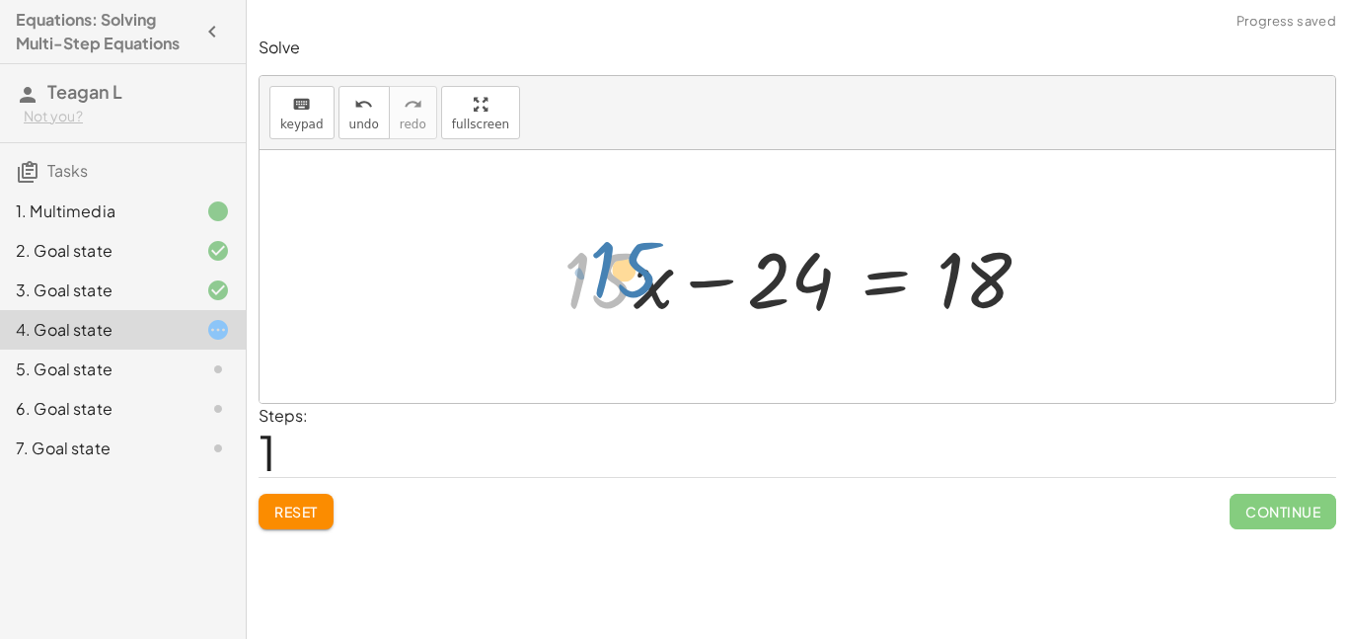
drag, startPoint x: 594, startPoint y: 291, endPoint x: 617, endPoint y: 278, distance: 26.1
click at [617, 278] on div at bounding box center [805, 277] width 502 height 102
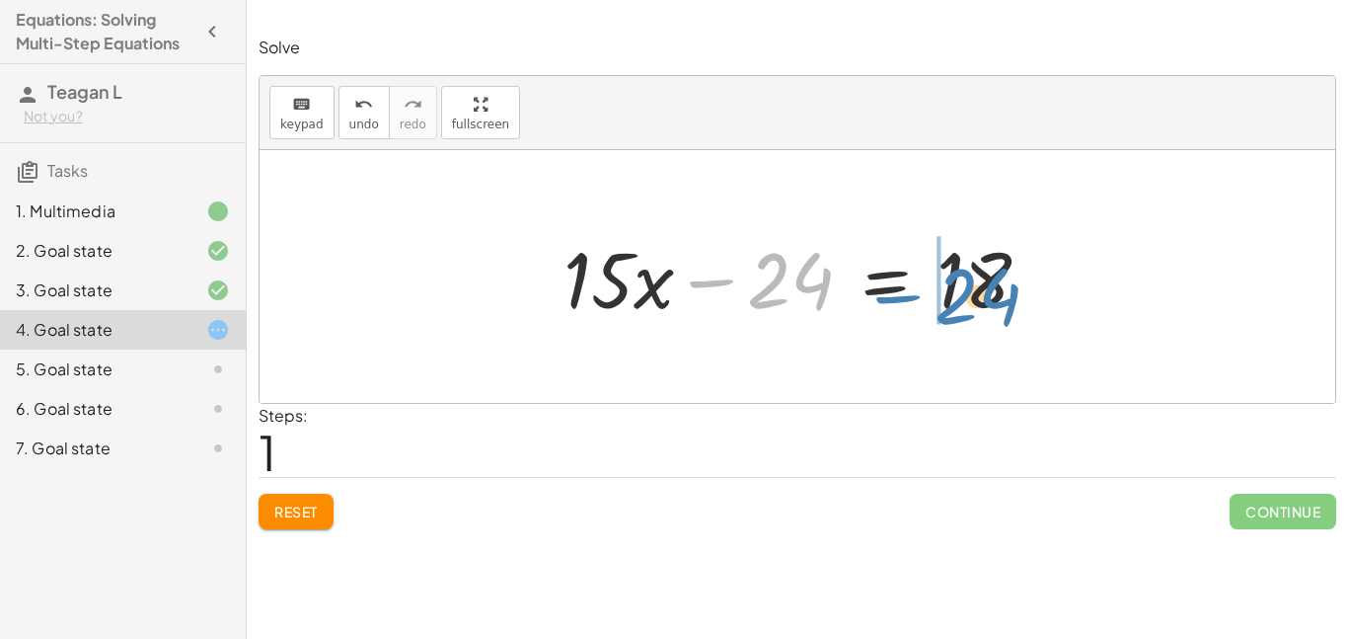
drag, startPoint x: 779, startPoint y: 279, endPoint x: 954, endPoint y: 276, distance: 175.7
click at [954, 276] on div at bounding box center [805, 277] width 502 height 102
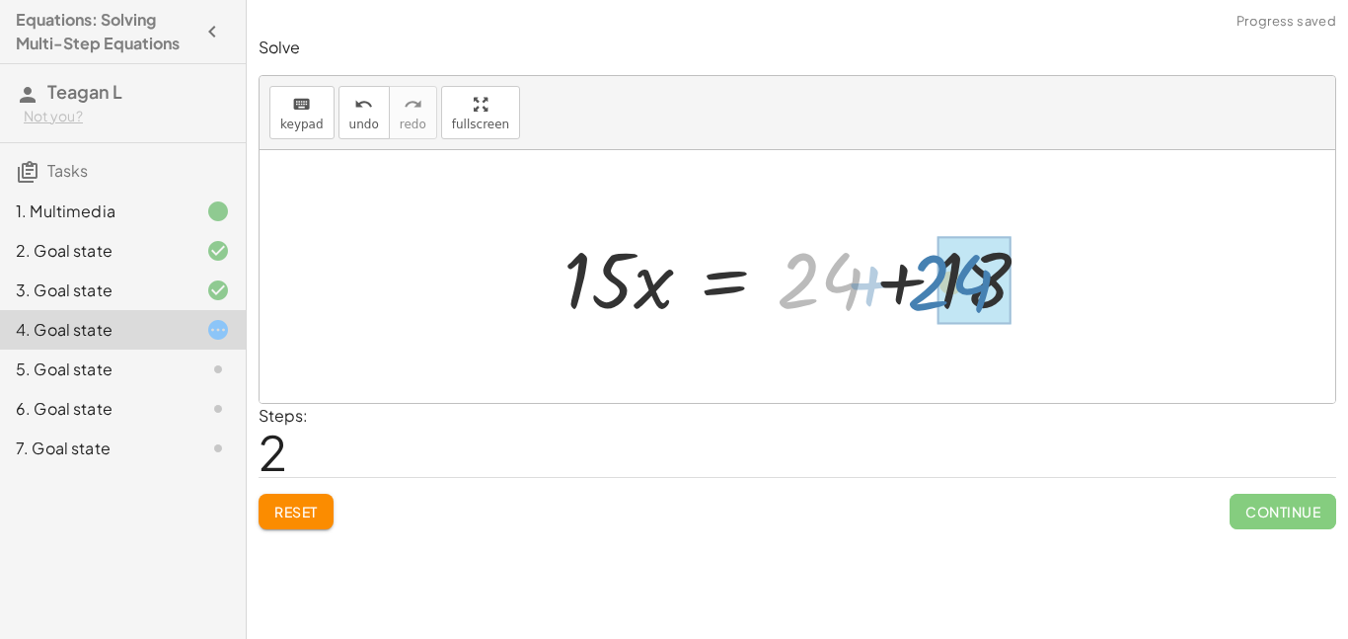
drag, startPoint x: 816, startPoint y: 282, endPoint x: 945, endPoint y: 282, distance: 128.3
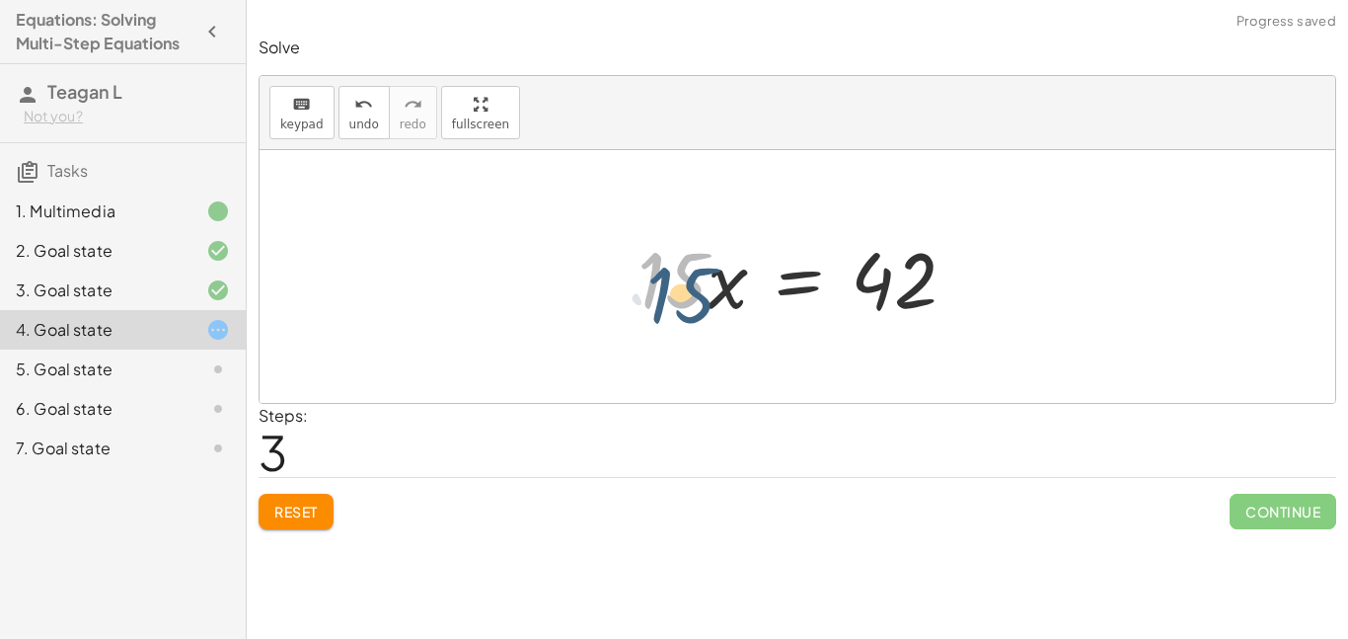
click at [673, 288] on div at bounding box center [805, 277] width 354 height 102
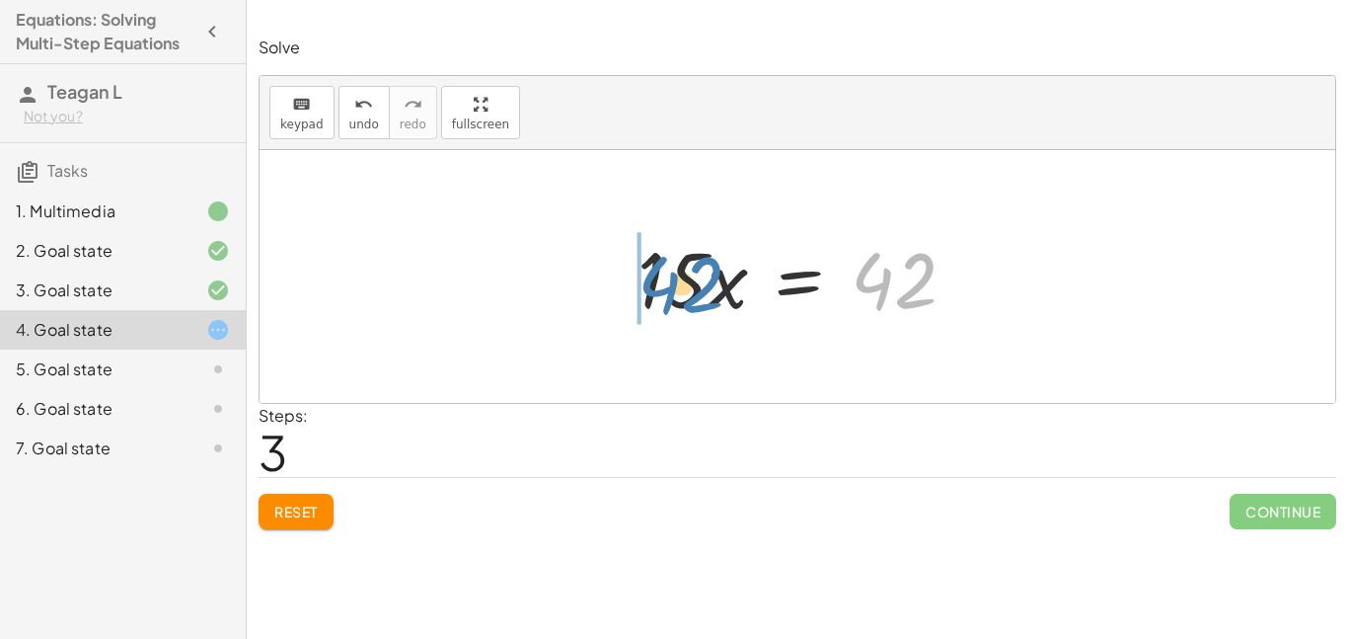
drag, startPoint x: 900, startPoint y: 283, endPoint x: 689, endPoint y: 278, distance: 211.3
click at [689, 278] on div at bounding box center [805, 277] width 354 height 102
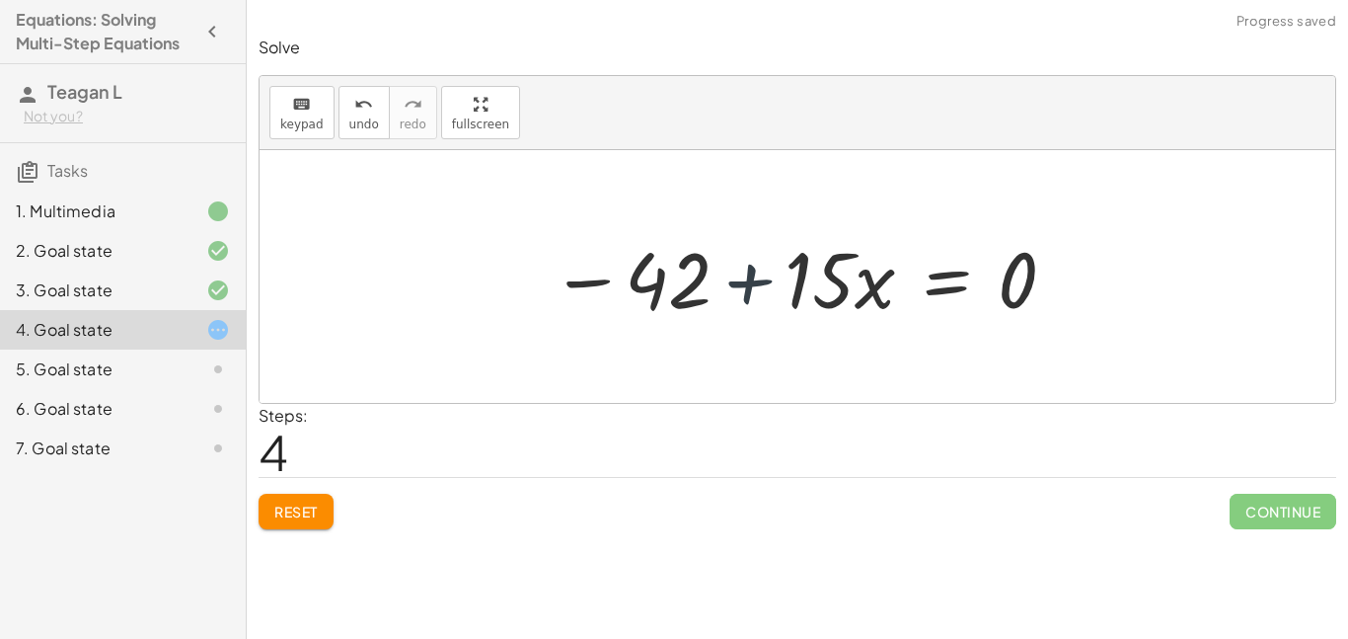
click at [714, 283] on div at bounding box center [805, 277] width 528 height 102
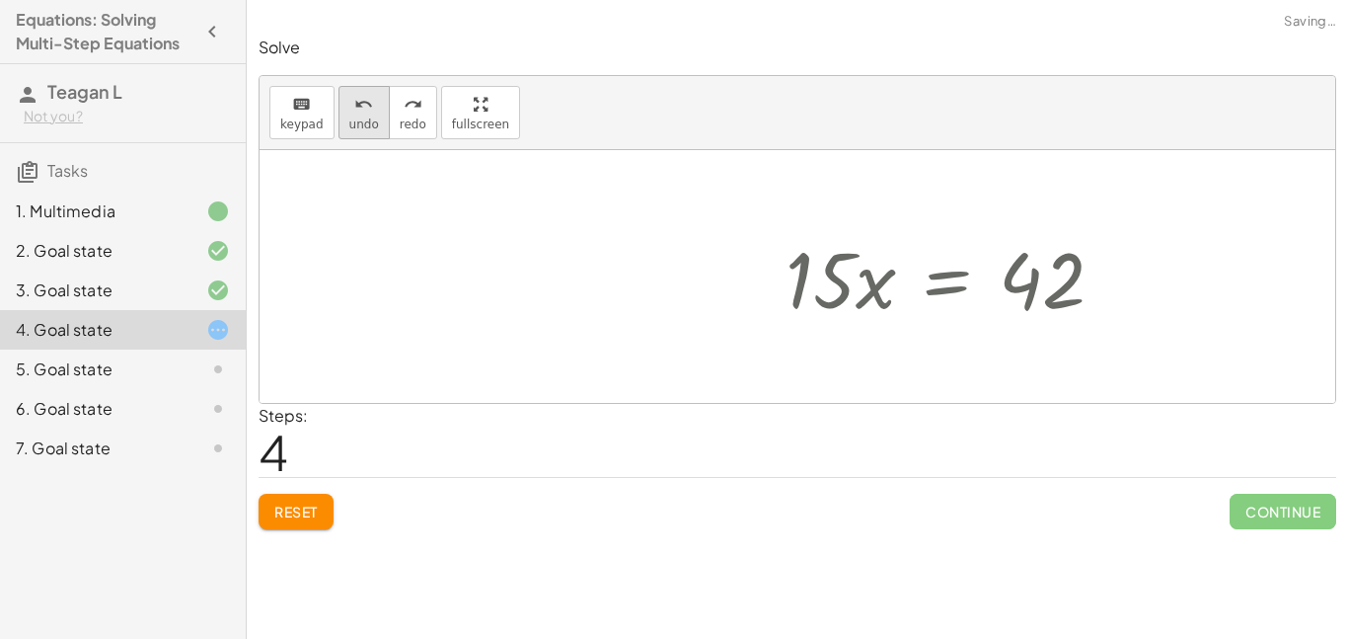
click at [354, 98] on icon "undo" at bounding box center [363, 105] width 19 height 24
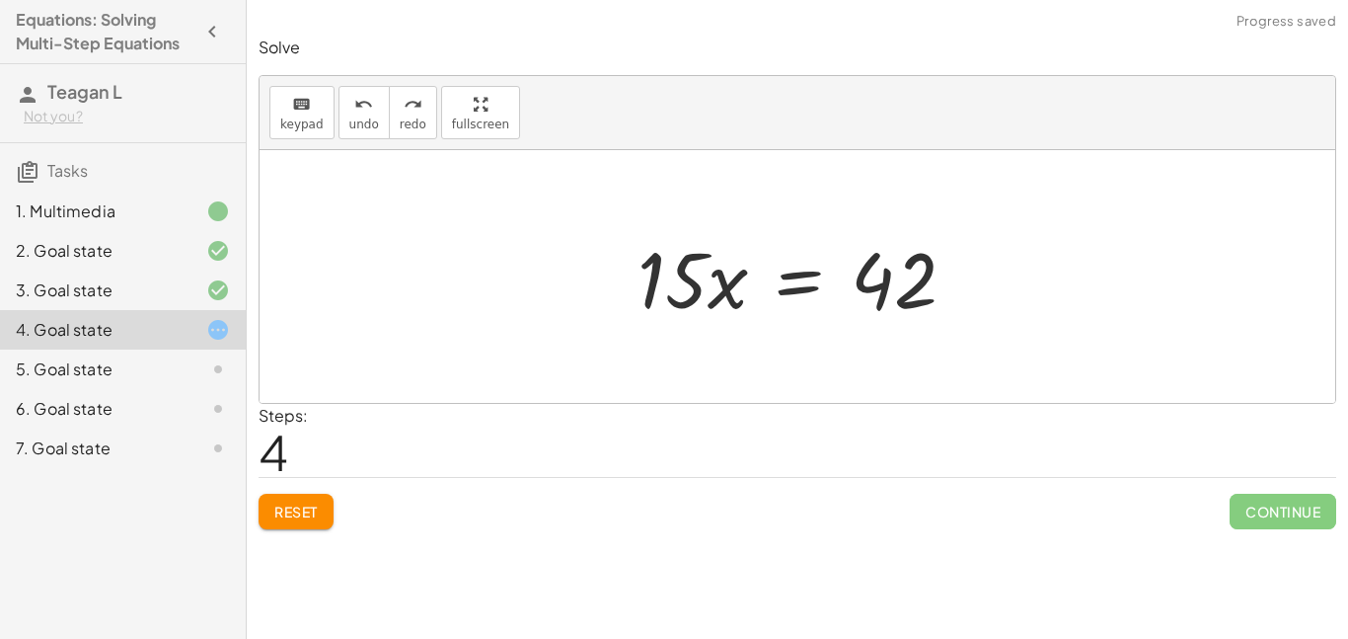
click at [691, 276] on div at bounding box center [805, 277] width 354 height 102
drag, startPoint x: 691, startPoint y: 276, endPoint x: 749, endPoint y: 303, distance: 64.0
drag, startPoint x: 689, startPoint y: 282, endPoint x: 642, endPoint y: 273, distance: 48.2
click at [642, 273] on div at bounding box center [805, 277] width 354 height 102
drag, startPoint x: 649, startPoint y: 279, endPoint x: 738, endPoint y: 285, distance: 89.0
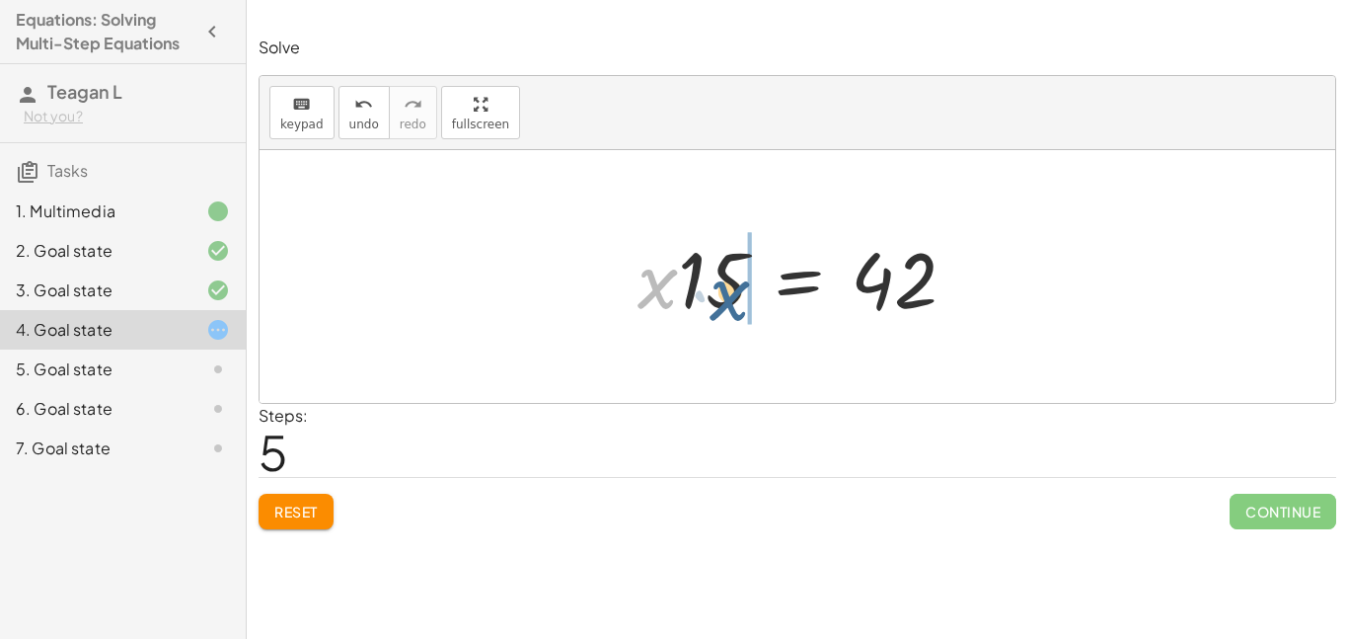
click at [738, 285] on div at bounding box center [805, 277] width 354 height 102
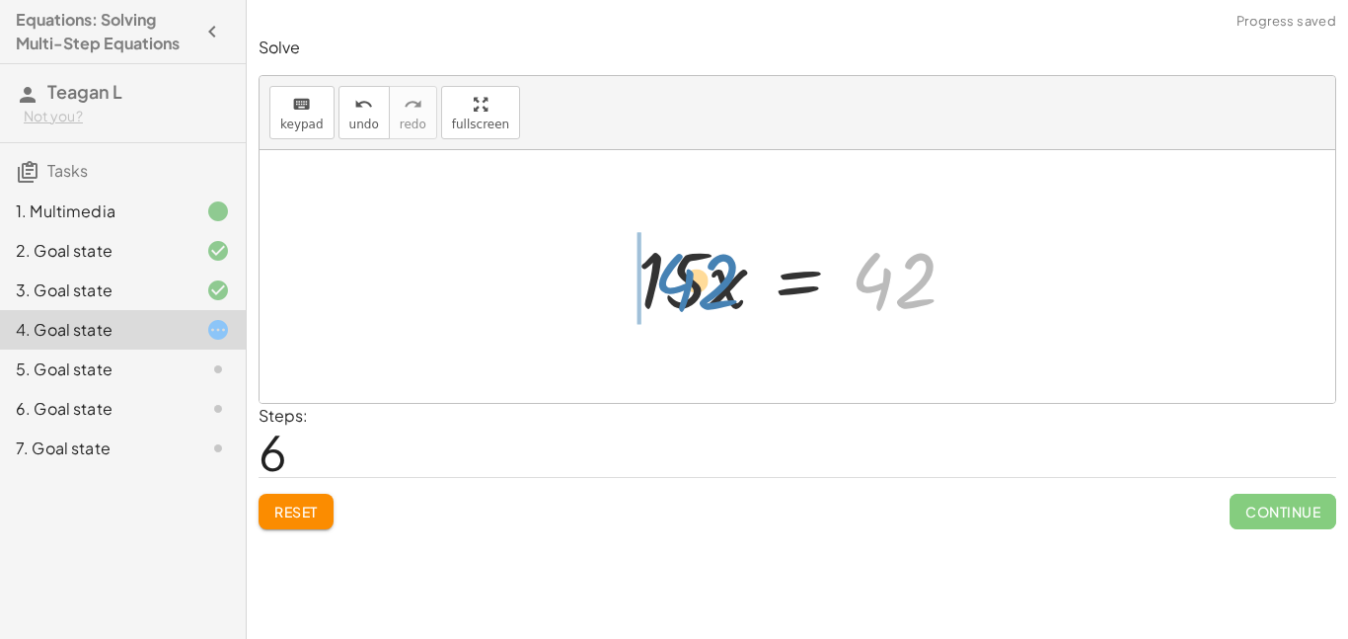
drag, startPoint x: 854, startPoint y: 276, endPoint x: 652, endPoint y: 282, distance: 201.4
click at [652, 282] on div at bounding box center [805, 277] width 354 height 102
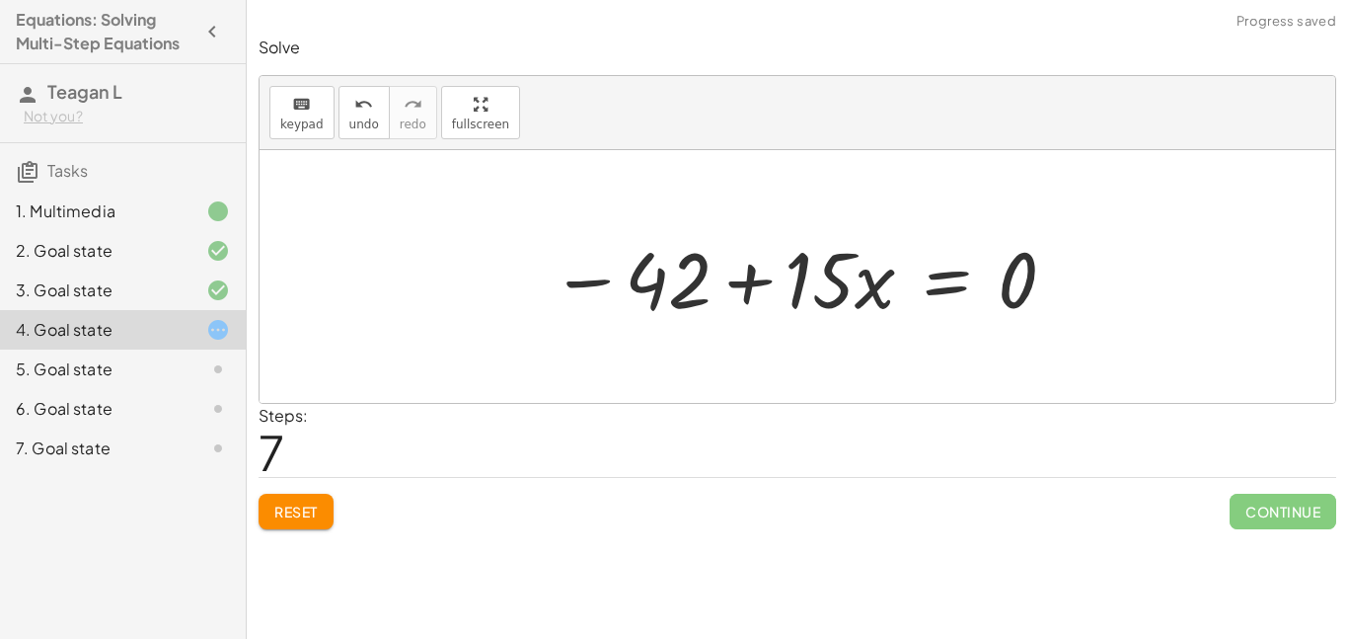
click at [535, 279] on div "· 3 · ( + · 5 · x − 8 ) = 18 + · 3 · 5 · x − · 3 · 8 = 18 + · 15 · x − 24 = 18 …" at bounding box center [797, 277] width 553 height 112
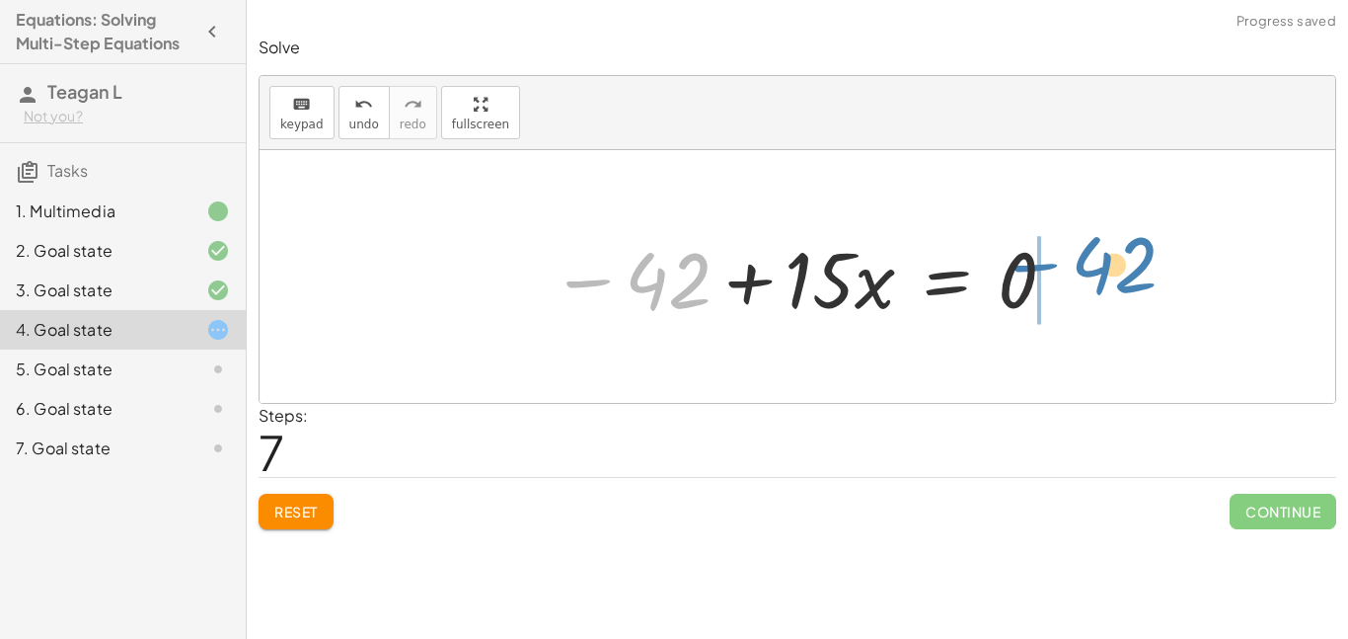
drag, startPoint x: 671, startPoint y: 268, endPoint x: 1104, endPoint y: 251, distance: 432.7
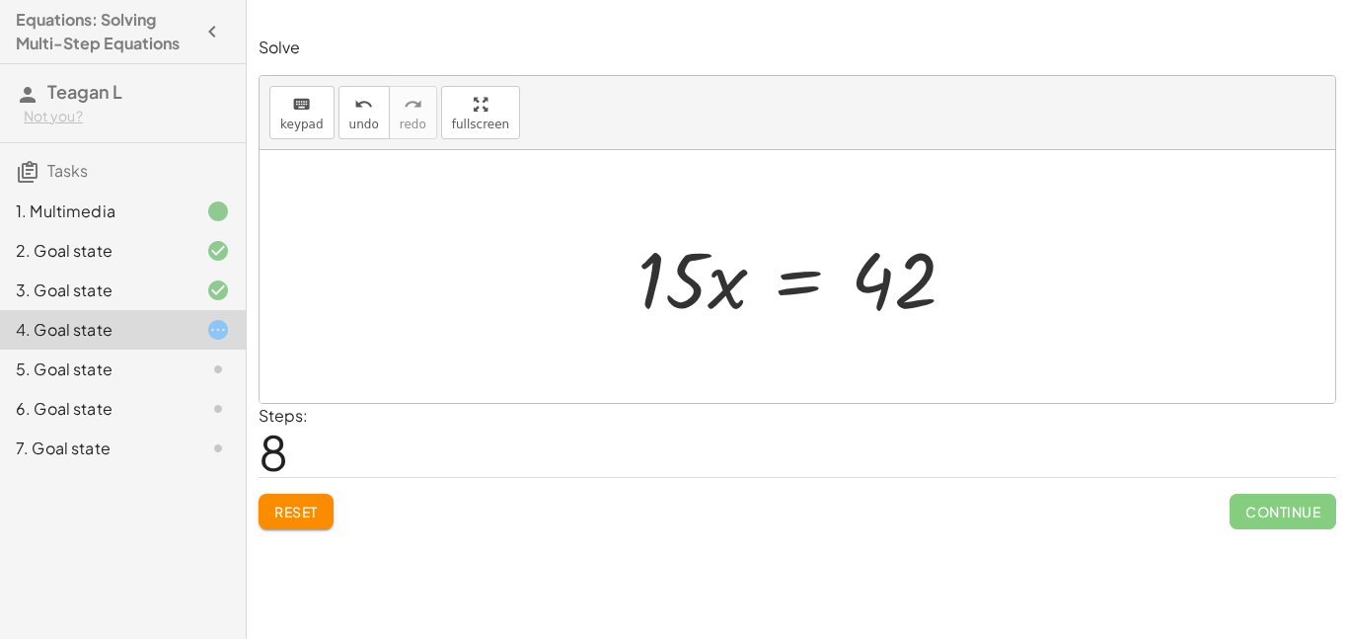
drag, startPoint x: 606, startPoint y: 313, endPoint x: 711, endPoint y: 277, distance: 110.5
click at [711, 277] on div "· 3 · ( + · 5 · x − 8 ) = 18 + · 3 · 5 · x − · 3 · 8 = 18 + · 15 · x − 24 = 18 …" at bounding box center [798, 276] width 1076 height 253
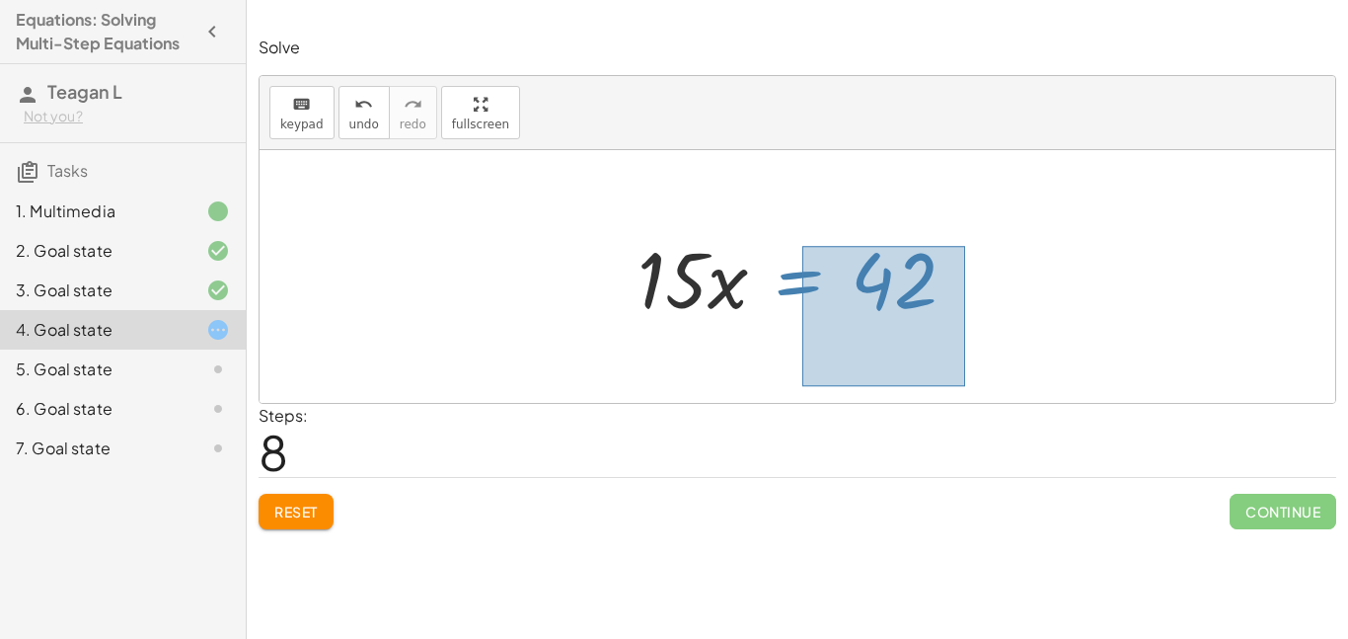
drag, startPoint x: 802, startPoint y: 246, endPoint x: 965, endPoint y: 361, distance: 199.7
click at [965, 361] on div "· 3 · ( + · 5 · x − 8 ) = 18 + · 3 · 5 · x − · 3 · 8 = 18 + · 15 · x − 24 = 18 …" at bounding box center [798, 276] width 1076 height 253
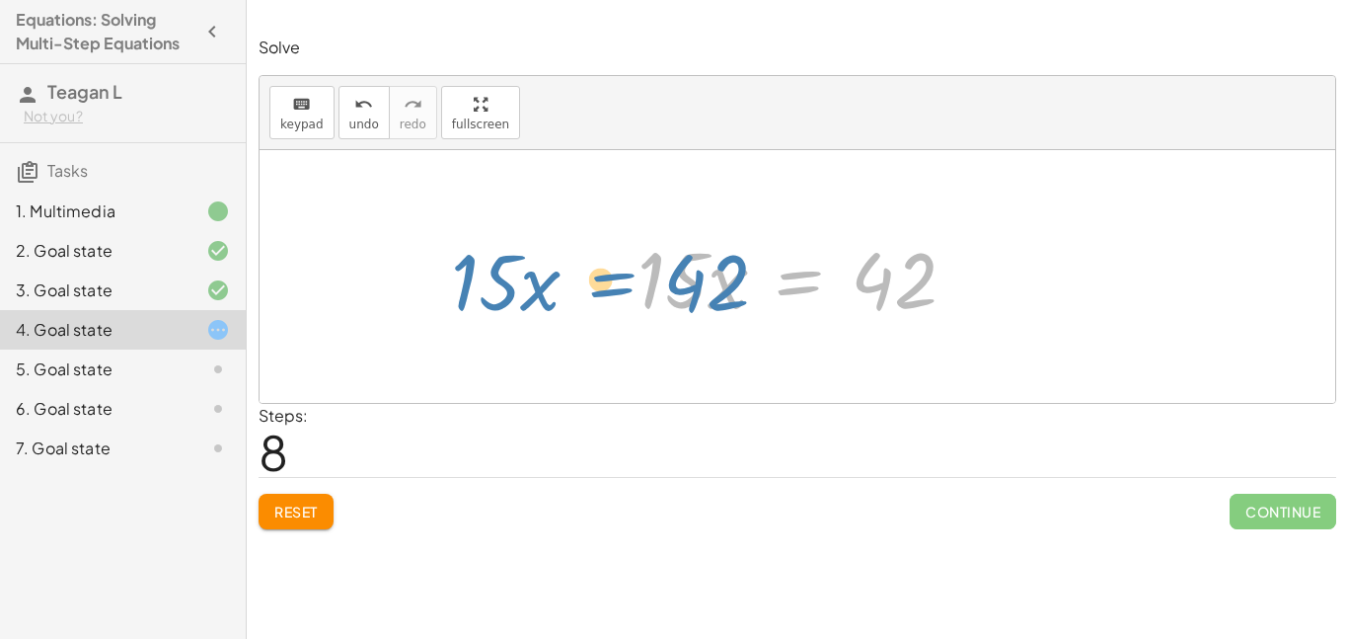
drag, startPoint x: 898, startPoint y: 290, endPoint x: 741, endPoint y: 300, distance: 157.2
click at [741, 300] on div at bounding box center [805, 277] width 354 height 102
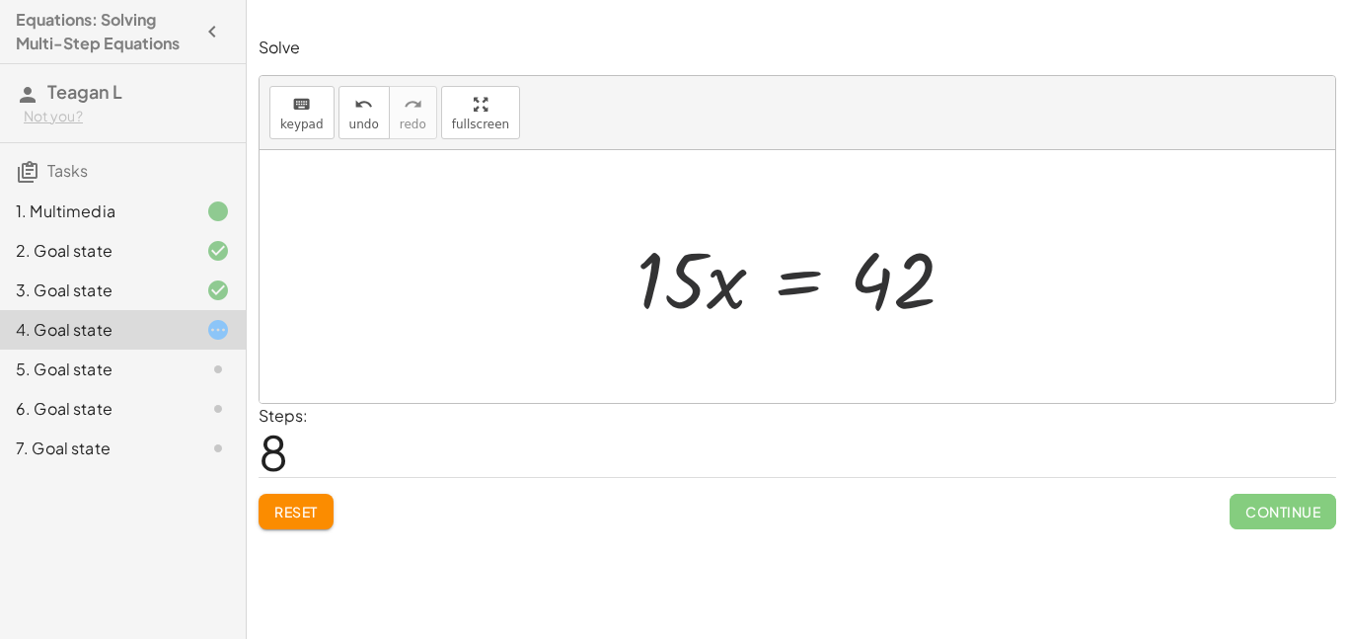
click at [766, 372] on div at bounding box center [798, 276] width 1076 height 253
drag, startPoint x: 868, startPoint y: 242, endPoint x: 924, endPoint y: 298, distance: 79.6
click at [924, 298] on div at bounding box center [805, 277] width 354 height 102
drag, startPoint x: 908, startPoint y: 297, endPoint x: 698, endPoint y: 311, distance: 210.7
click at [698, 311] on div at bounding box center [805, 277] width 354 height 102
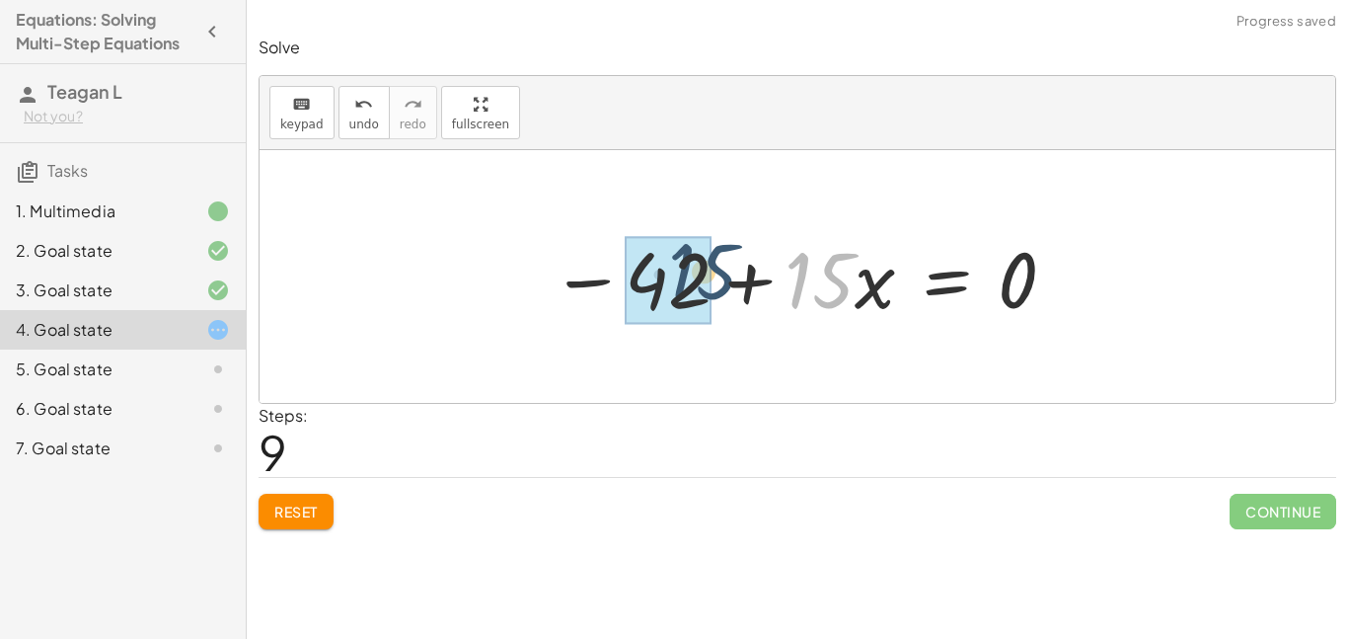
drag, startPoint x: 812, startPoint y: 268, endPoint x: 667, endPoint y: 265, distance: 145.1
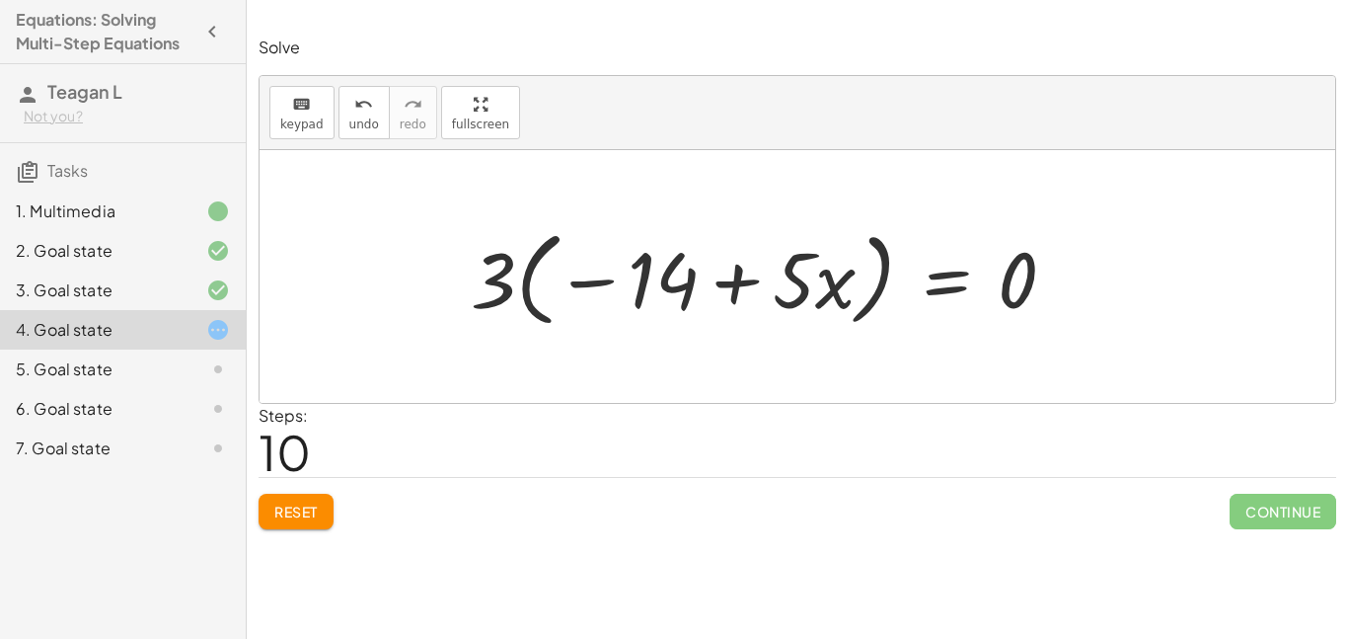
click at [277, 499] on button "Reset" at bounding box center [296, 512] width 75 height 36
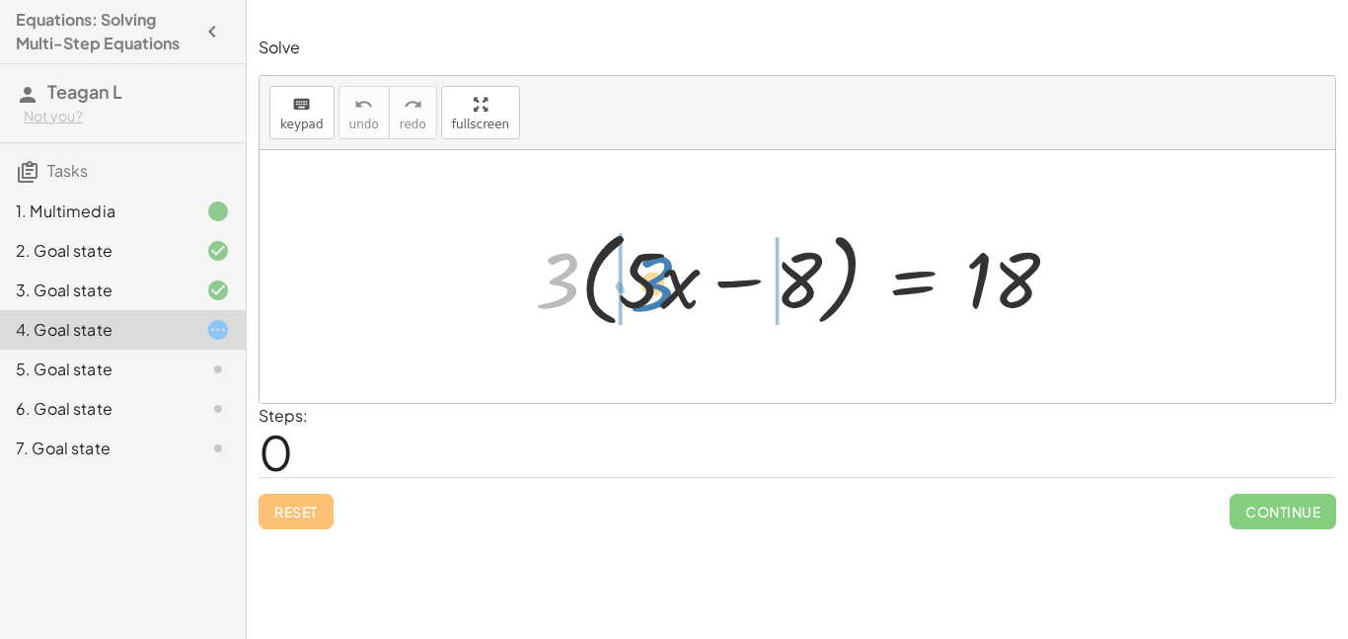
drag, startPoint x: 555, startPoint y: 249, endPoint x: 645, endPoint y: 247, distance: 89.8
click at [645, 247] on div at bounding box center [804, 277] width 559 height 114
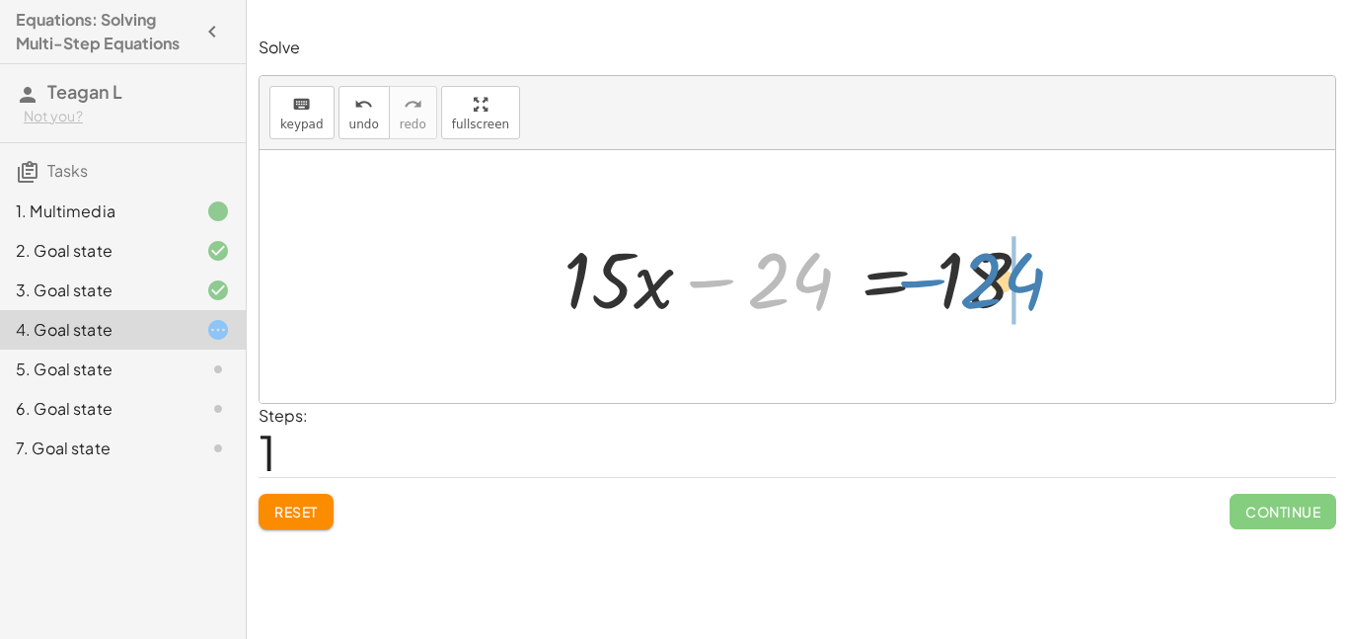
drag, startPoint x: 800, startPoint y: 271, endPoint x: 1013, endPoint y: 271, distance: 212.2
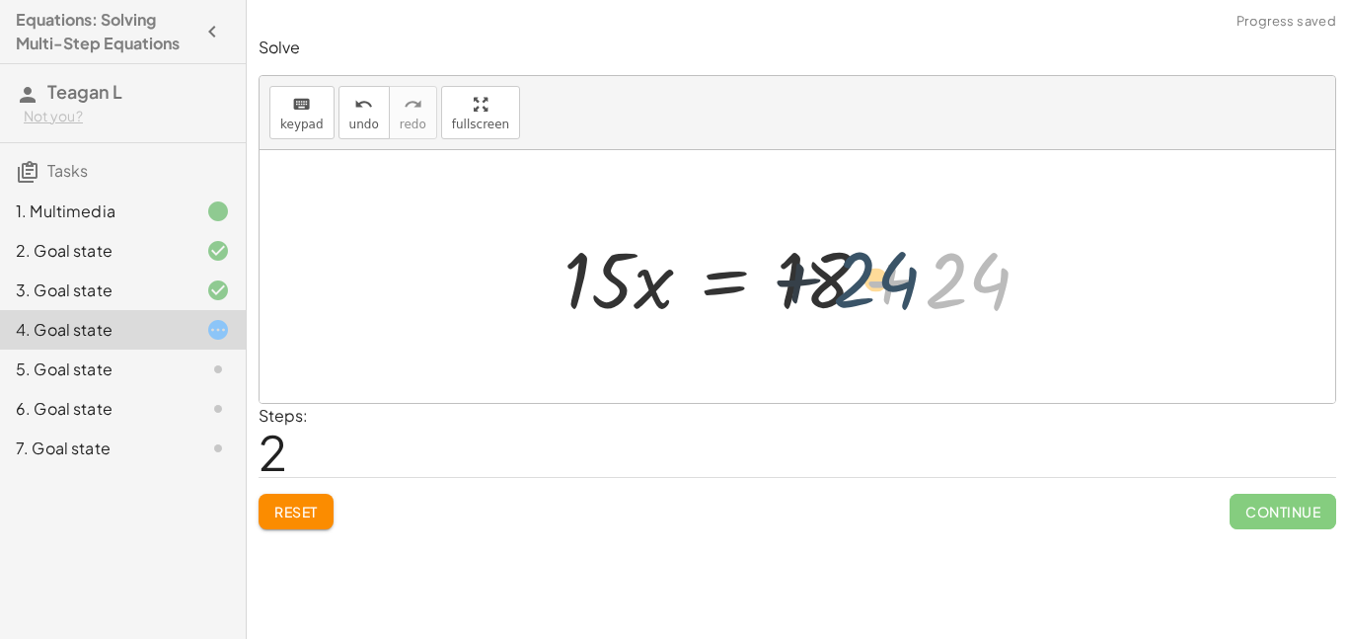
drag, startPoint x: 950, startPoint y: 268, endPoint x: 841, endPoint y: 260, distance: 108.9
click at [841, 260] on div at bounding box center [805, 277] width 502 height 102
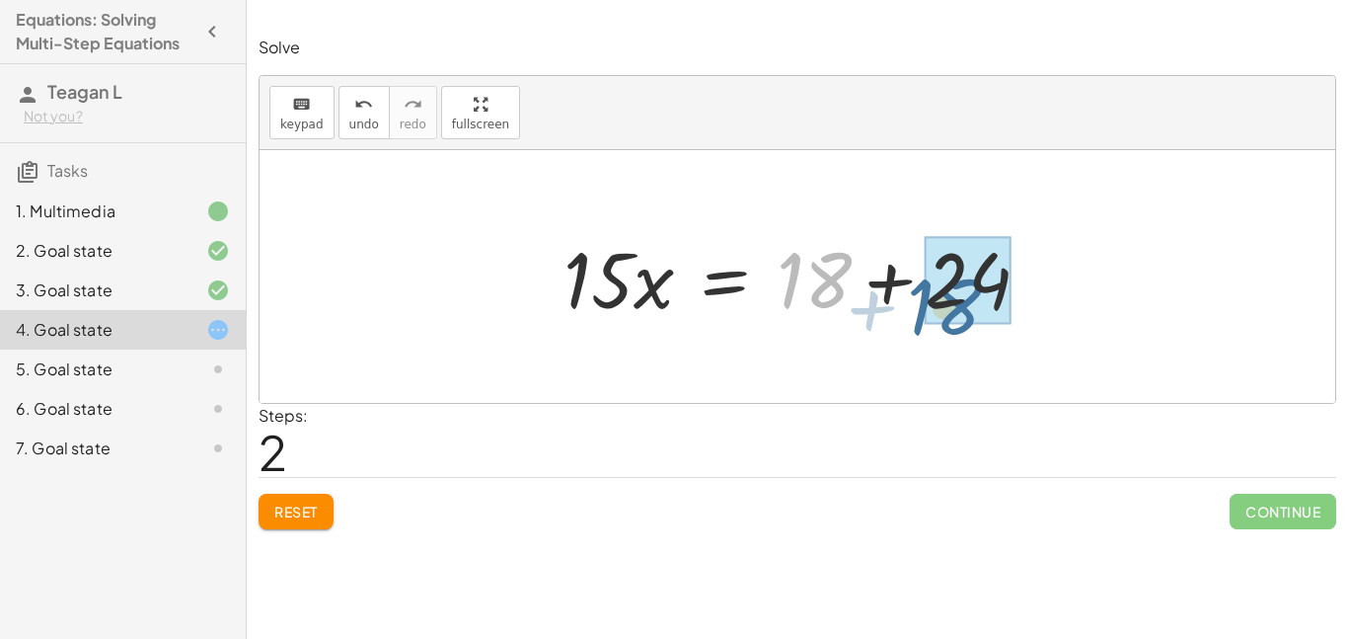
drag, startPoint x: 828, startPoint y: 270, endPoint x: 954, endPoint y: 281, distance: 126.8
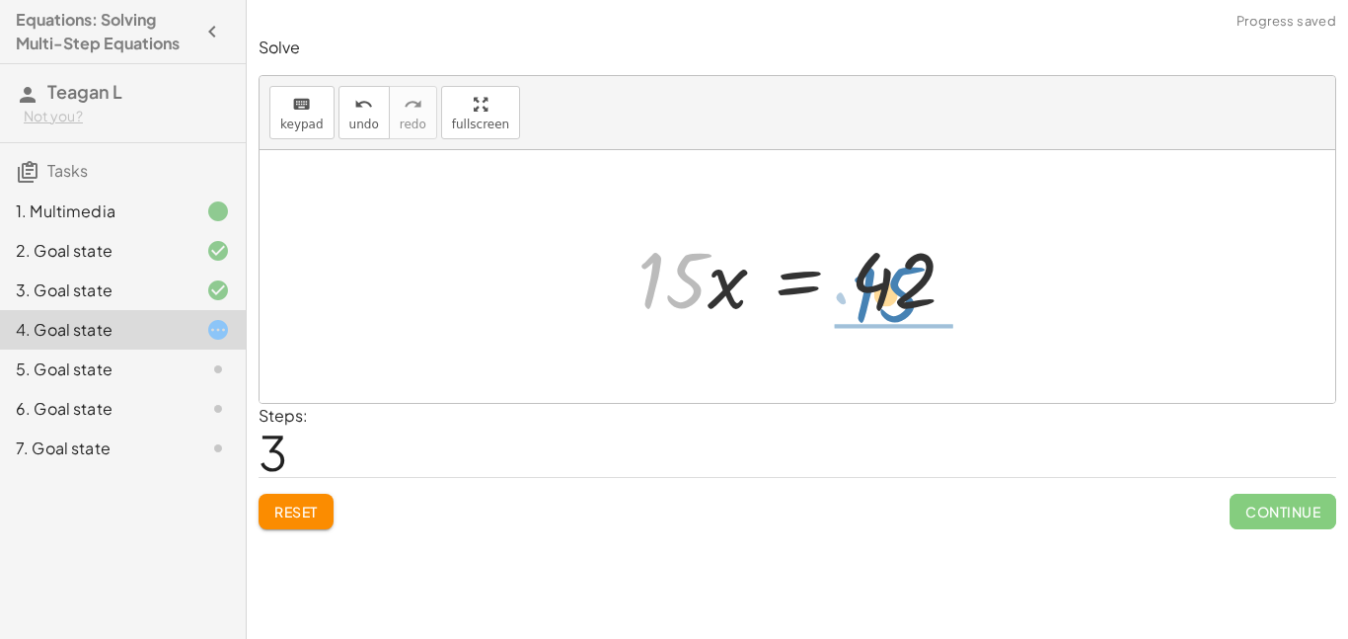
drag, startPoint x: 690, startPoint y: 293, endPoint x: 900, endPoint y: 297, distance: 210.3
click at [900, 297] on div at bounding box center [805, 277] width 354 height 102
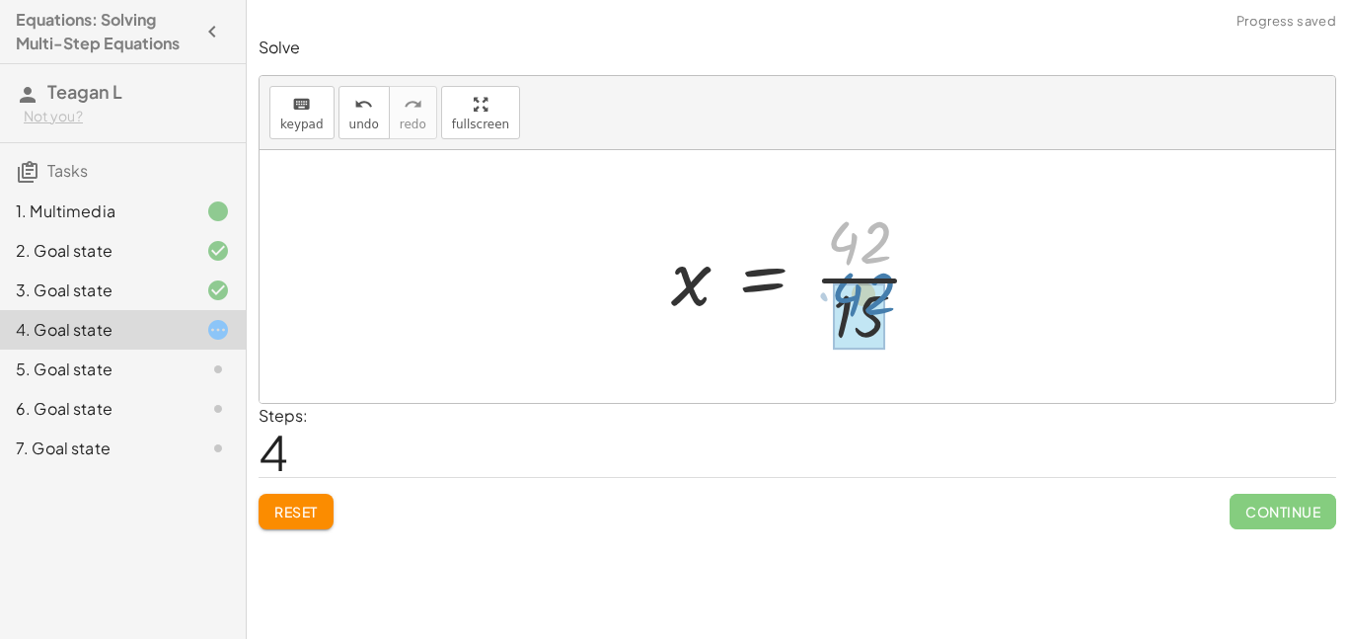
drag, startPoint x: 850, startPoint y: 254, endPoint x: 854, endPoint y: 302, distance: 48.5
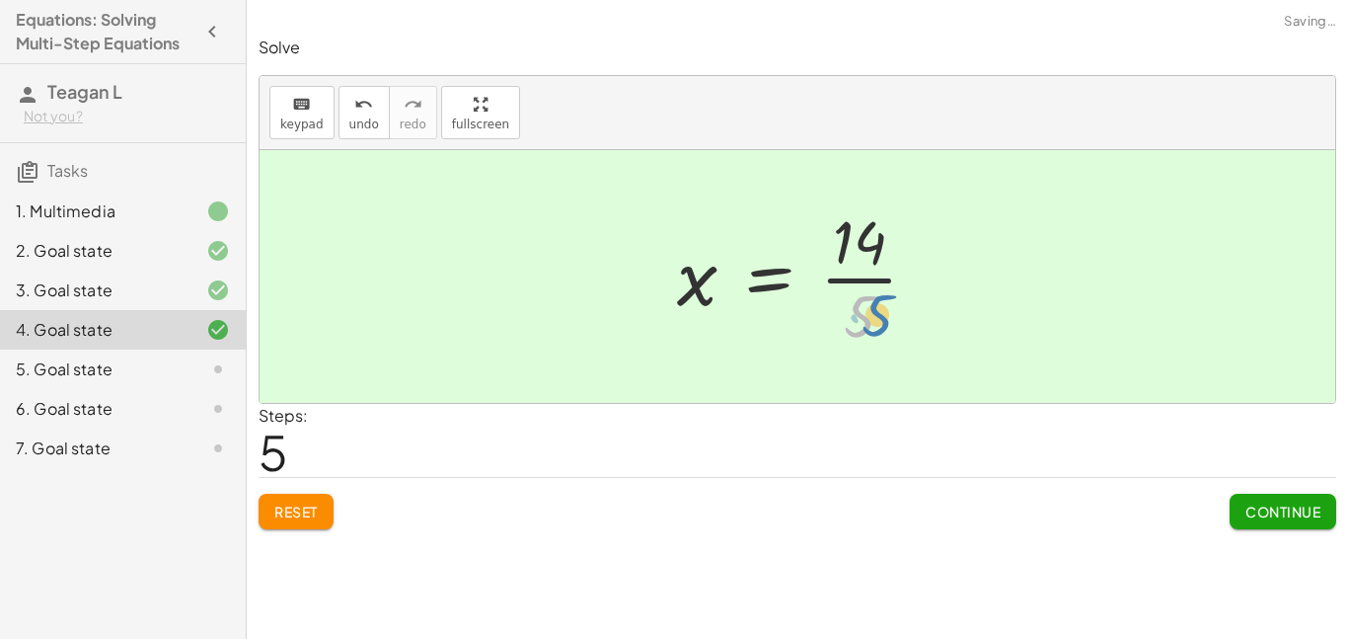
drag, startPoint x: 852, startPoint y: 316, endPoint x: 866, endPoint y: 319, distance: 14.1
click at [866, 319] on div at bounding box center [805, 276] width 276 height 152
click at [1233, 519] on button "Continue" at bounding box center [1283, 512] width 107 height 36
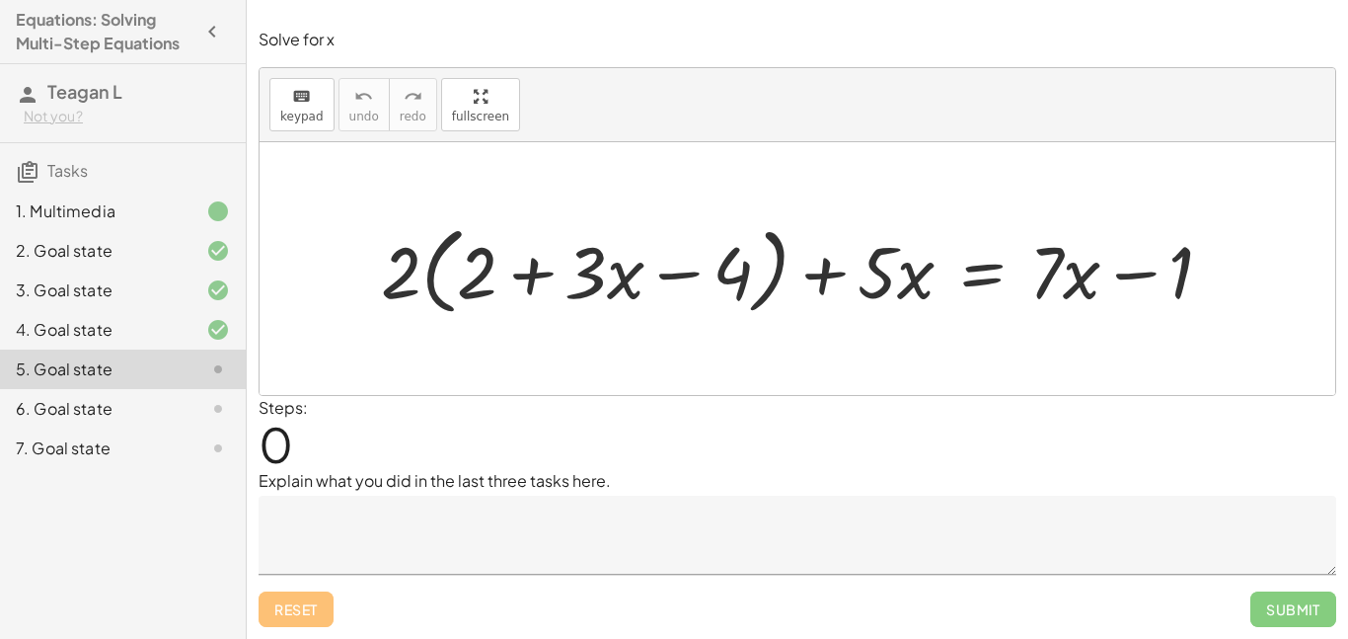
click at [414, 537] on textarea at bounding box center [798, 534] width 1078 height 79
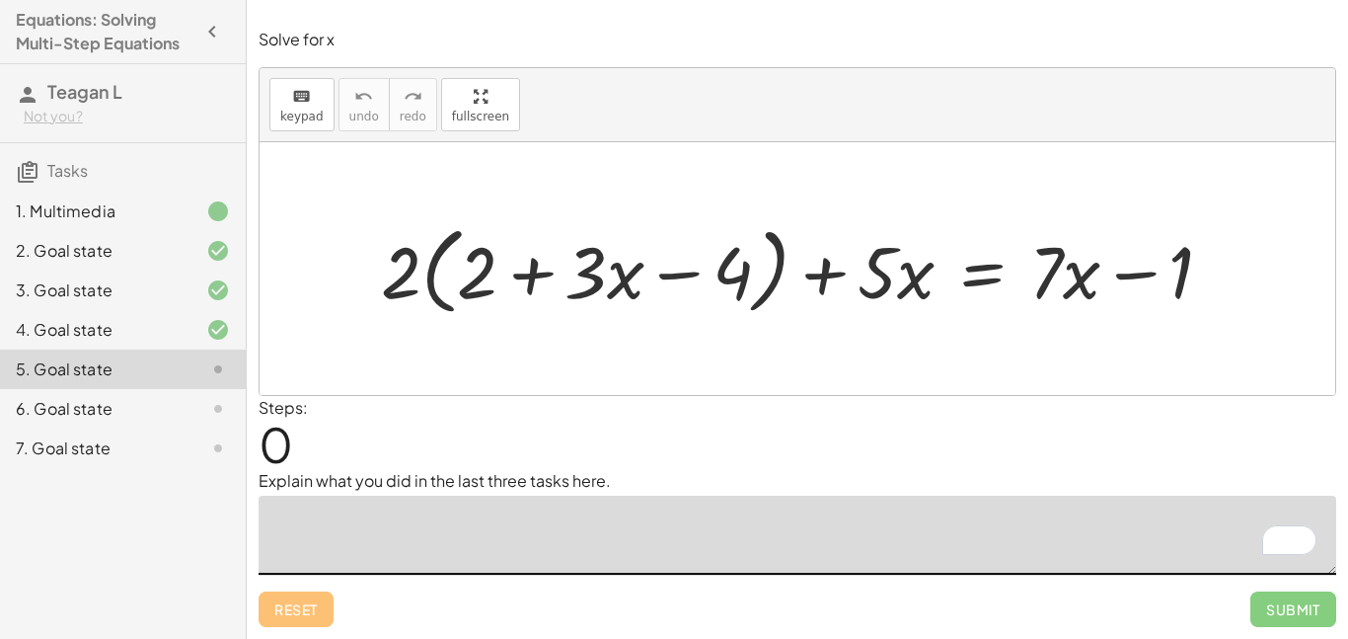
click at [453, 428] on div "Steps: 0" at bounding box center [798, 432] width 1078 height 73
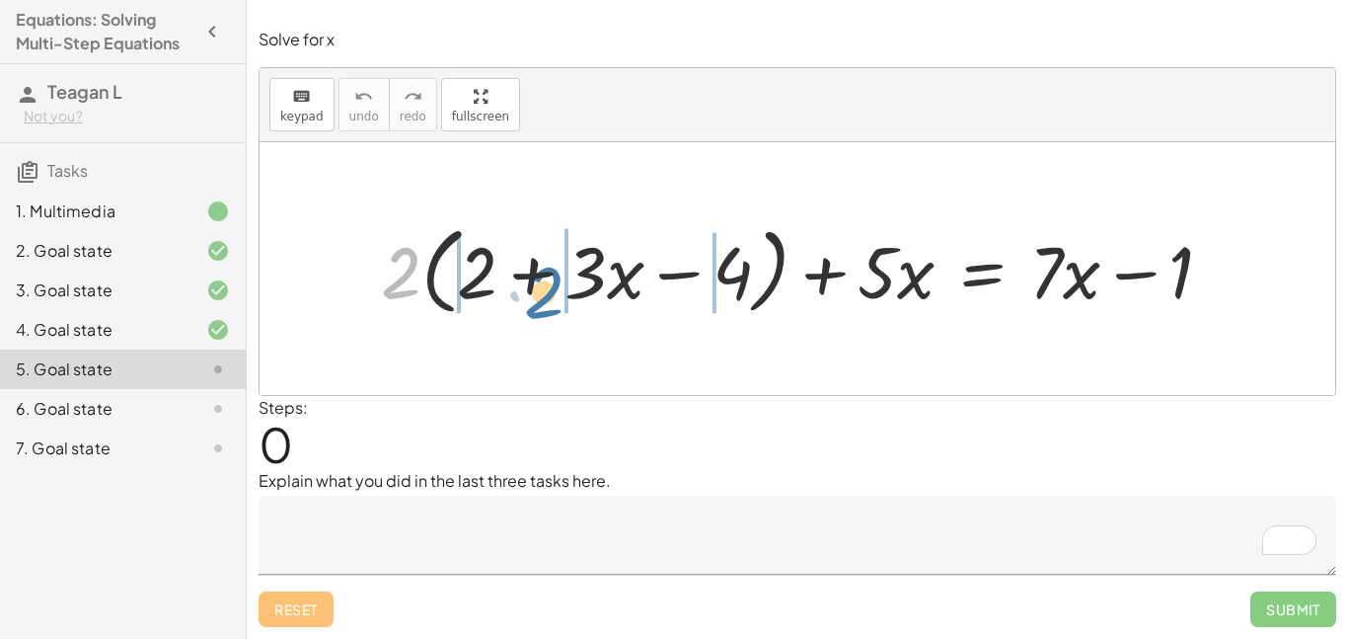
drag, startPoint x: 394, startPoint y: 257, endPoint x: 532, endPoint y: 262, distance: 138.3
click at [532, 262] on div at bounding box center [805, 269] width 868 height 106
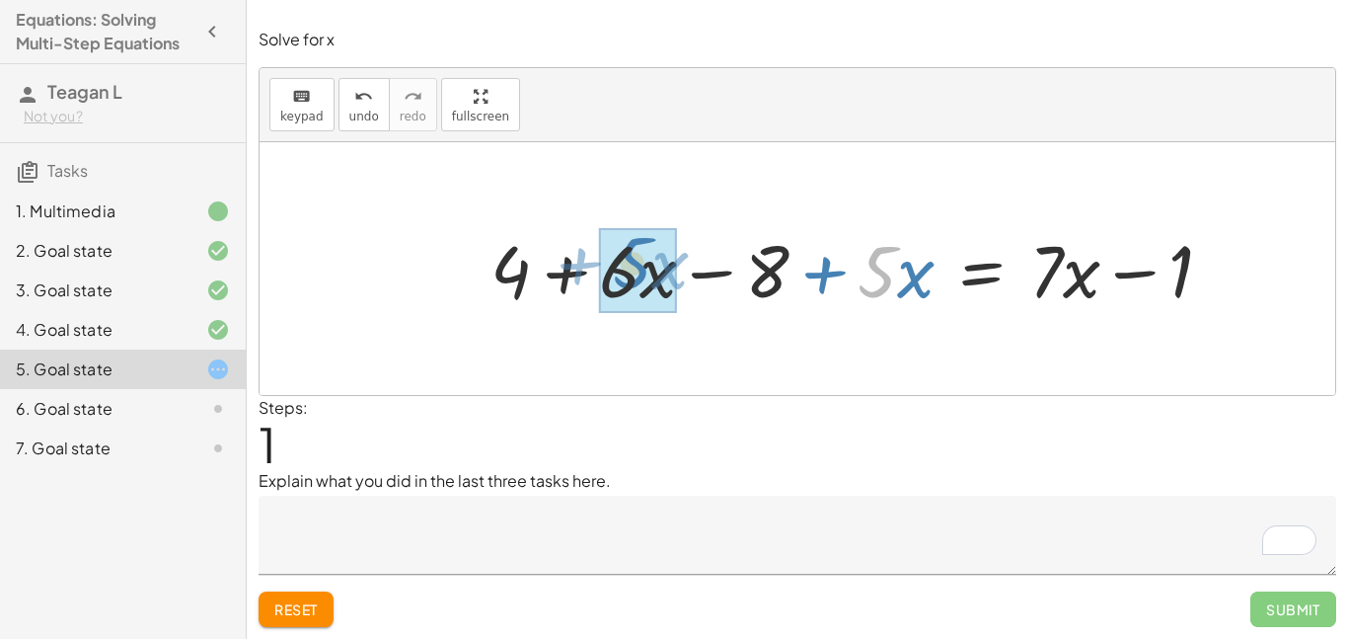
drag, startPoint x: 891, startPoint y: 269, endPoint x: 647, endPoint y: 261, distance: 244.9
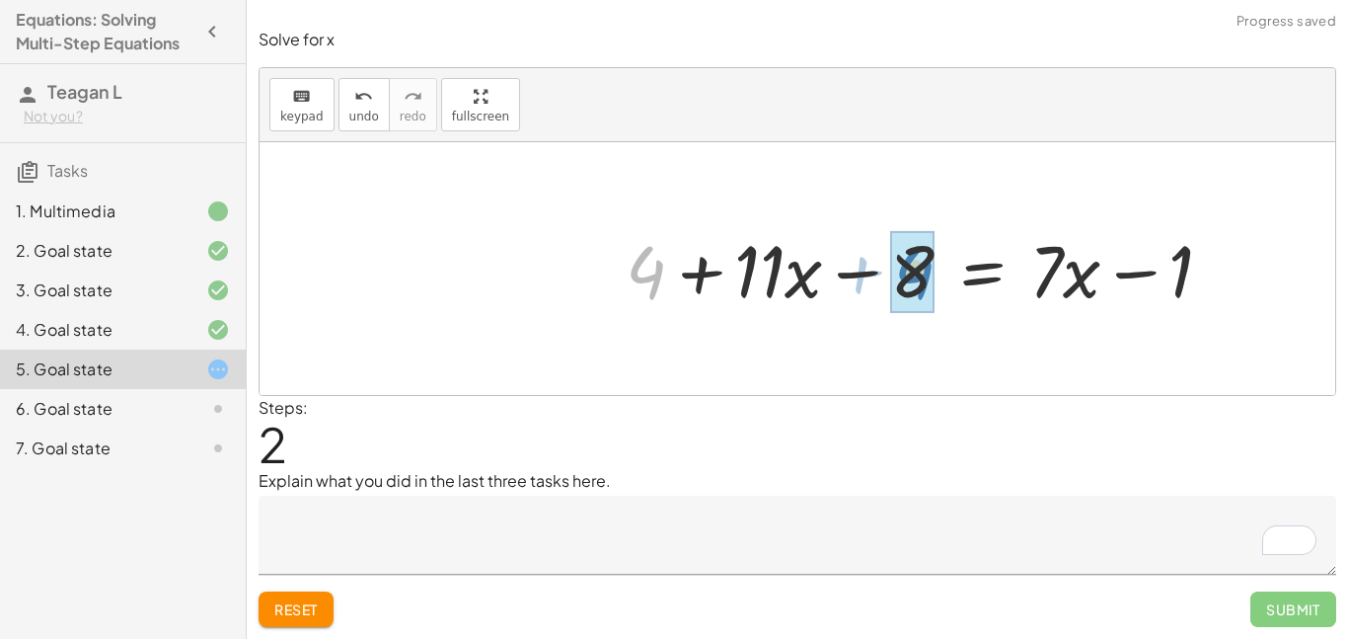
drag, startPoint x: 650, startPoint y: 274, endPoint x: 927, endPoint y: 277, distance: 276.4
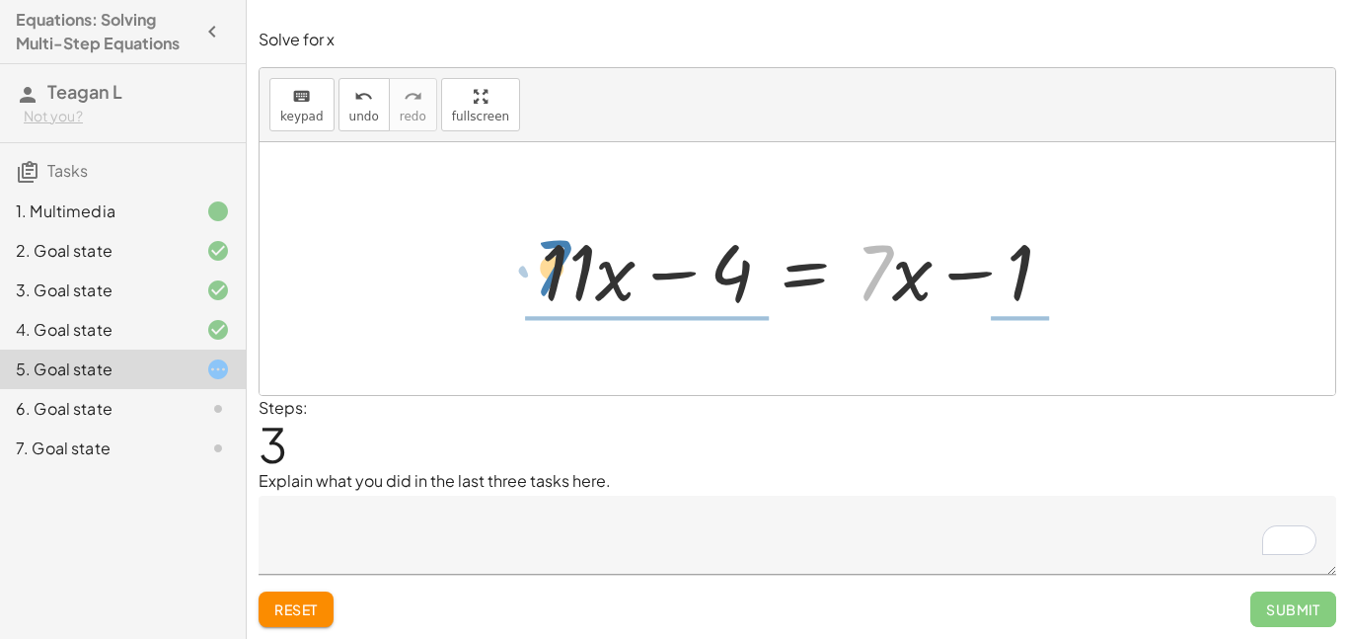
drag, startPoint x: 888, startPoint y: 267, endPoint x: 570, endPoint y: 262, distance: 318.9
click at [570, 262] on div at bounding box center [804, 269] width 547 height 102
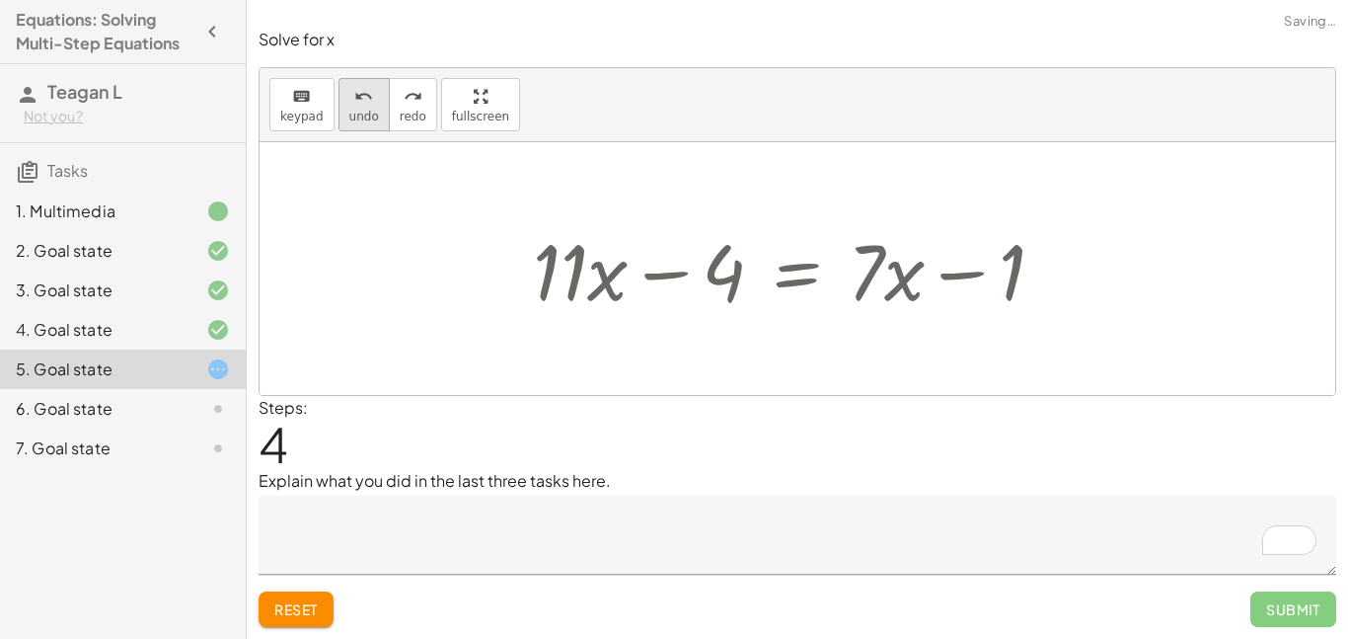
click at [369, 129] on button "undo undo" at bounding box center [364, 104] width 51 height 53
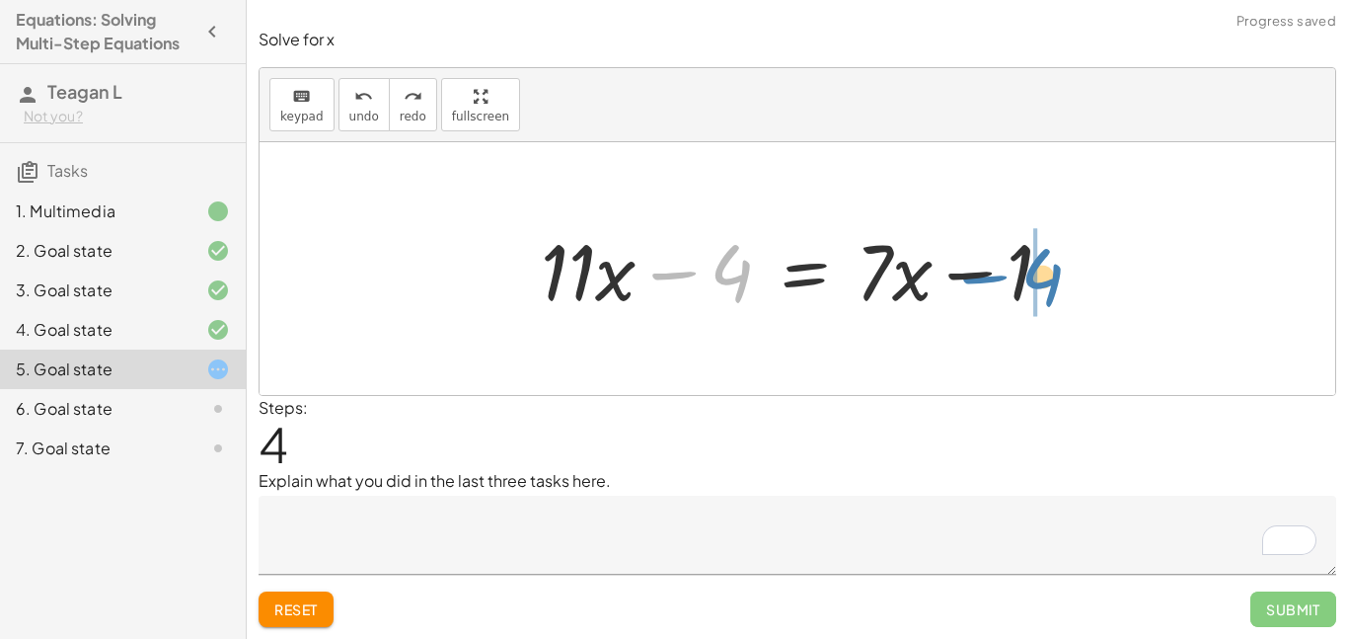
drag, startPoint x: 737, startPoint y: 264, endPoint x: 1048, endPoint y: 267, distance: 310.9
click at [1048, 267] on div at bounding box center [804, 269] width 547 height 102
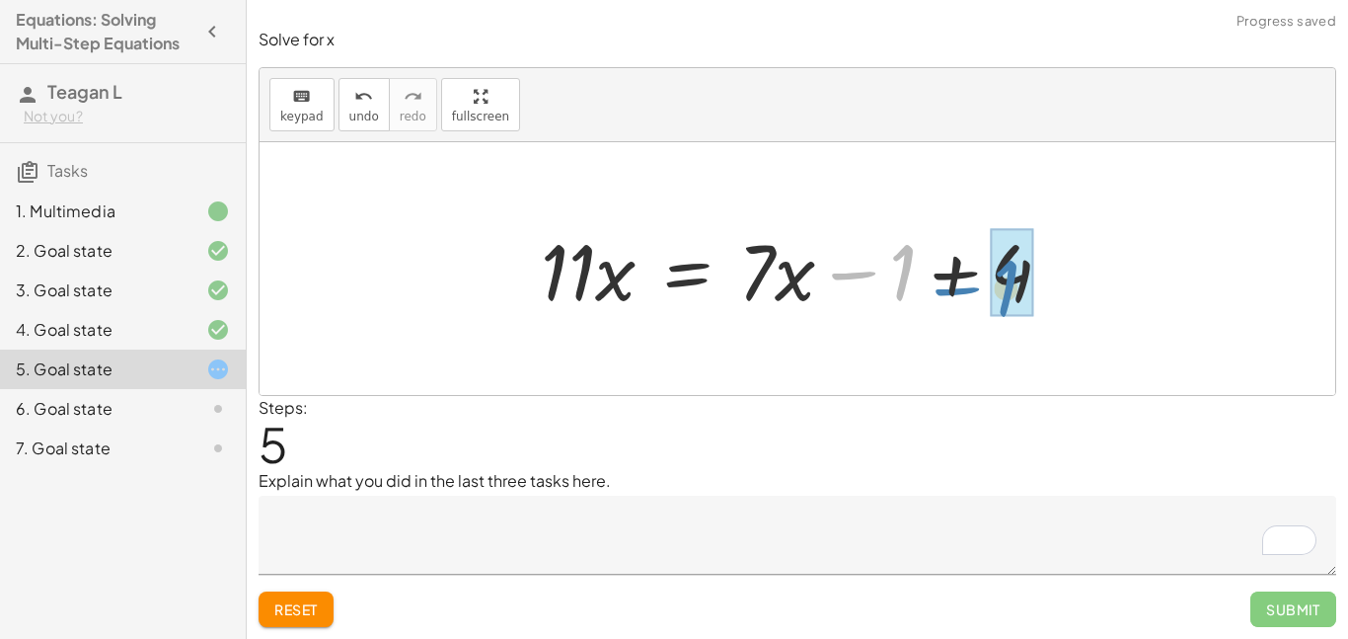
drag, startPoint x: 907, startPoint y: 261, endPoint x: 1007, endPoint y: 272, distance: 100.4
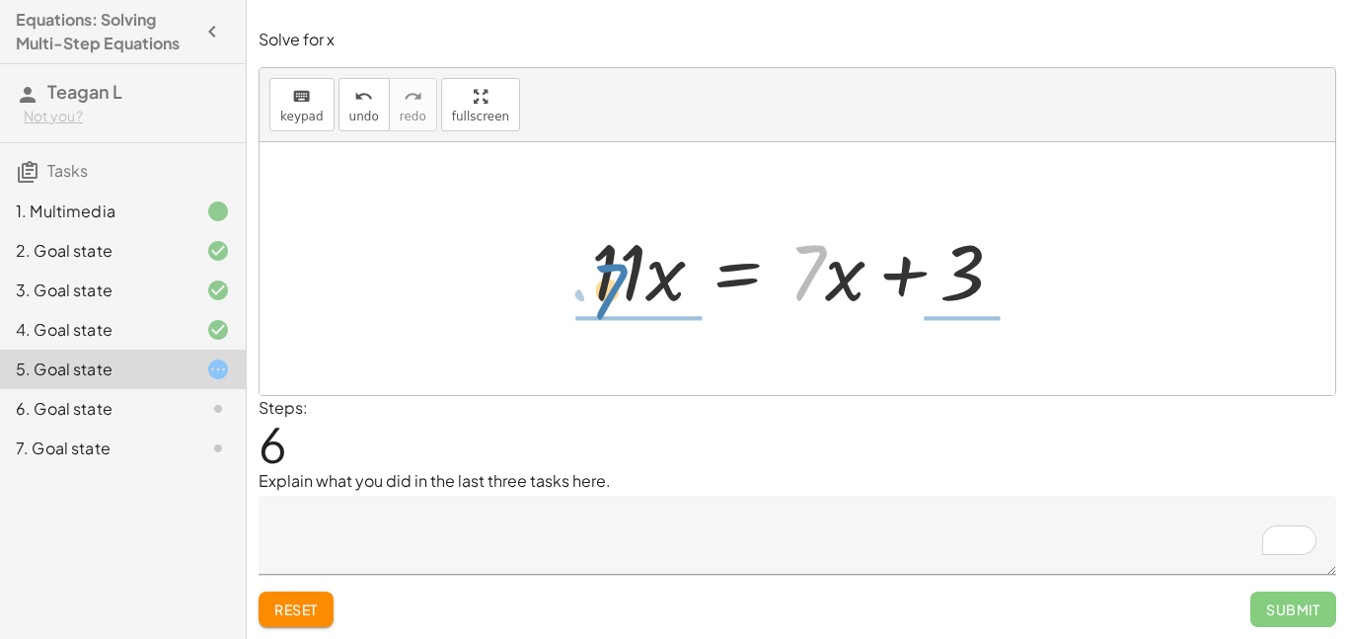
drag, startPoint x: 823, startPoint y: 269, endPoint x: 627, endPoint y: 286, distance: 197.1
click at [627, 286] on div at bounding box center [805, 269] width 448 height 102
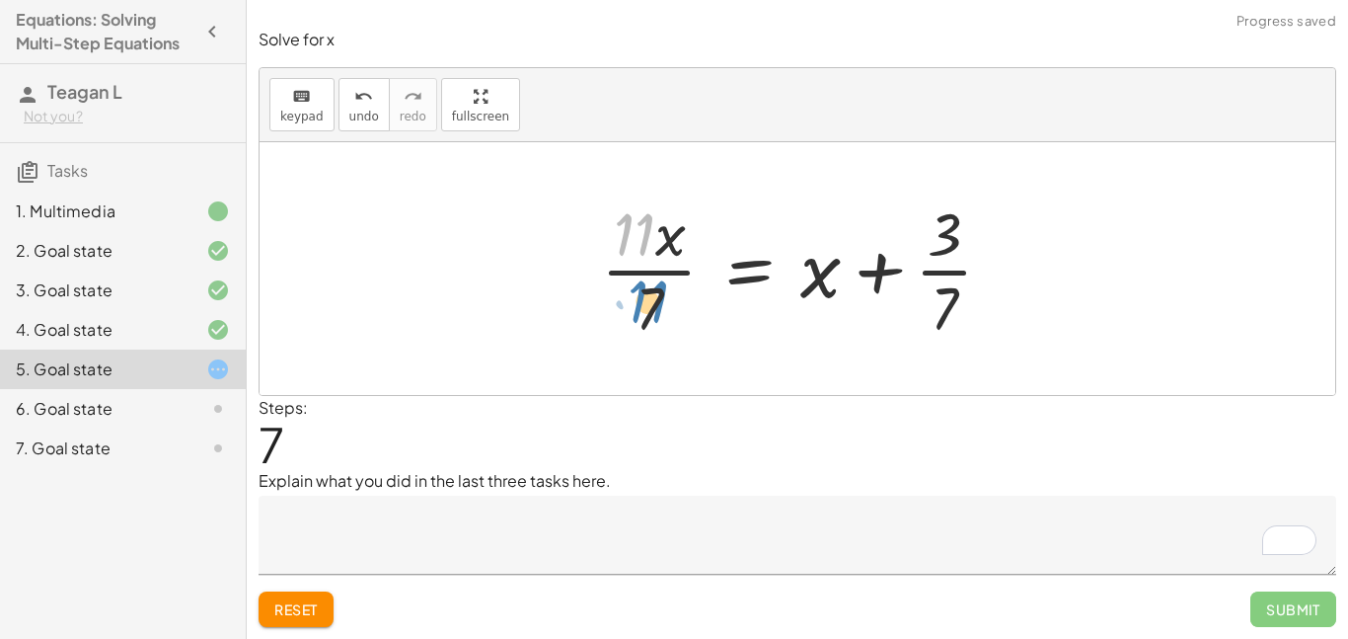
drag, startPoint x: 625, startPoint y: 245, endPoint x: 639, endPoint y: 310, distance: 66.6
click at [639, 310] on div at bounding box center [804, 268] width 427 height 152
drag, startPoint x: 648, startPoint y: 321, endPoint x: 639, endPoint y: 243, distance: 78.6
click at [639, 243] on div at bounding box center [804, 268] width 427 height 152
drag, startPoint x: 671, startPoint y: 247, endPoint x: 652, endPoint y: 316, distance: 71.6
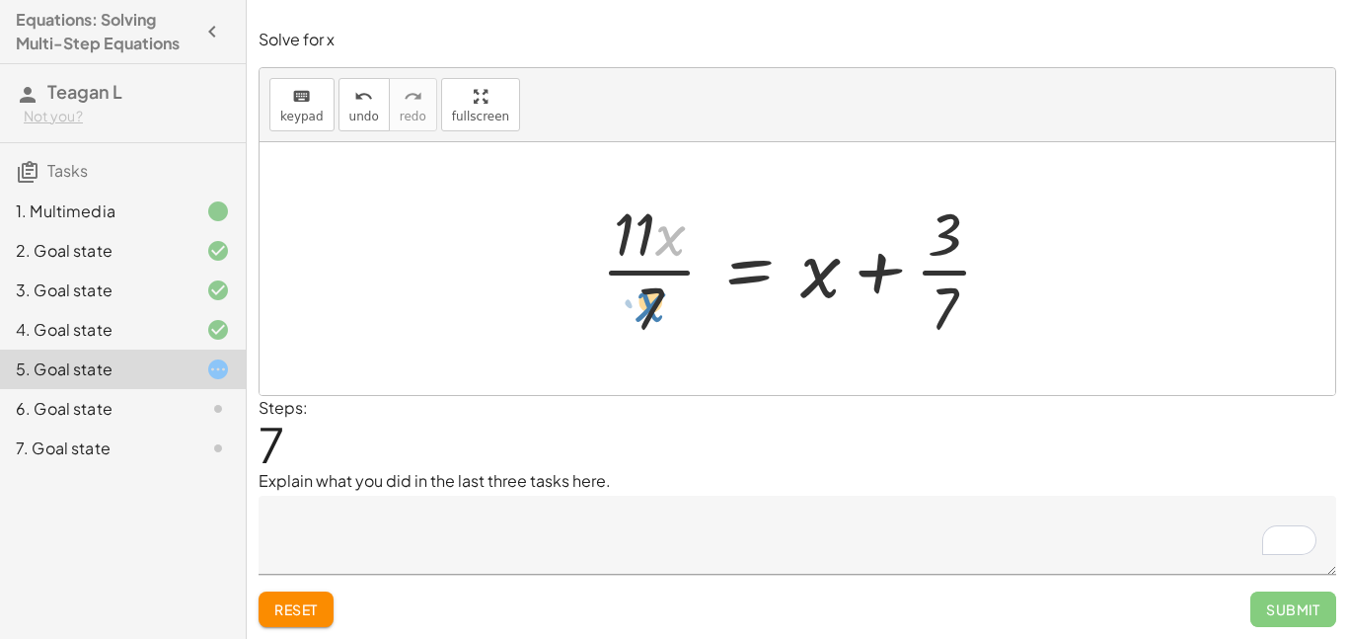
click at [652, 316] on div at bounding box center [804, 268] width 427 height 152
drag, startPoint x: 815, startPoint y: 272, endPoint x: 648, endPoint y: 260, distance: 167.3
click at [648, 260] on div at bounding box center [804, 268] width 427 height 152
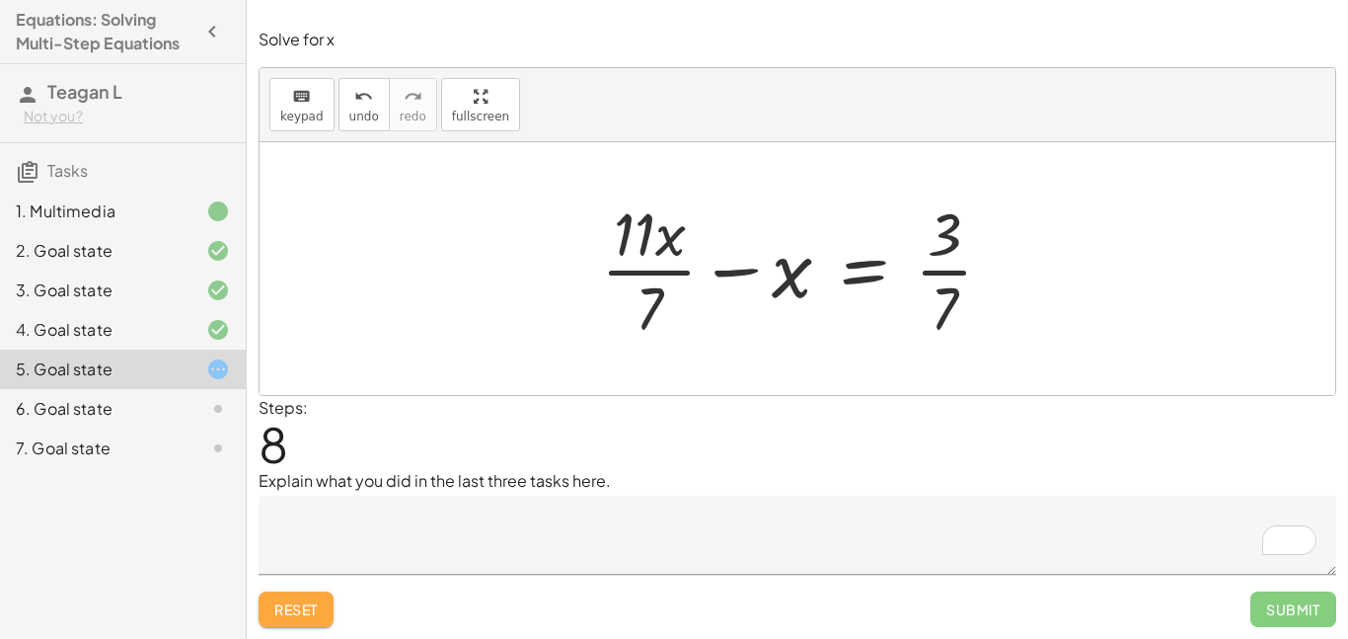
click at [313, 598] on button "Reset" at bounding box center [296, 609] width 75 height 36
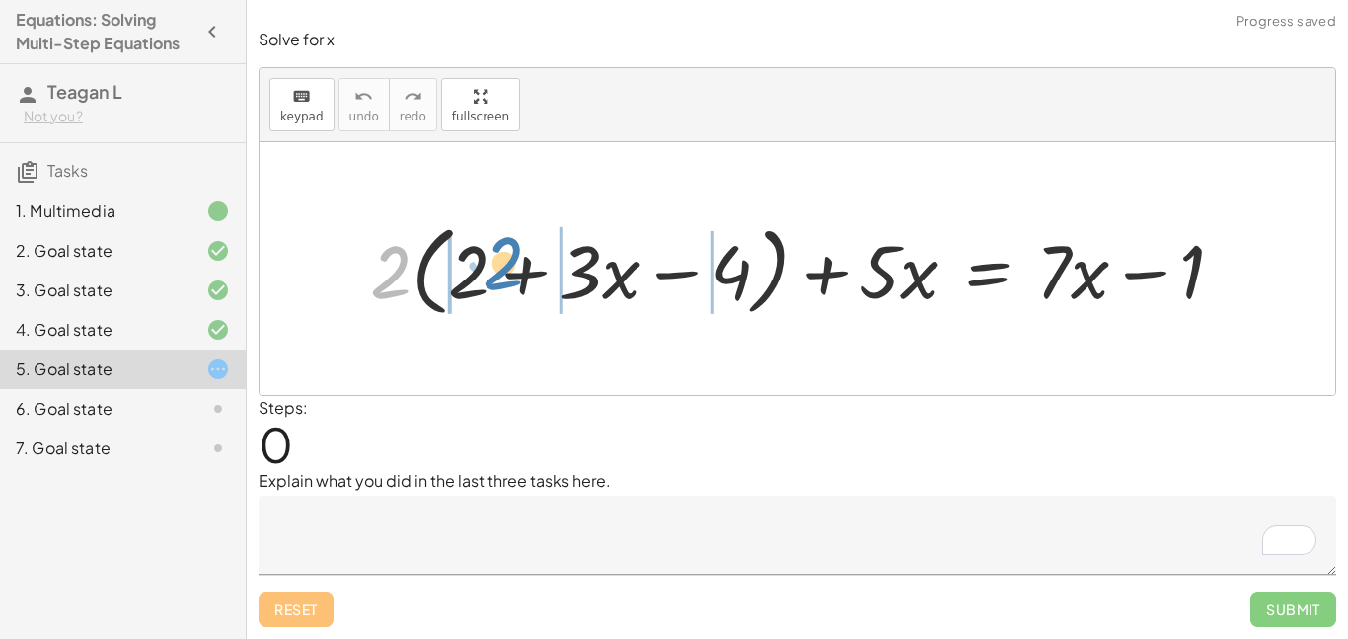
drag, startPoint x: 379, startPoint y: 265, endPoint x: 498, endPoint y: 256, distance: 119.8
click at [498, 256] on div at bounding box center [805, 268] width 890 height 109
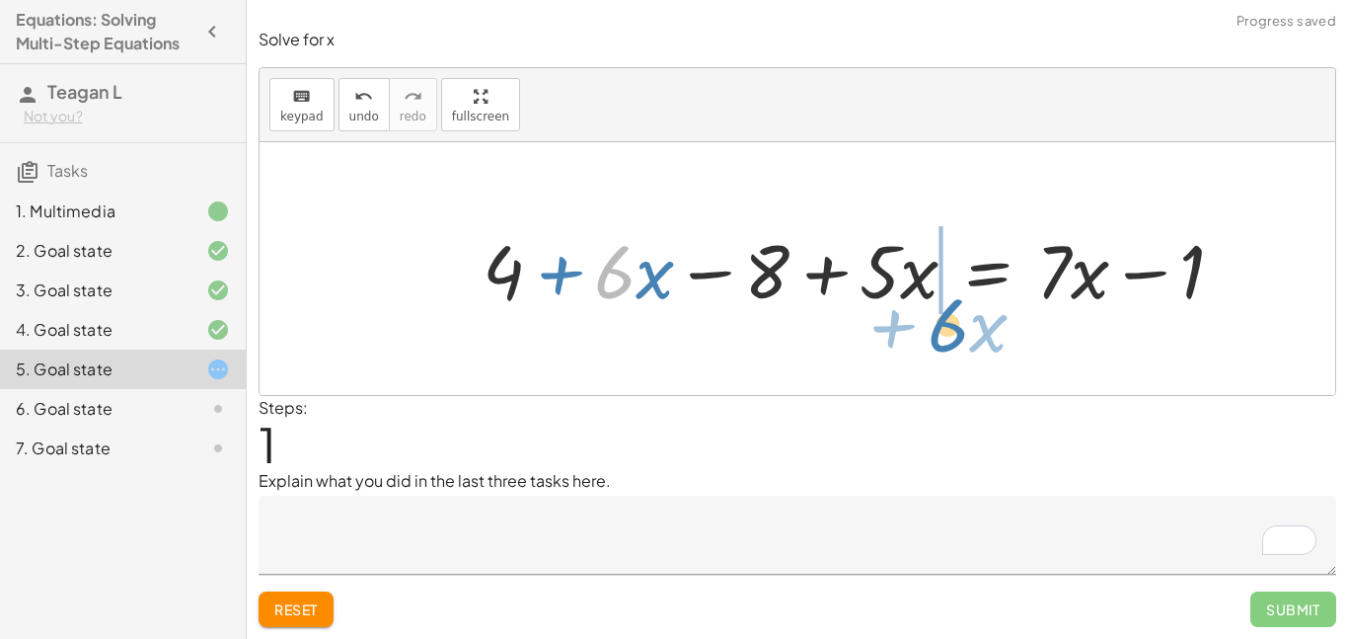
drag, startPoint x: 608, startPoint y: 271, endPoint x: 939, endPoint y: 322, distance: 334.5
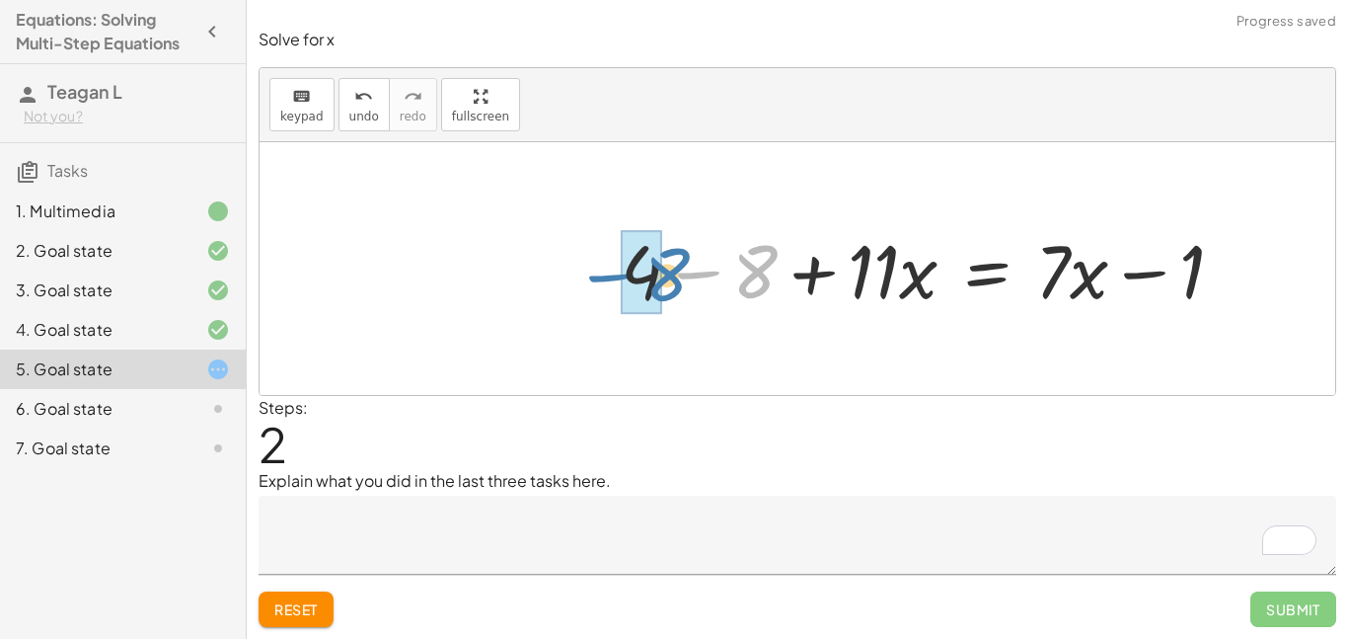
drag, startPoint x: 768, startPoint y: 270, endPoint x: 675, endPoint y: 271, distance: 92.8
click at [675, 271] on div at bounding box center [930, 268] width 639 height 97
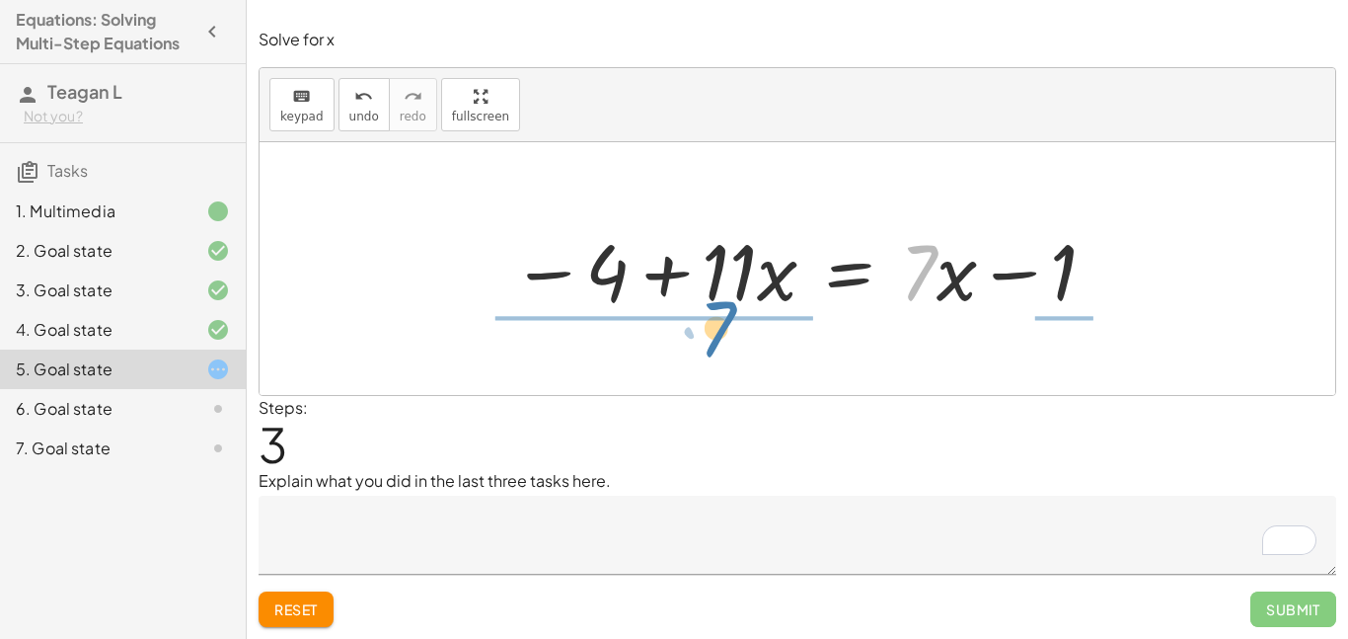
drag, startPoint x: 918, startPoint y: 264, endPoint x: 718, endPoint y: 318, distance: 207.6
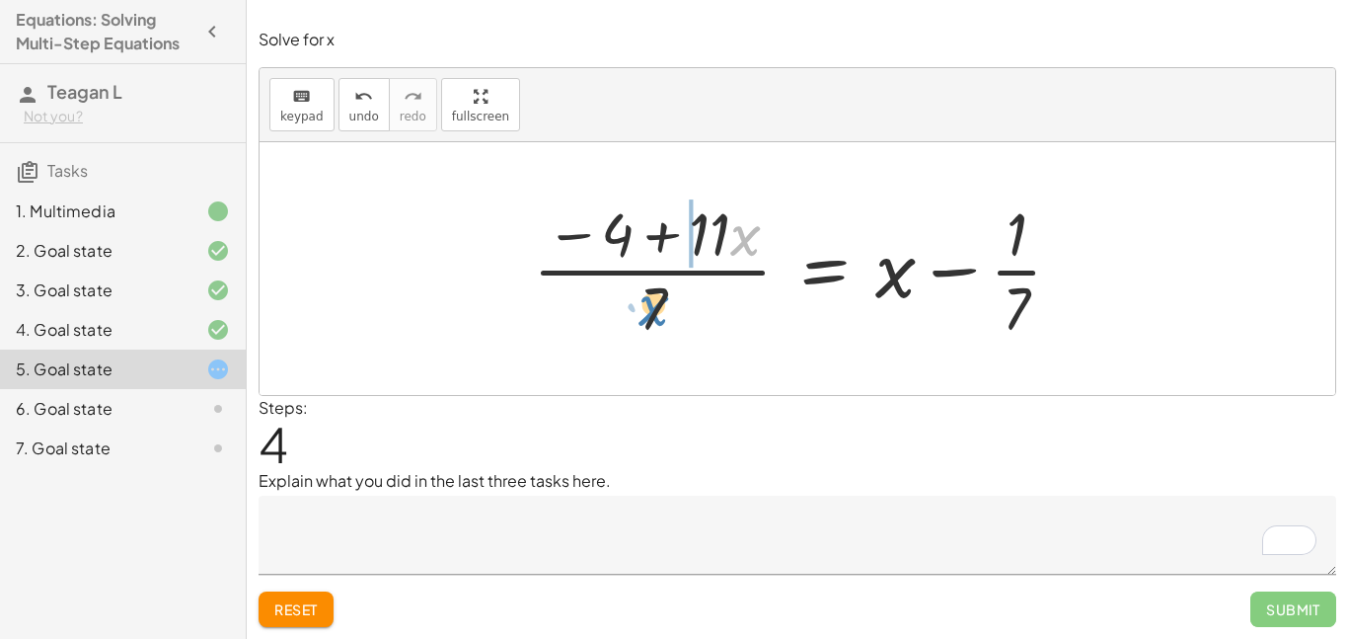
drag, startPoint x: 745, startPoint y: 223, endPoint x: 648, endPoint y: 291, distance: 118.3
click at [648, 291] on div at bounding box center [805, 268] width 565 height 152
drag, startPoint x: 720, startPoint y: 227, endPoint x: 541, endPoint y: 218, distance: 178.9
click at [541, 218] on div at bounding box center [805, 268] width 565 height 152
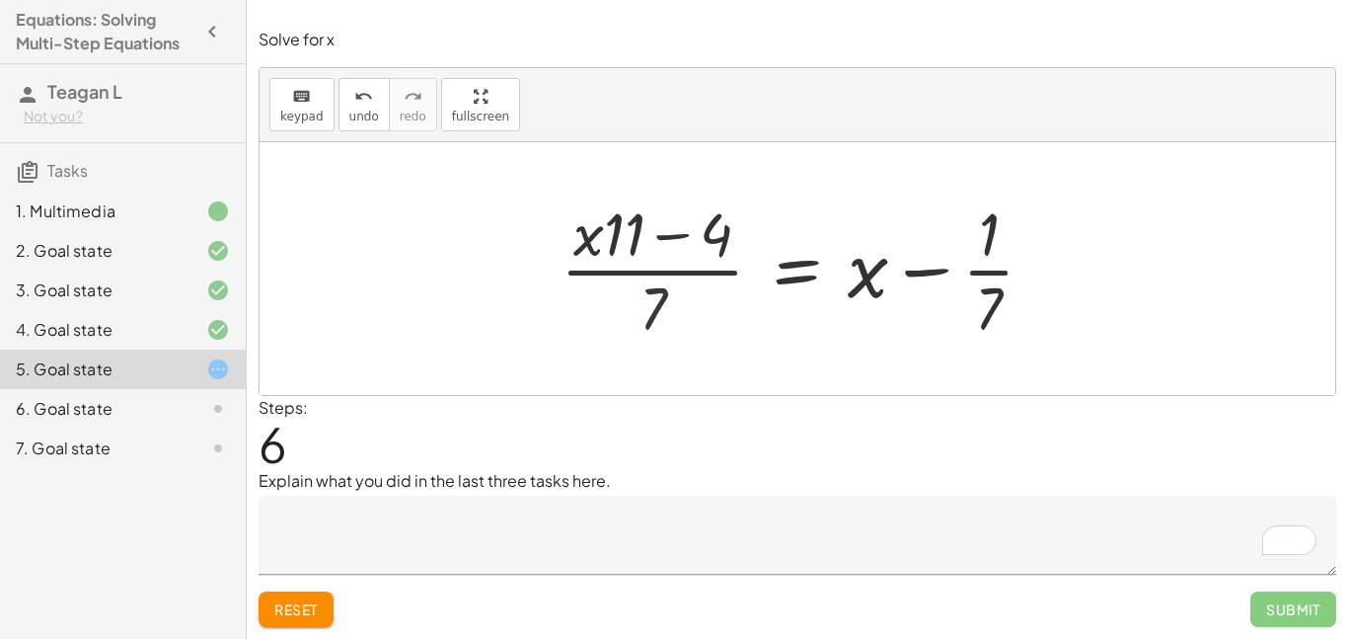
click at [656, 298] on div at bounding box center [805, 268] width 509 height 152
drag, startPoint x: 604, startPoint y: 304, endPoint x: 685, endPoint y: 292, distance: 81.8
click at [685, 292] on div at bounding box center [805, 268] width 509 height 152
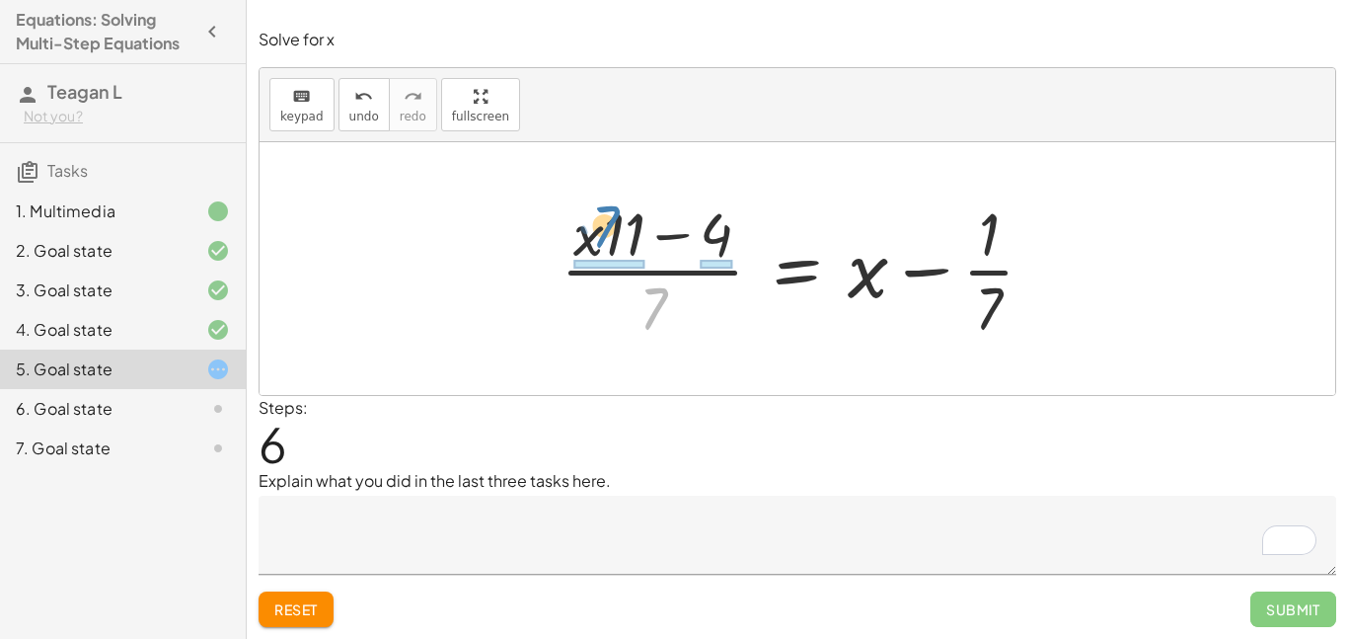
drag, startPoint x: 650, startPoint y: 306, endPoint x: 615, endPoint y: 235, distance: 79.5
click at [615, 235] on div at bounding box center [805, 268] width 509 height 152
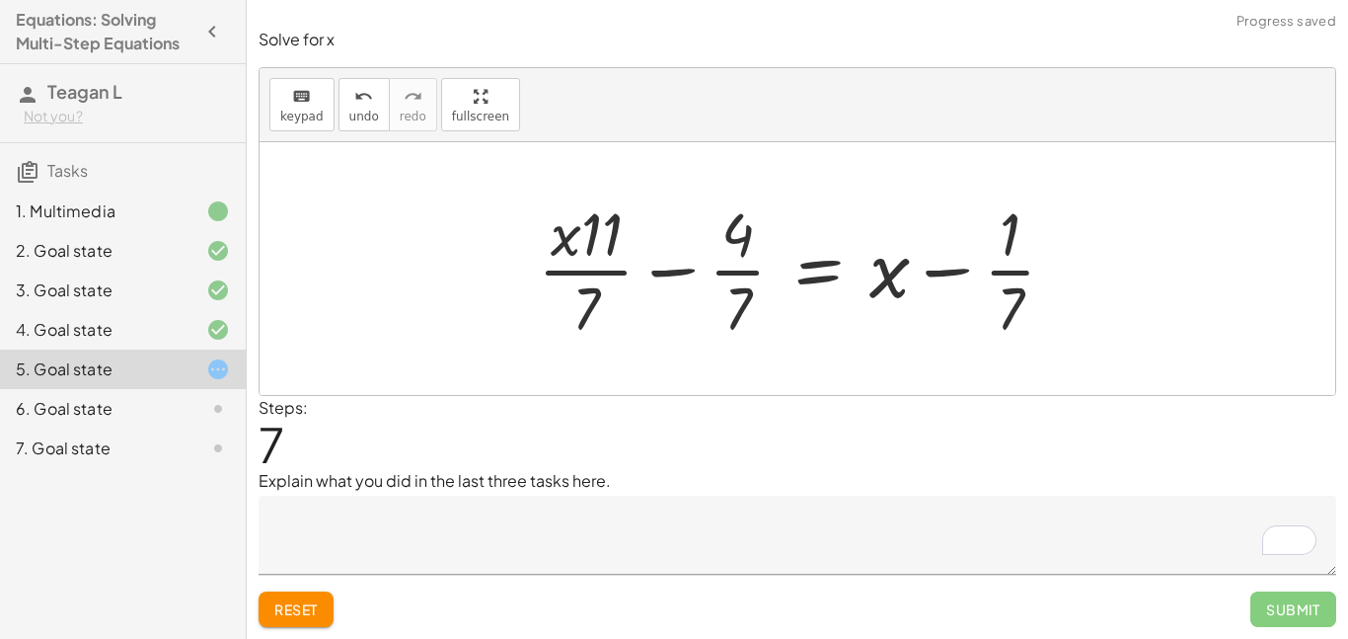
click at [288, 614] on span "Reset" at bounding box center [295, 609] width 43 height 18
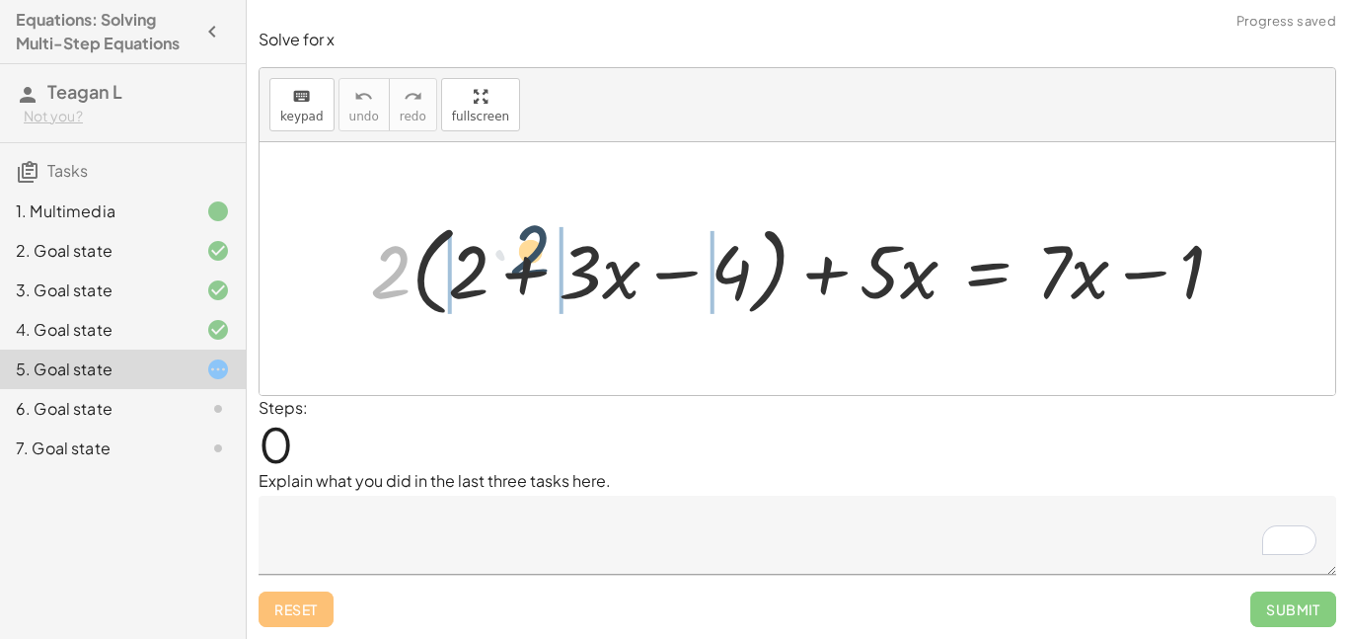
drag, startPoint x: 395, startPoint y: 261, endPoint x: 526, endPoint y: 243, distance: 132.5
click at [526, 243] on div at bounding box center [805, 268] width 890 height 109
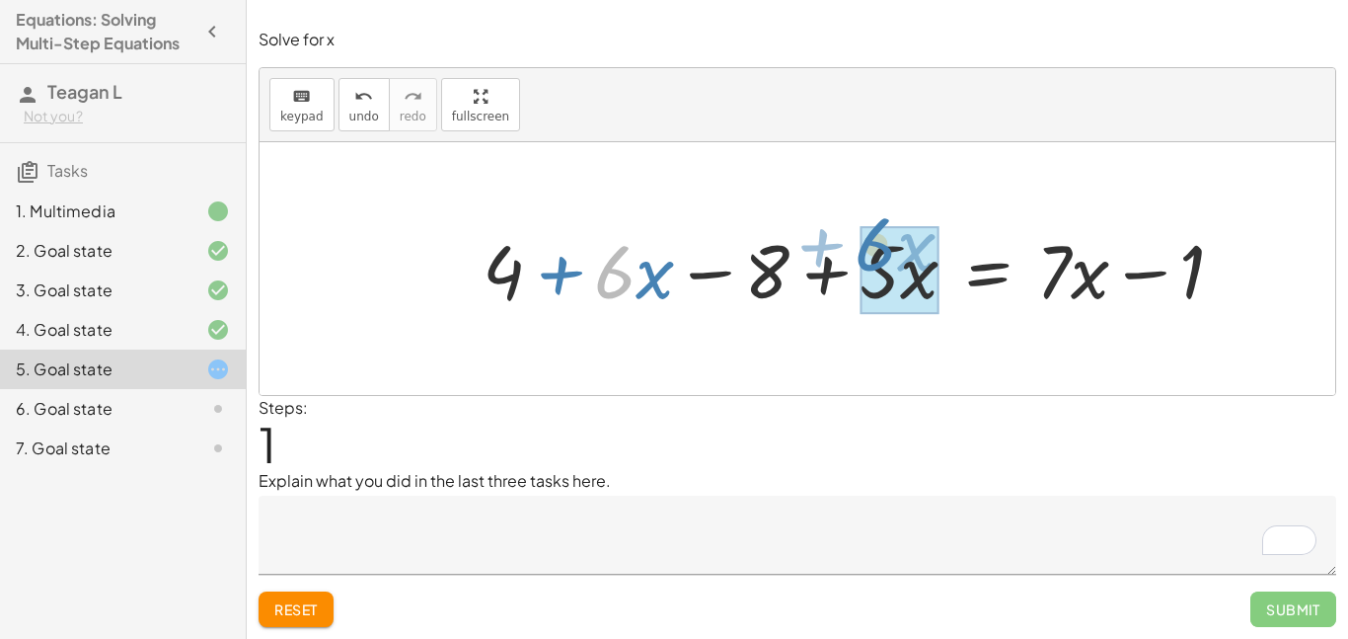
drag, startPoint x: 632, startPoint y: 275, endPoint x: 893, endPoint y: 249, distance: 262.9
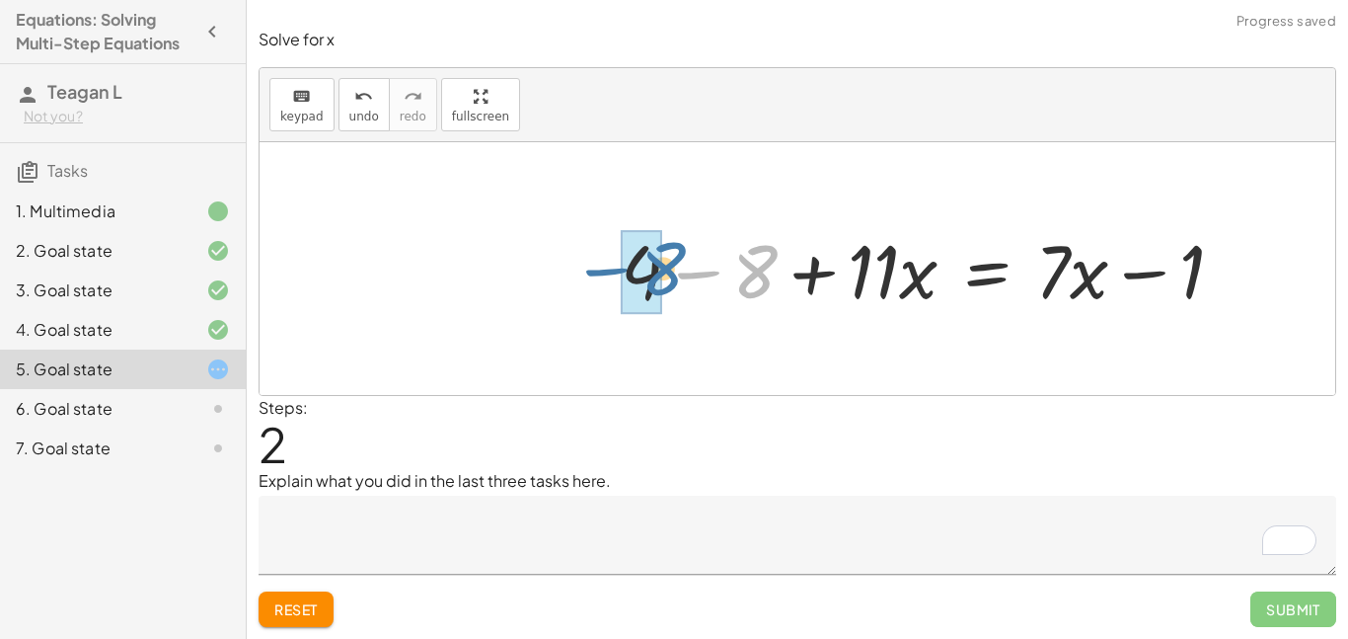
drag, startPoint x: 762, startPoint y: 265, endPoint x: 666, endPoint y: 262, distance: 95.8
click at [666, 262] on div at bounding box center [930, 268] width 639 height 97
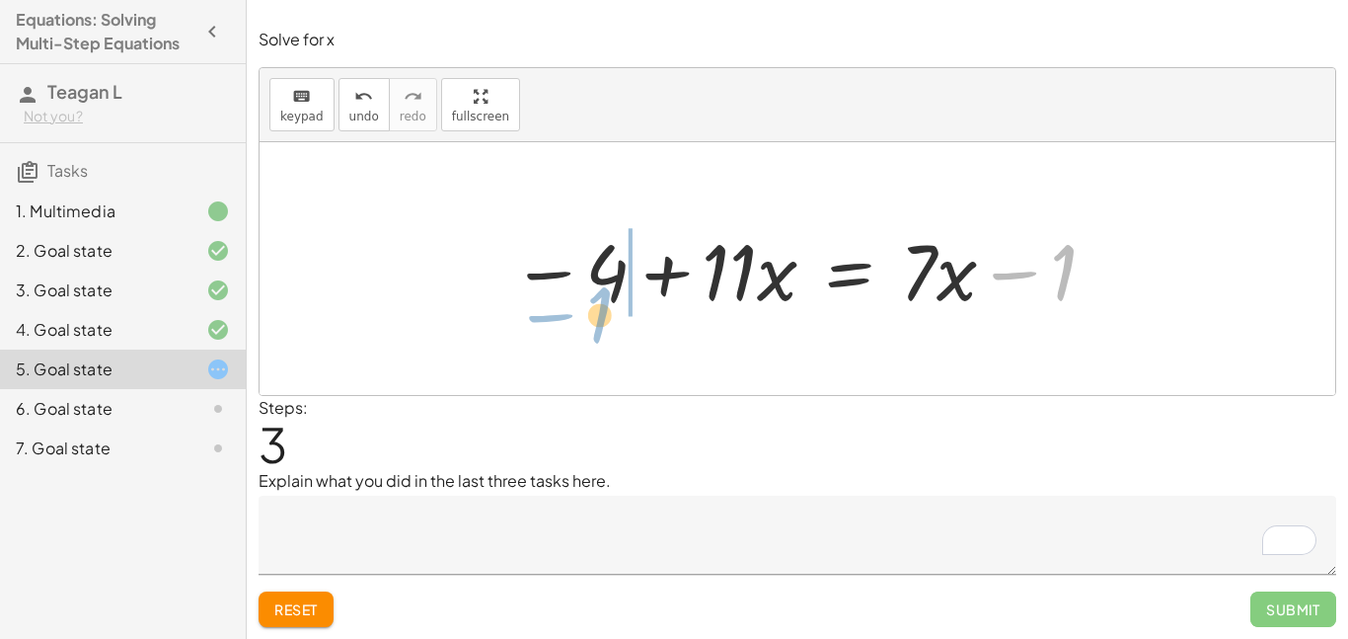
drag, startPoint x: 1048, startPoint y: 284, endPoint x: 586, endPoint y: 327, distance: 463.9
click at [586, 327] on div "+ · 2 · ( + 2 + · 3 · x − 4 ) + · 5 · x = + · 7 · x − 1 + · 2 · 2 + · 2 · 3 · x…" at bounding box center [798, 268] width 1076 height 253
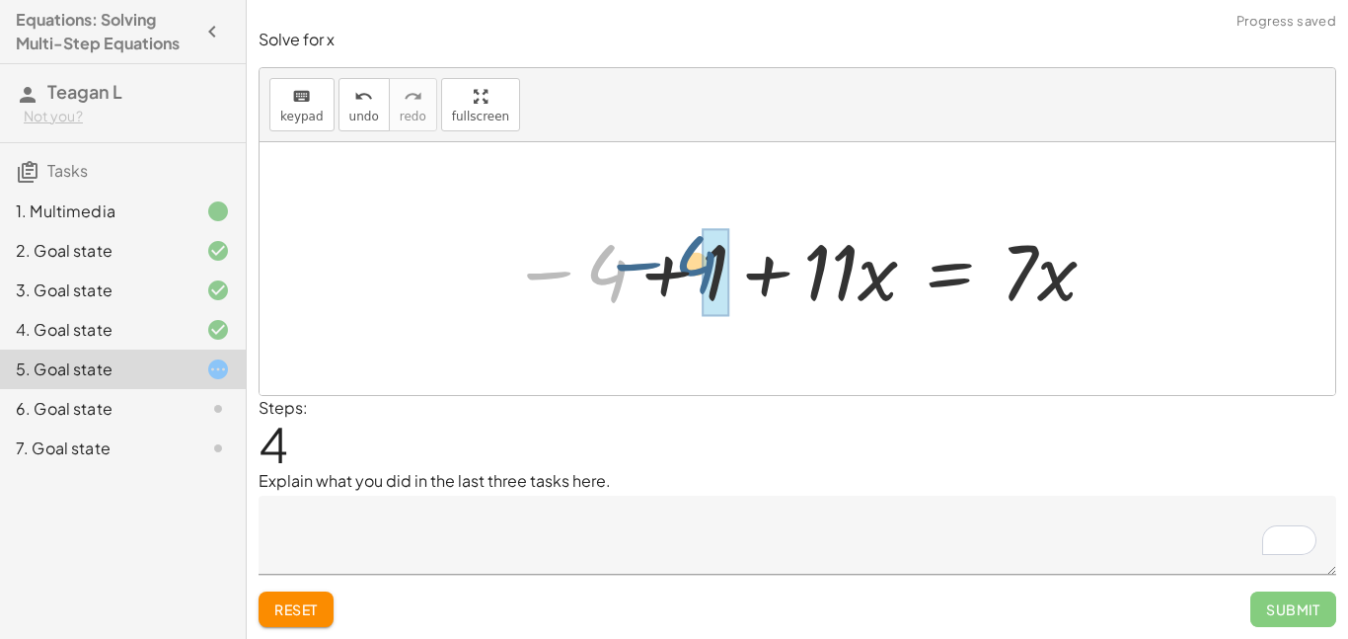
drag, startPoint x: 606, startPoint y: 305, endPoint x: 718, endPoint y: 295, distance: 112.0
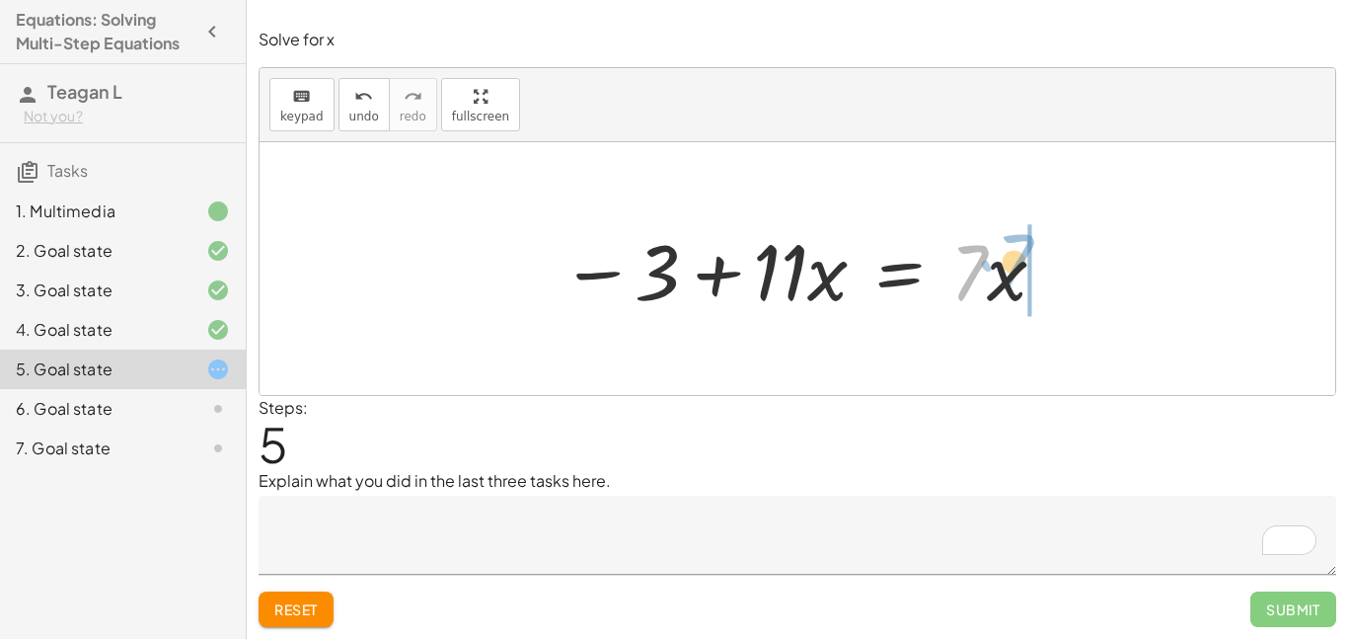
drag, startPoint x: 985, startPoint y: 264, endPoint x: 1029, endPoint y: 253, distance: 45.7
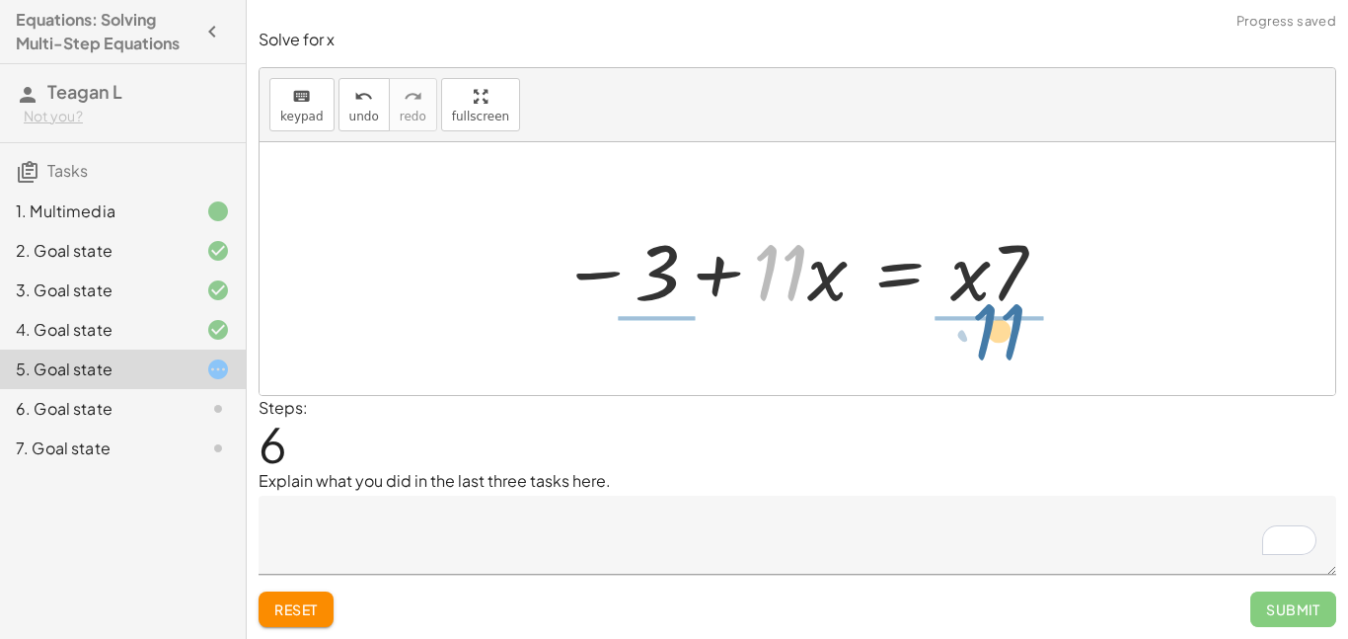
drag, startPoint x: 801, startPoint y: 267, endPoint x: 1023, endPoint y: 324, distance: 228.4
click at [1023, 324] on div "+ · 2 · ( + 2 + · 3 · x − 4 ) + · 5 · x = + · 7 · x − 1 + · 2 · 2 + · 2 · 3 · x…" at bounding box center [797, 269] width 533 height 112
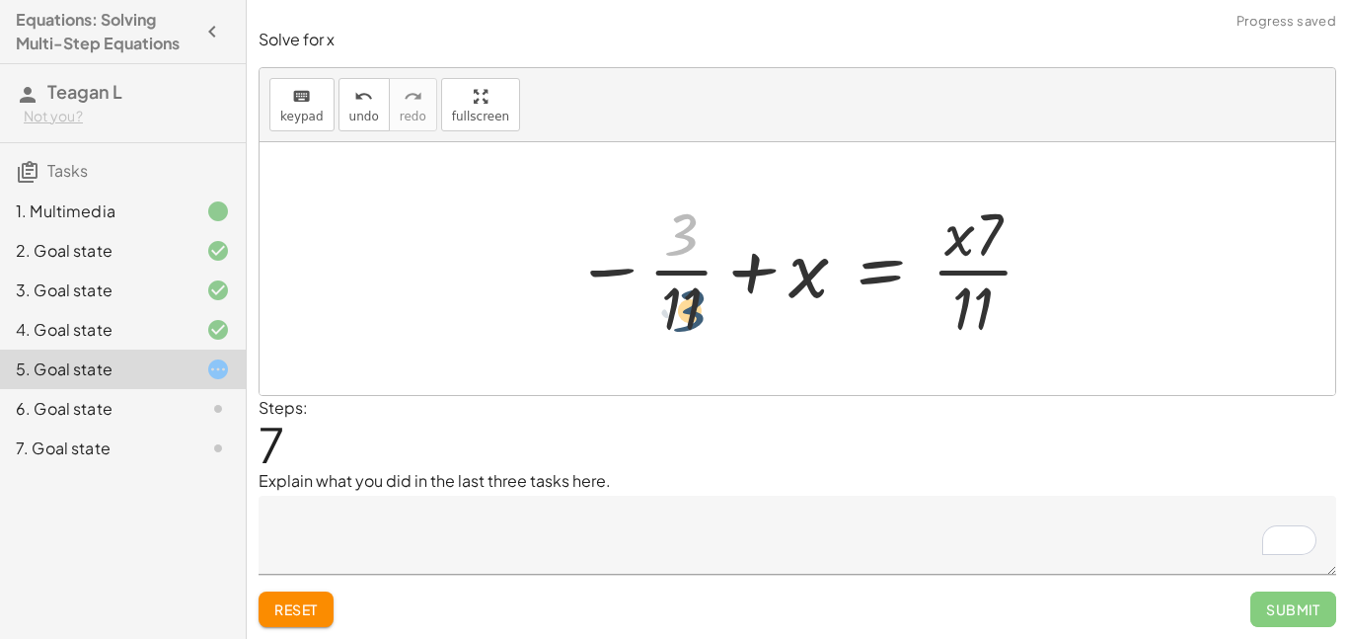
drag, startPoint x: 683, startPoint y: 240, endPoint x: 691, endPoint y: 316, distance: 76.4
click at [691, 316] on div at bounding box center [806, 268] width 482 height 152
drag, startPoint x: 986, startPoint y: 240, endPoint x: 985, endPoint y: 334, distance: 93.8
click at [985, 334] on div at bounding box center [806, 268] width 482 height 152
drag, startPoint x: 961, startPoint y: 306, endPoint x: 988, endPoint y: 227, distance: 83.3
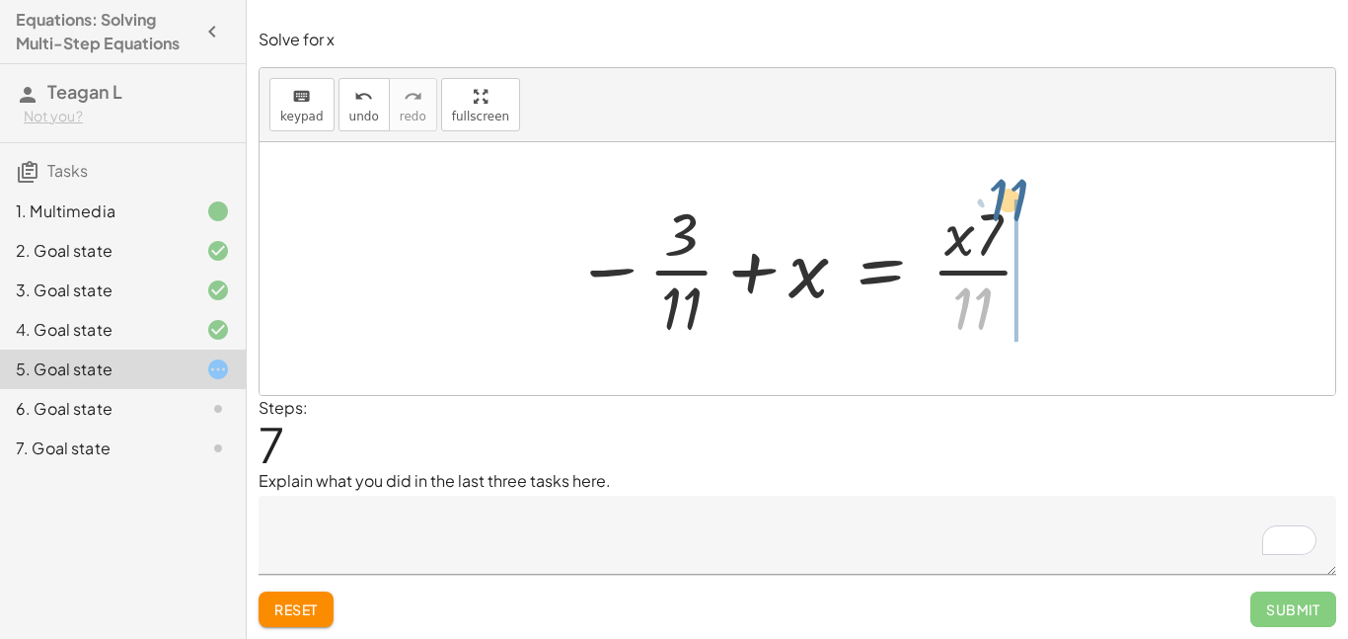
click at [988, 227] on div at bounding box center [806, 268] width 482 height 152
drag, startPoint x: 966, startPoint y: 324, endPoint x: 982, endPoint y: 253, distance: 72.8
click at [982, 253] on div at bounding box center [806, 268] width 482 height 152
drag, startPoint x: 816, startPoint y: 272, endPoint x: 1055, endPoint y: 338, distance: 247.6
click at [1055, 338] on div "+ · 2 · ( + 2 + · 3 · x − 4 ) + · 5 · x = + · 7 · x − 1 + · 2 · 2 + · 2 · 3 · x…" at bounding box center [798, 268] width 1076 height 253
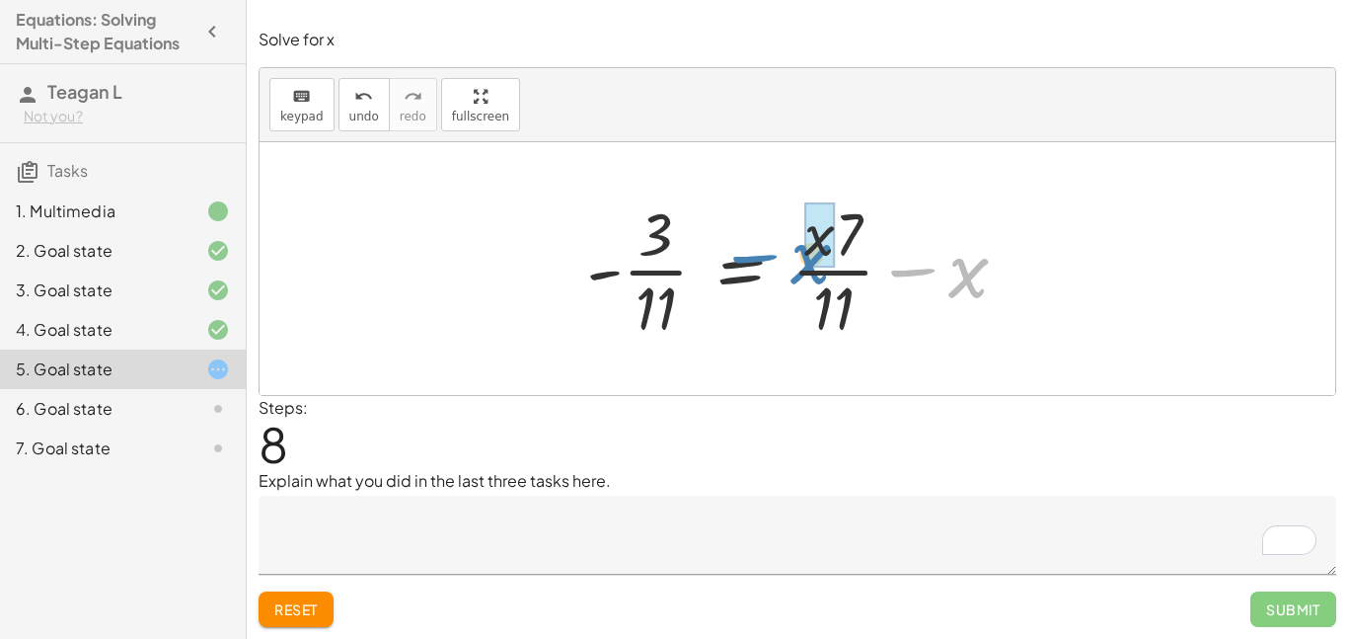
drag, startPoint x: 969, startPoint y: 284, endPoint x: 811, endPoint y: 270, distance: 158.5
click at [811, 270] on div at bounding box center [804, 268] width 457 height 152
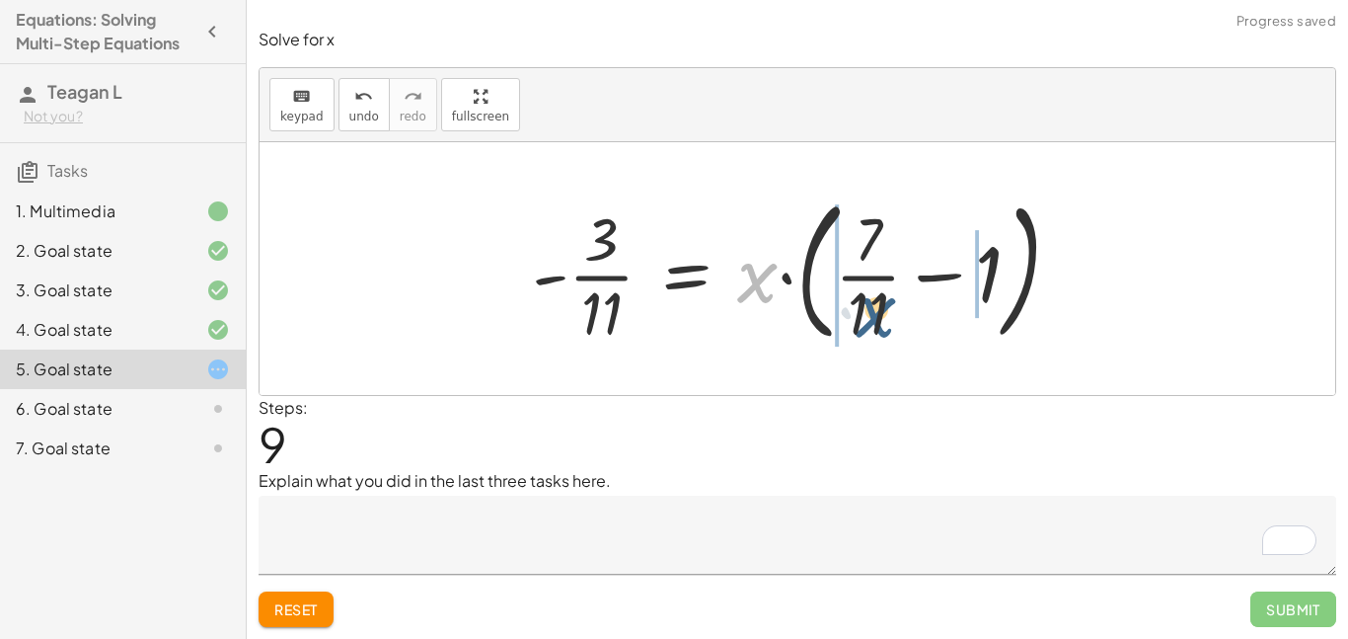
drag, startPoint x: 764, startPoint y: 269, endPoint x: 915, endPoint y: 298, distance: 153.7
click at [915, 298] on div at bounding box center [804, 269] width 565 height 164
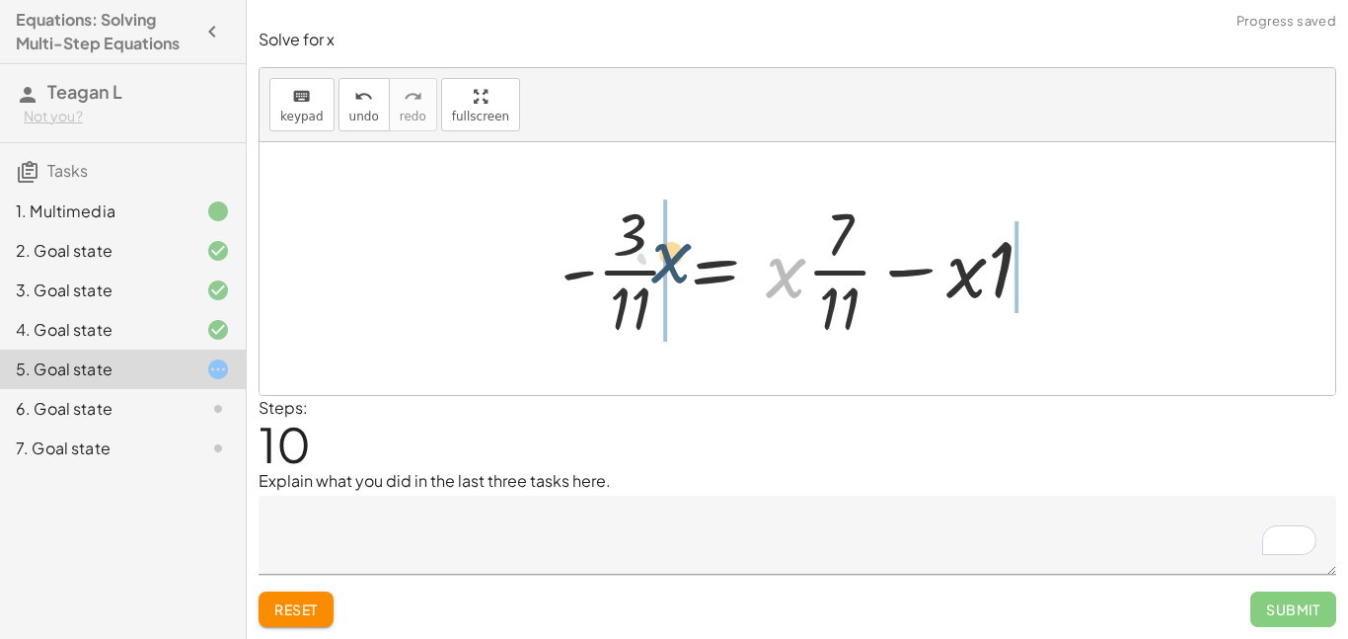
drag, startPoint x: 779, startPoint y: 281, endPoint x: 663, endPoint y: 267, distance: 116.4
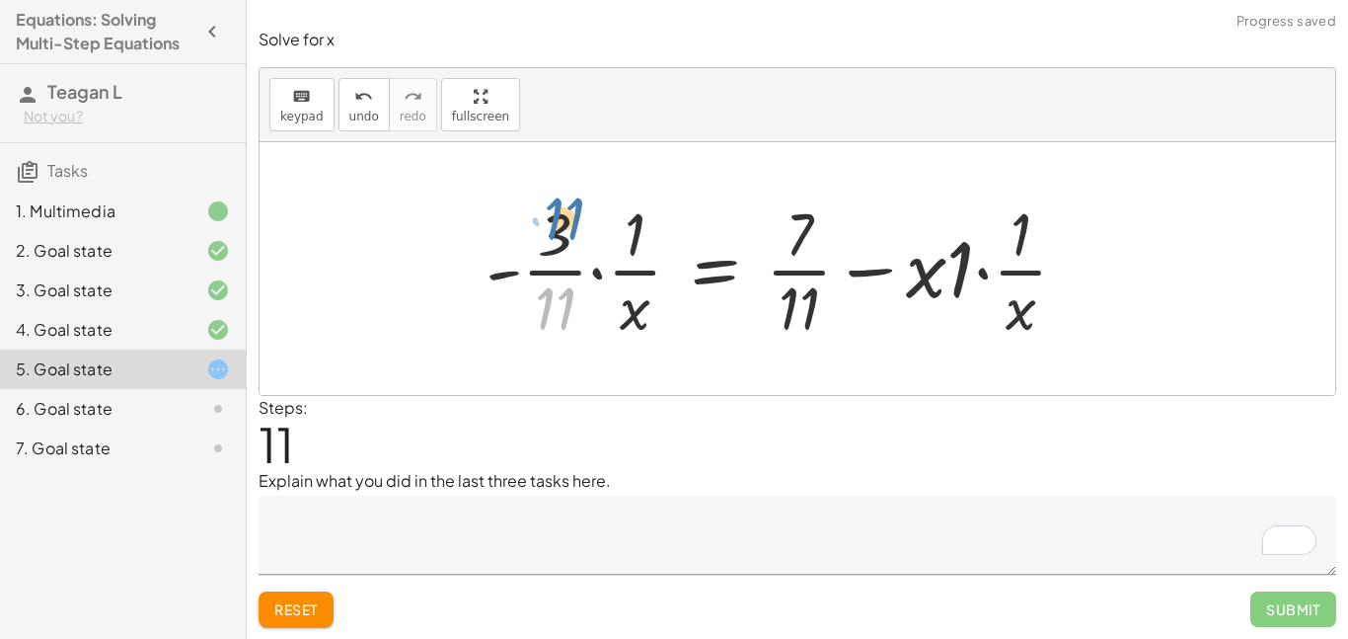
drag, startPoint x: 555, startPoint y: 291, endPoint x: 564, endPoint y: 207, distance: 84.4
click at [564, 207] on div at bounding box center [785, 268] width 618 height 152
drag, startPoint x: 937, startPoint y: 281, endPoint x: 1031, endPoint y: 310, distance: 99.0
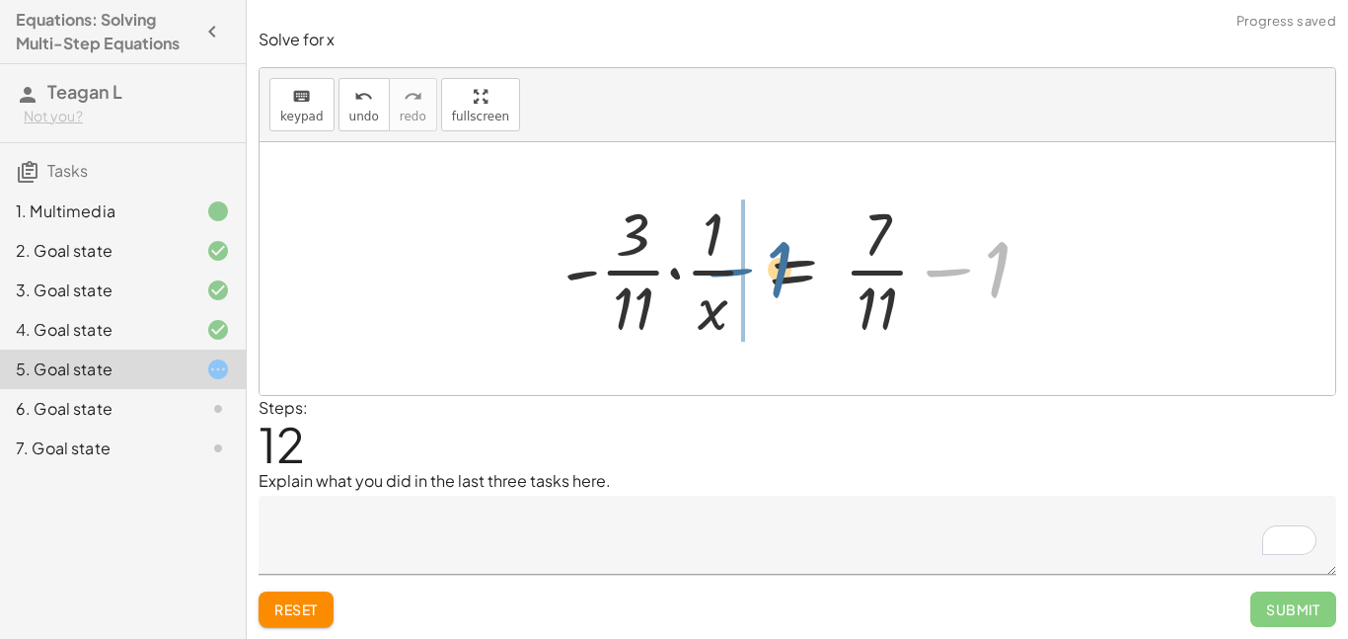
drag, startPoint x: 925, startPoint y: 265, endPoint x: 714, endPoint y: 263, distance: 211.2
click at [714, 263] on div at bounding box center [805, 268] width 502 height 152
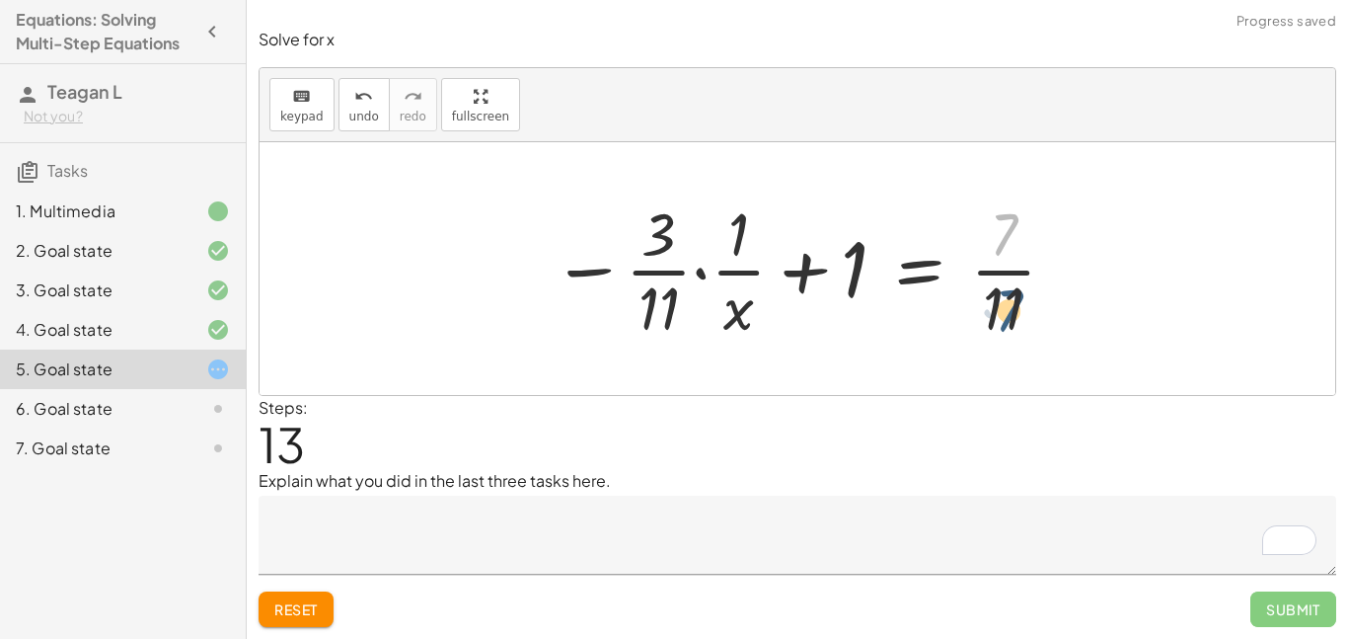
drag, startPoint x: 1007, startPoint y: 242, endPoint x: 1011, endPoint y: 318, distance: 76.1
click at [1011, 318] on div at bounding box center [805, 268] width 526 height 152
drag, startPoint x: 1008, startPoint y: 315, endPoint x: 1026, endPoint y: 228, distance: 88.7
click at [1026, 228] on div at bounding box center [805, 268] width 526 height 152
drag, startPoint x: 734, startPoint y: 305, endPoint x: 983, endPoint y: 298, distance: 248.8
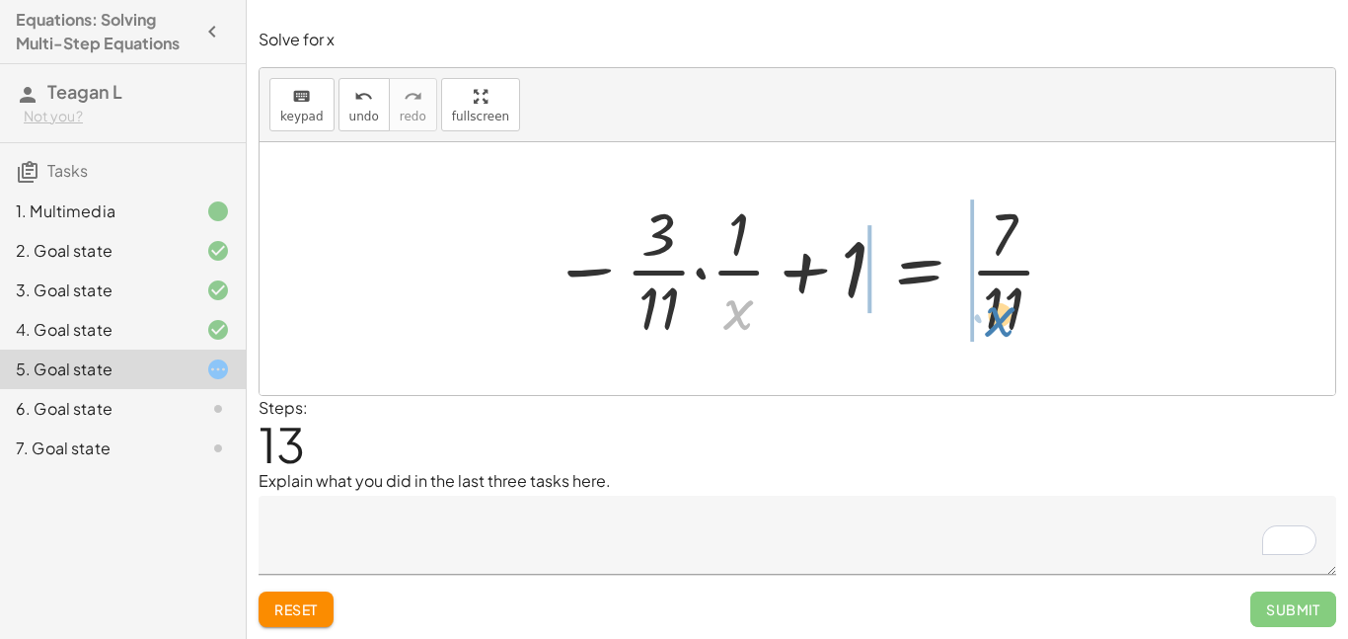
click at [983, 298] on div at bounding box center [805, 268] width 526 height 152
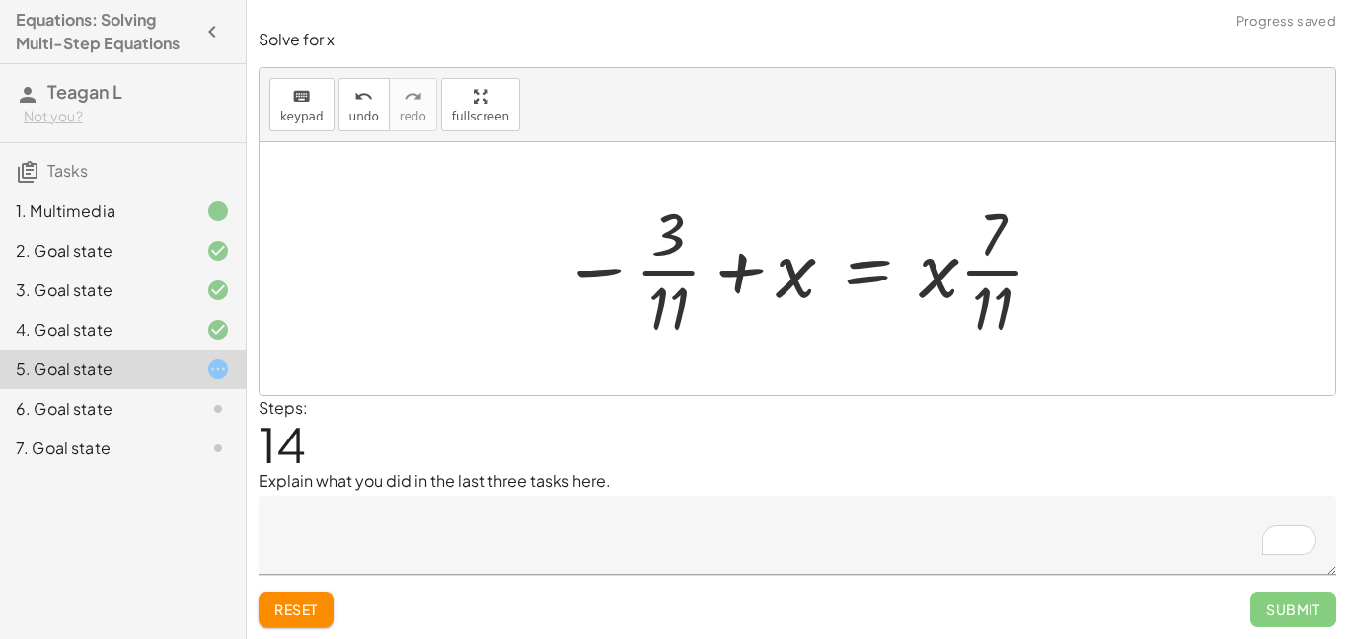
click at [876, 283] on div at bounding box center [804, 268] width 505 height 152
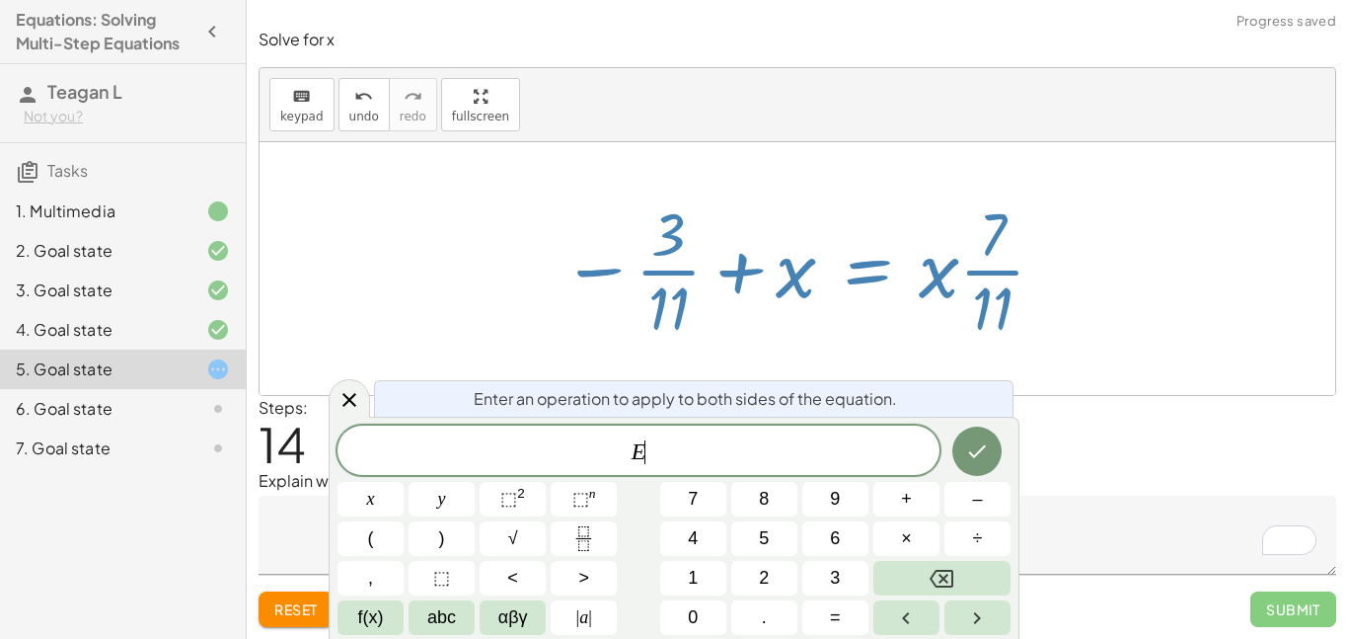
click at [898, 317] on div at bounding box center [804, 268] width 505 height 152
click at [971, 456] on icon "Done" at bounding box center [977, 451] width 24 height 24
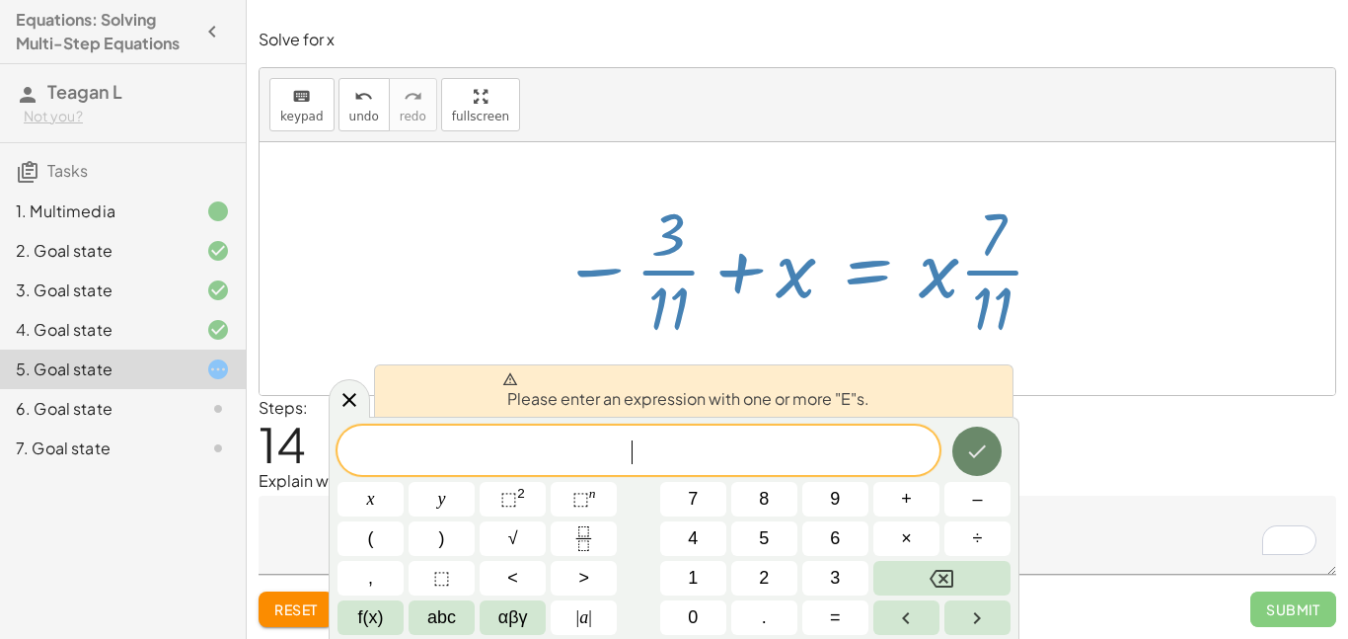
click at [962, 442] on button "Done" at bounding box center [976, 450] width 49 height 49
drag, startPoint x: 674, startPoint y: 302, endPoint x: 670, endPoint y: 240, distance: 62.3
click at [670, 240] on div at bounding box center [804, 268] width 505 height 152
drag, startPoint x: 676, startPoint y: 245, endPoint x: 697, endPoint y: 259, distance: 24.9
click at [697, 259] on div at bounding box center [804, 268] width 505 height 152
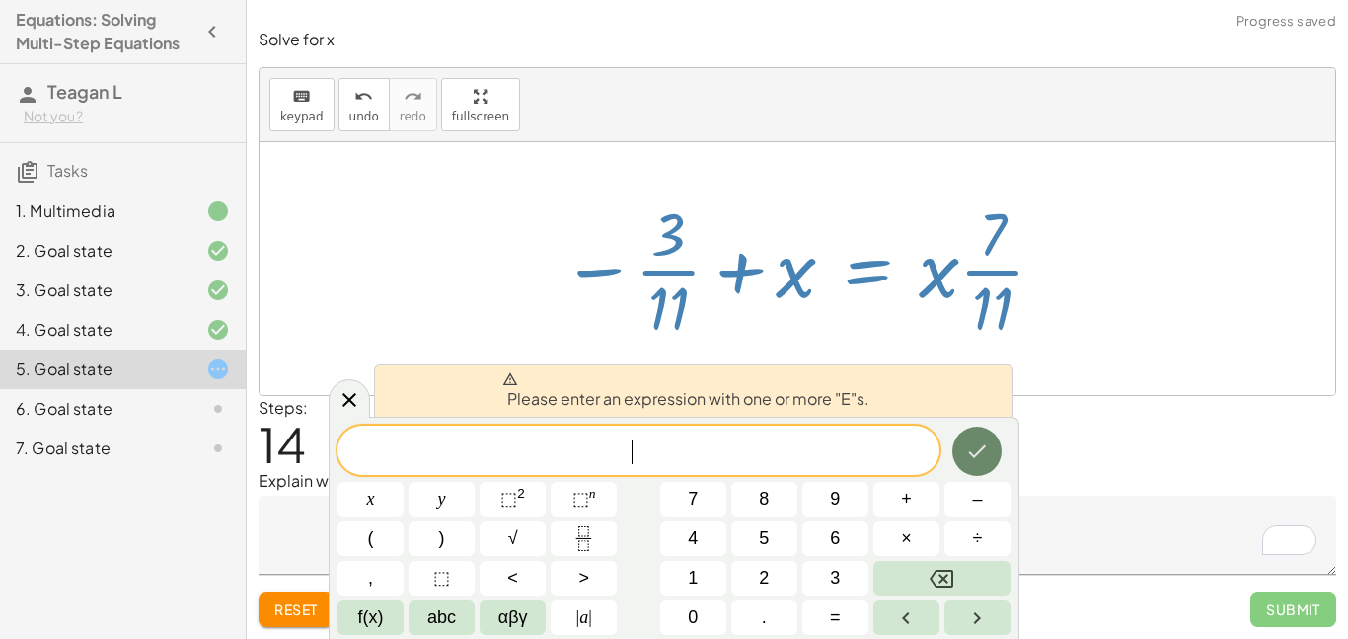
click at [970, 445] on icon "Done" at bounding box center [977, 451] width 24 height 24
click at [980, 458] on icon "Done" at bounding box center [977, 451] width 24 height 24
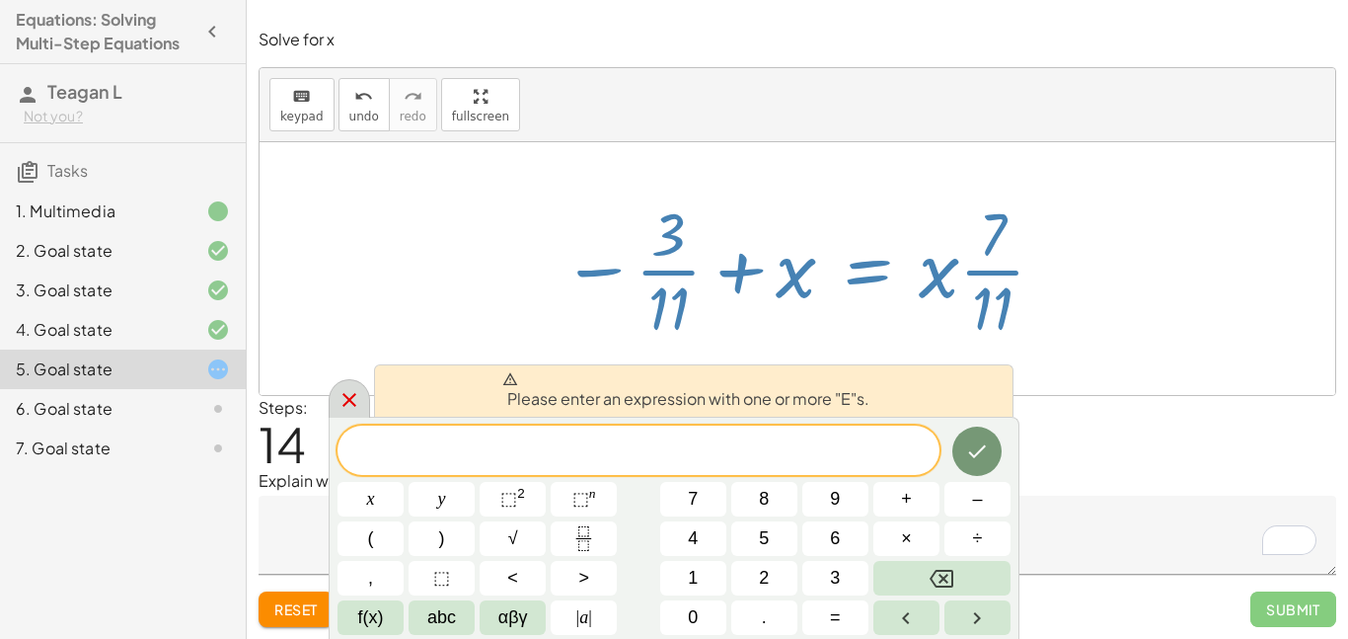
click at [364, 406] on div at bounding box center [349, 398] width 41 height 38
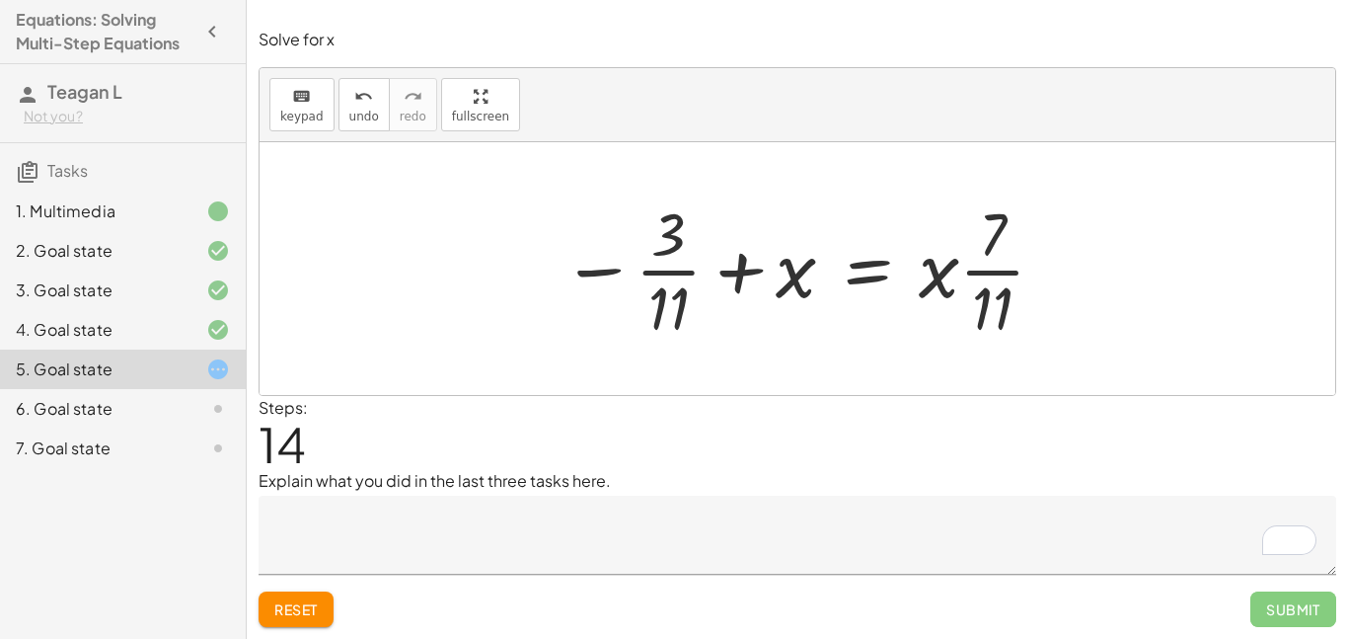
click at [960, 445] on div "Steps: 14" at bounding box center [798, 432] width 1078 height 73
drag, startPoint x: 932, startPoint y: 267, endPoint x: 972, endPoint y: 268, distance: 40.5
click at [972, 268] on div at bounding box center [804, 268] width 505 height 152
drag, startPoint x: 1000, startPoint y: 279, endPoint x: 918, endPoint y: 288, distance: 82.4
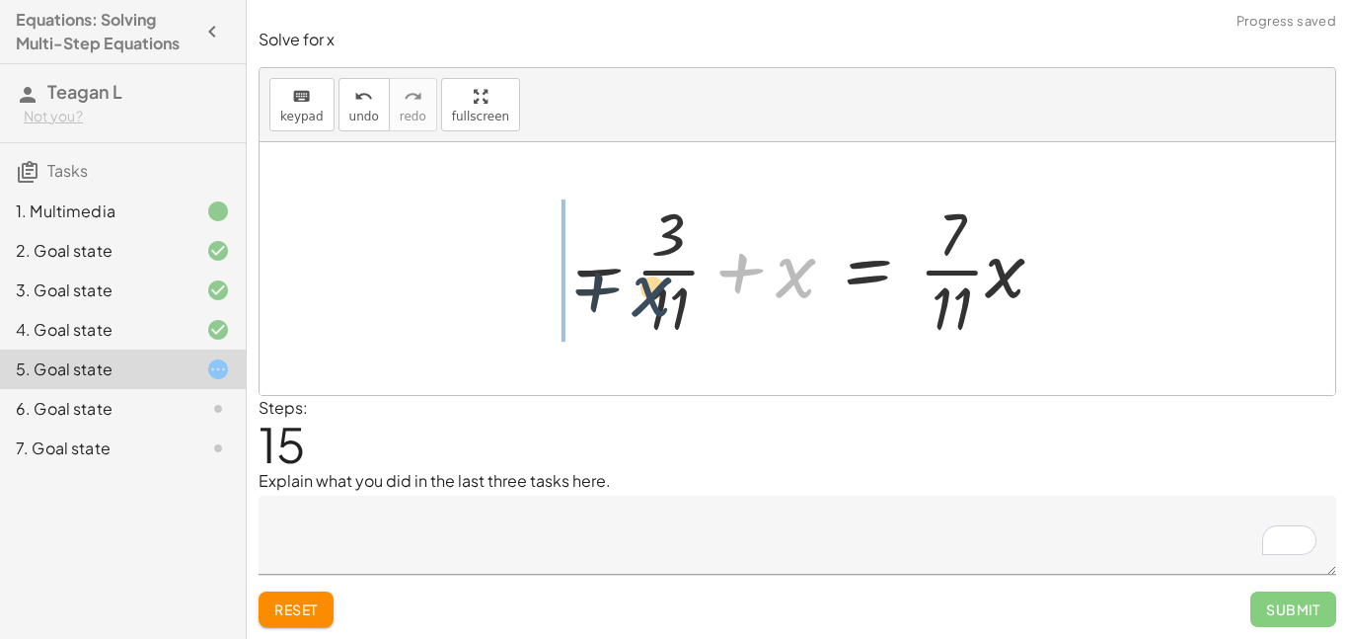
drag, startPoint x: 805, startPoint y: 273, endPoint x: 662, endPoint y: 295, distance: 144.8
click at [662, 295] on div at bounding box center [804, 268] width 505 height 152
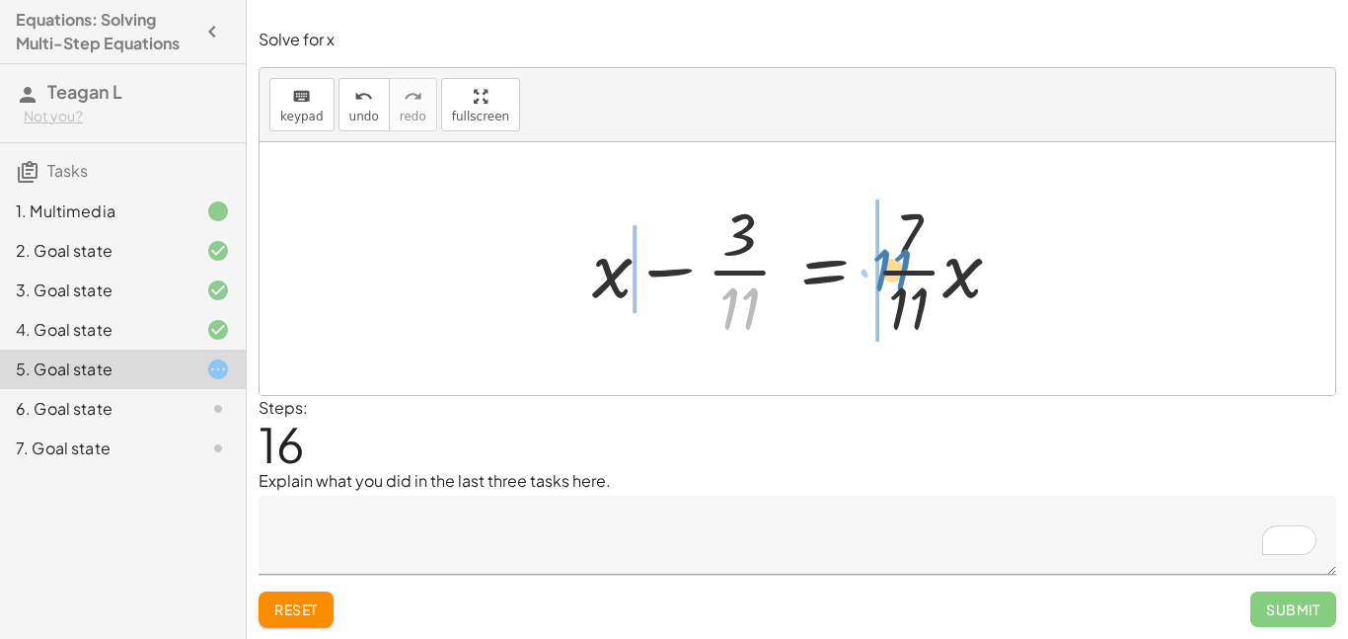
drag, startPoint x: 722, startPoint y: 298, endPoint x: 865, endPoint y: 267, distance: 146.6
click at [865, 267] on div at bounding box center [804, 268] width 445 height 152
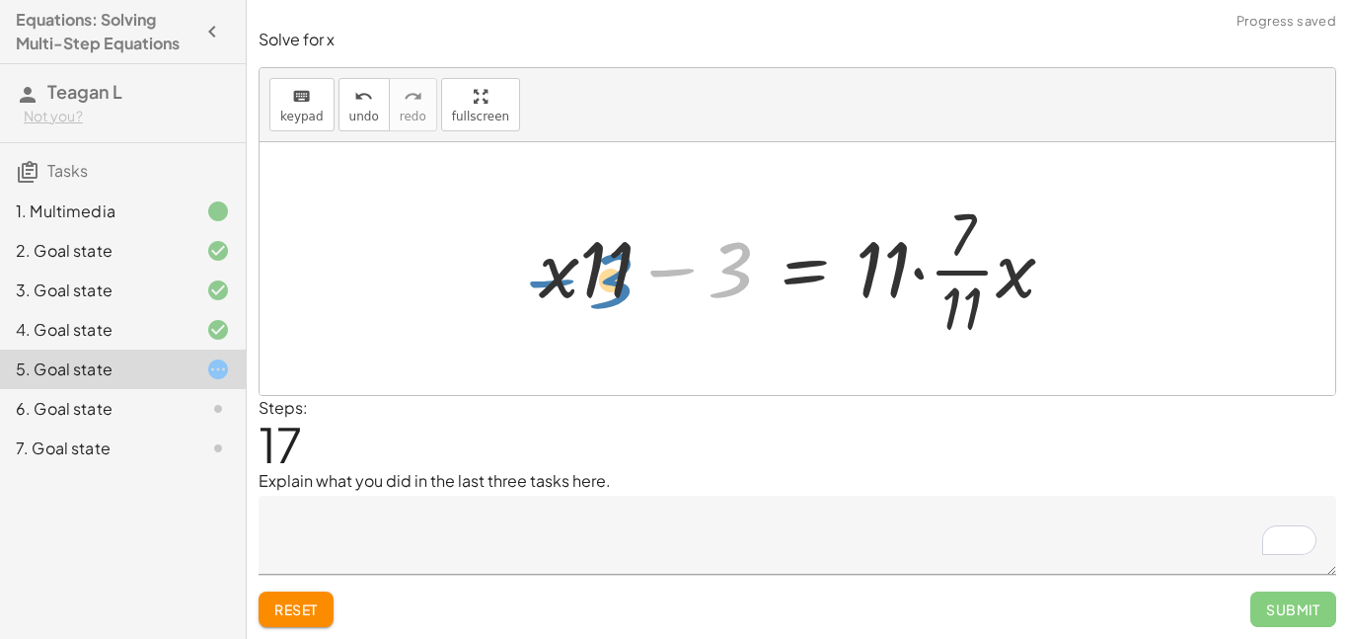
drag, startPoint x: 736, startPoint y: 284, endPoint x: 620, endPoint y: 288, distance: 116.5
click at [620, 288] on div at bounding box center [805, 268] width 552 height 152
